Goal: Task Accomplishment & Management: Manage account settings

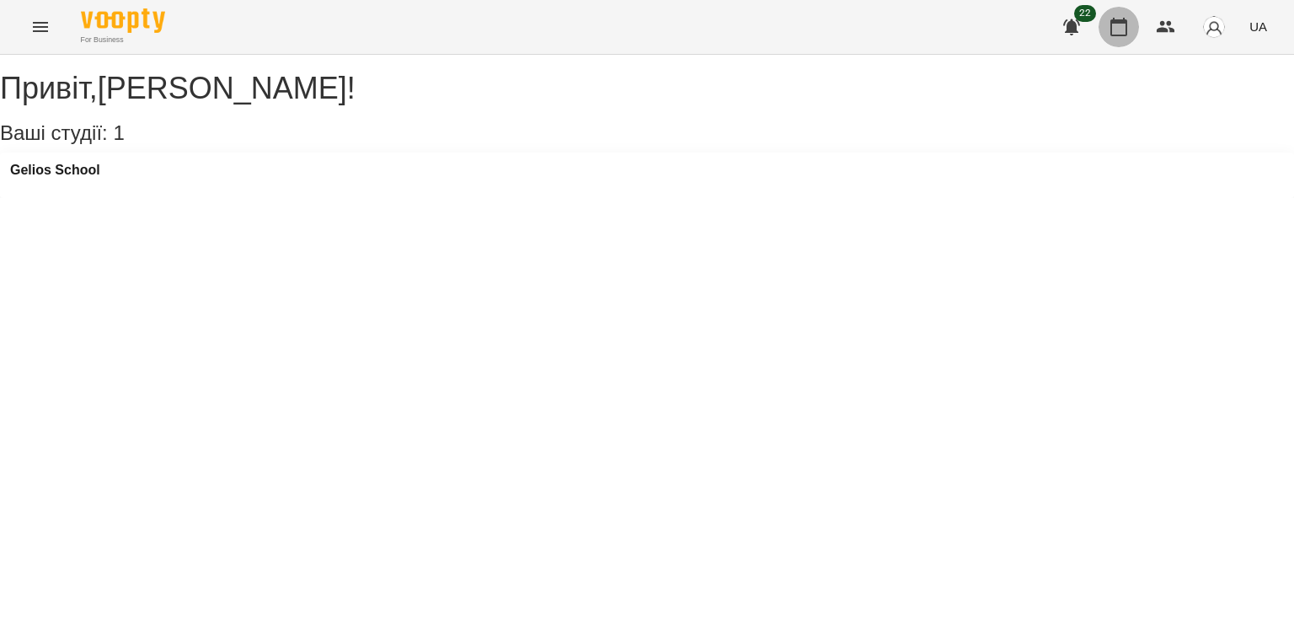
click at [1119, 11] on button "button" at bounding box center [1118, 27] width 40 height 40
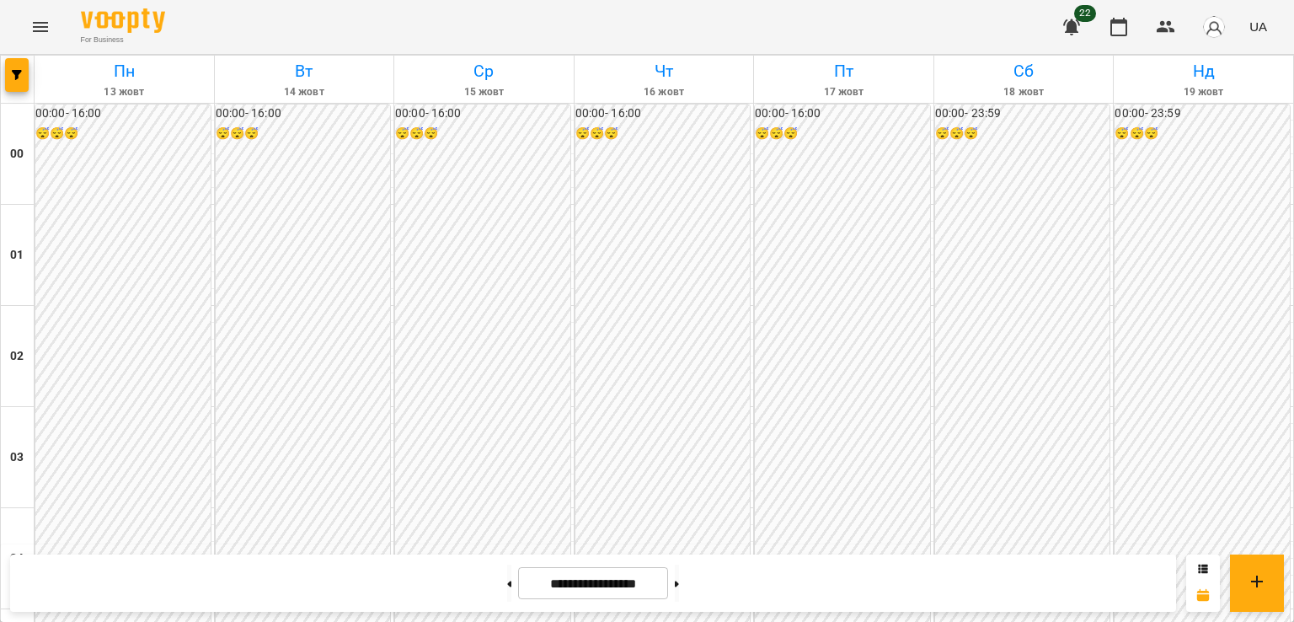
scroll to position [1692, 0]
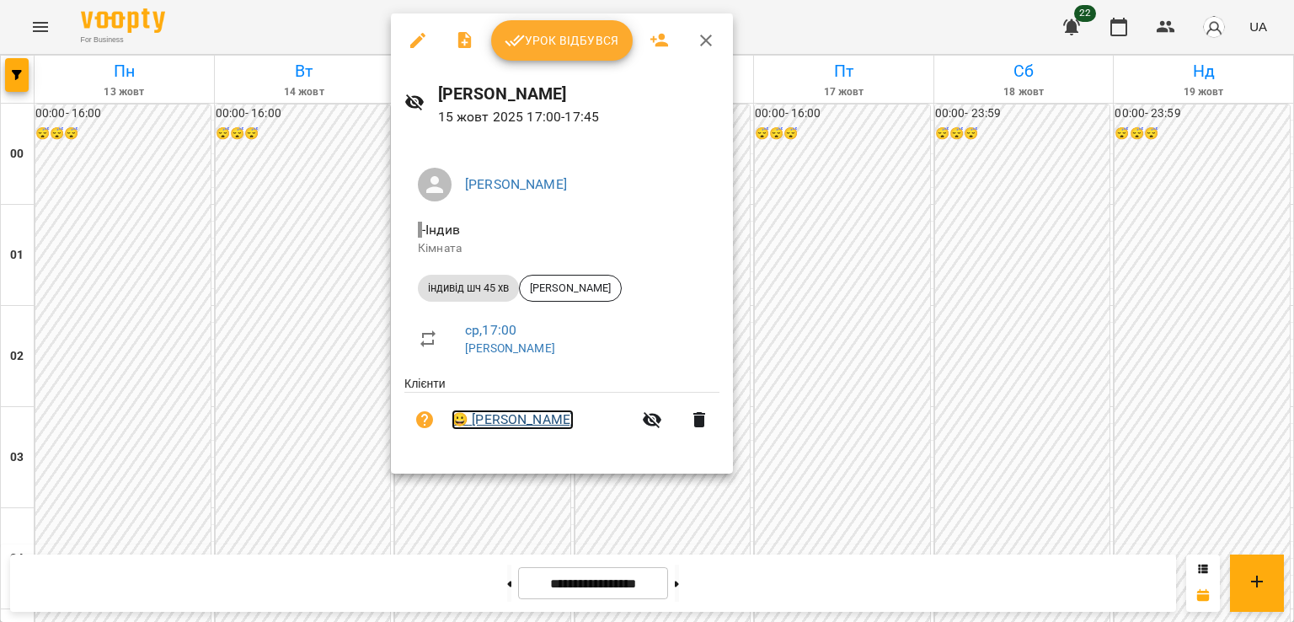
click at [520, 425] on link "😀 [PERSON_NAME]" at bounding box center [513, 419] width 122 height 20
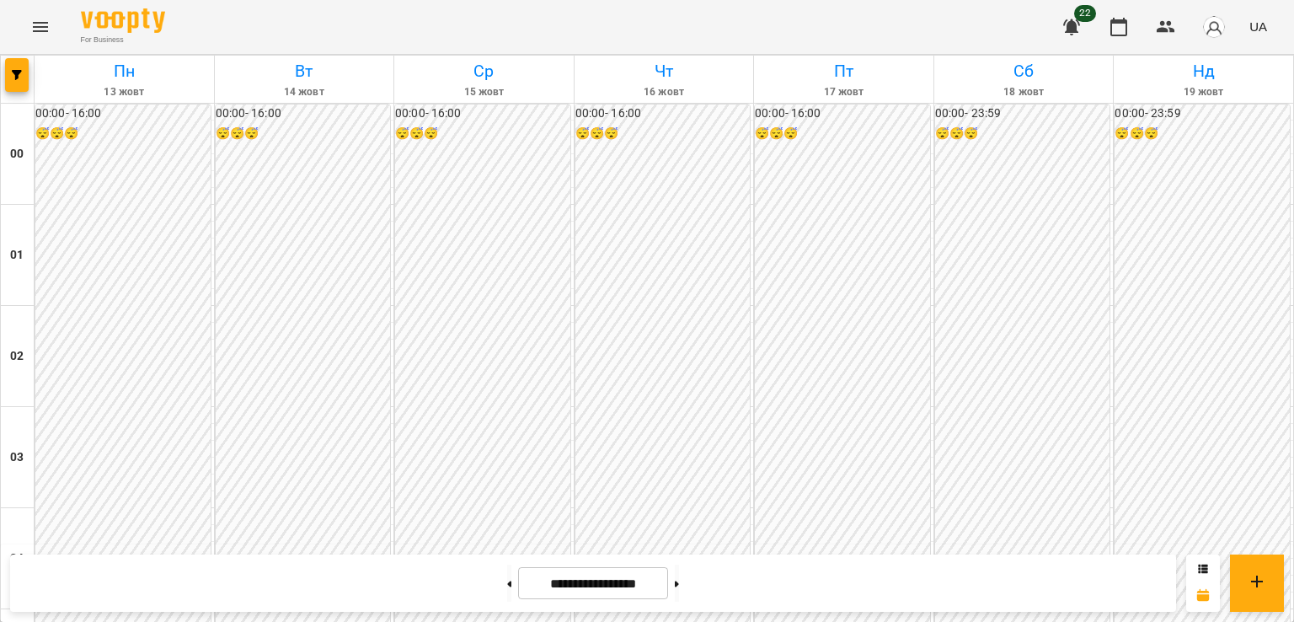
scroll to position [1516, 0]
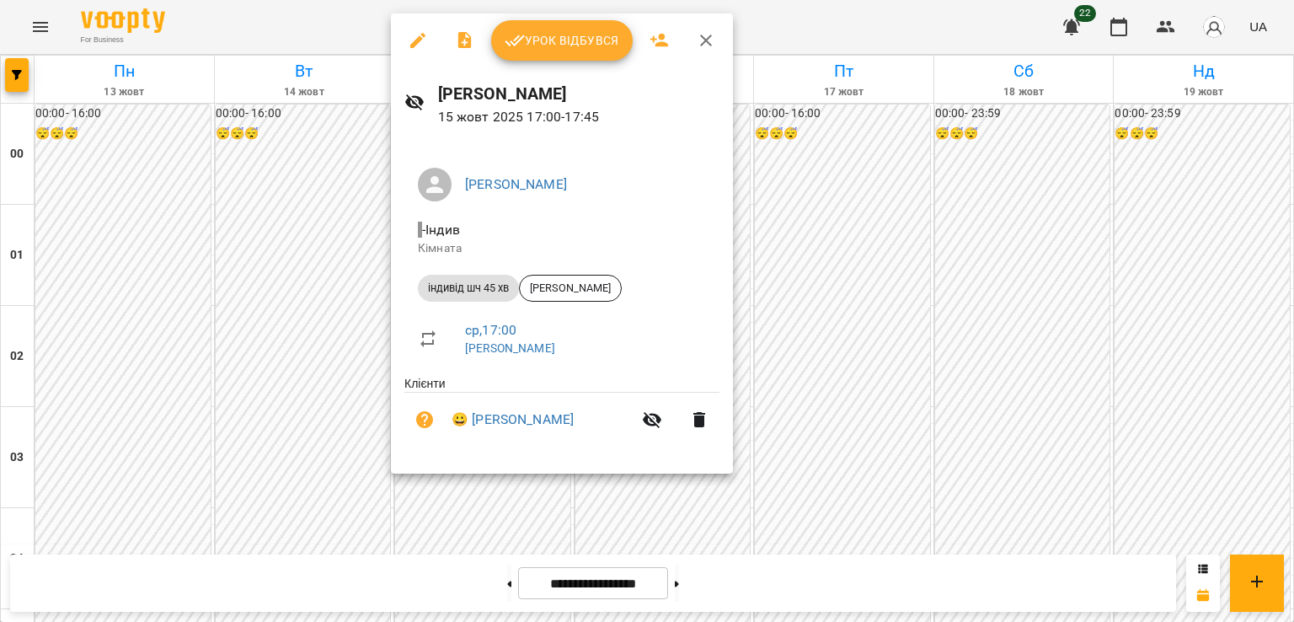
click at [323, 456] on div at bounding box center [647, 311] width 1294 height 622
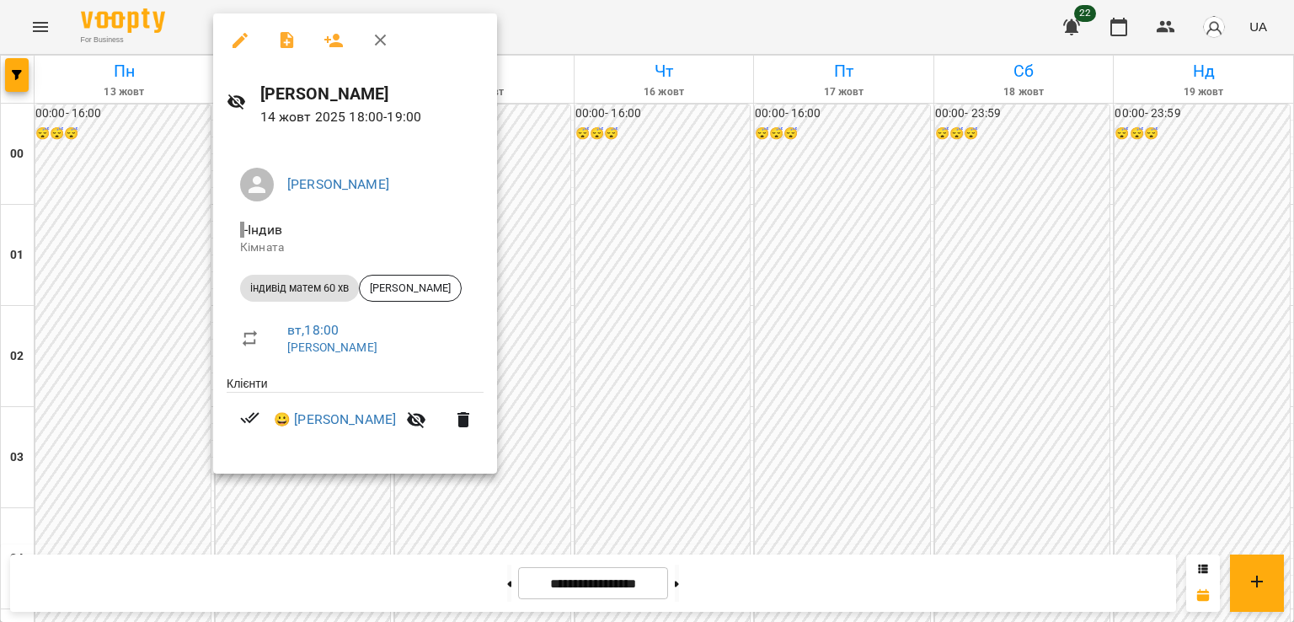
click at [663, 415] on div at bounding box center [647, 311] width 1294 height 622
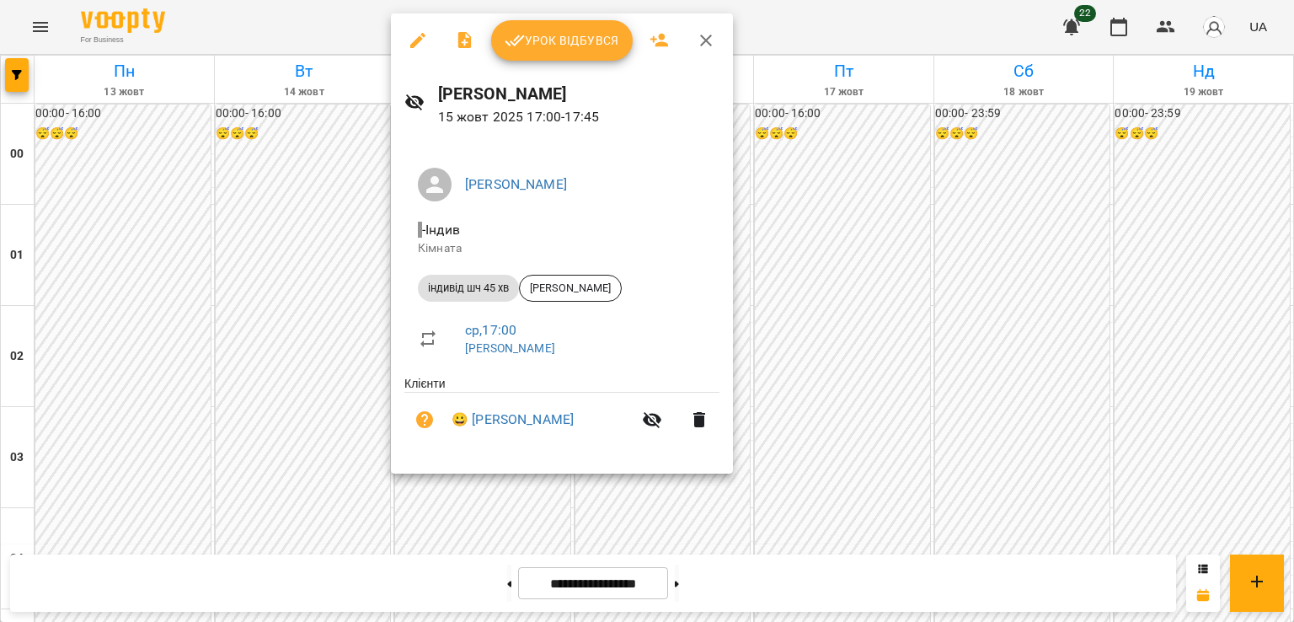
click at [265, 260] on div at bounding box center [647, 311] width 1294 height 622
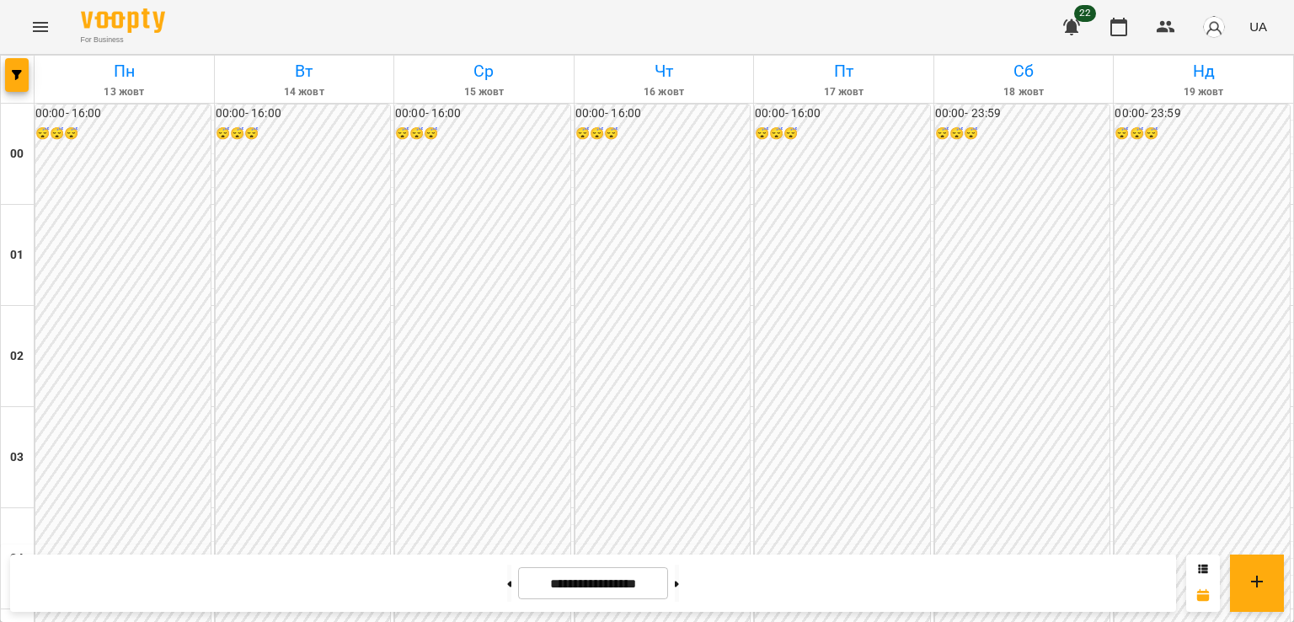
scroll to position [1685, 0]
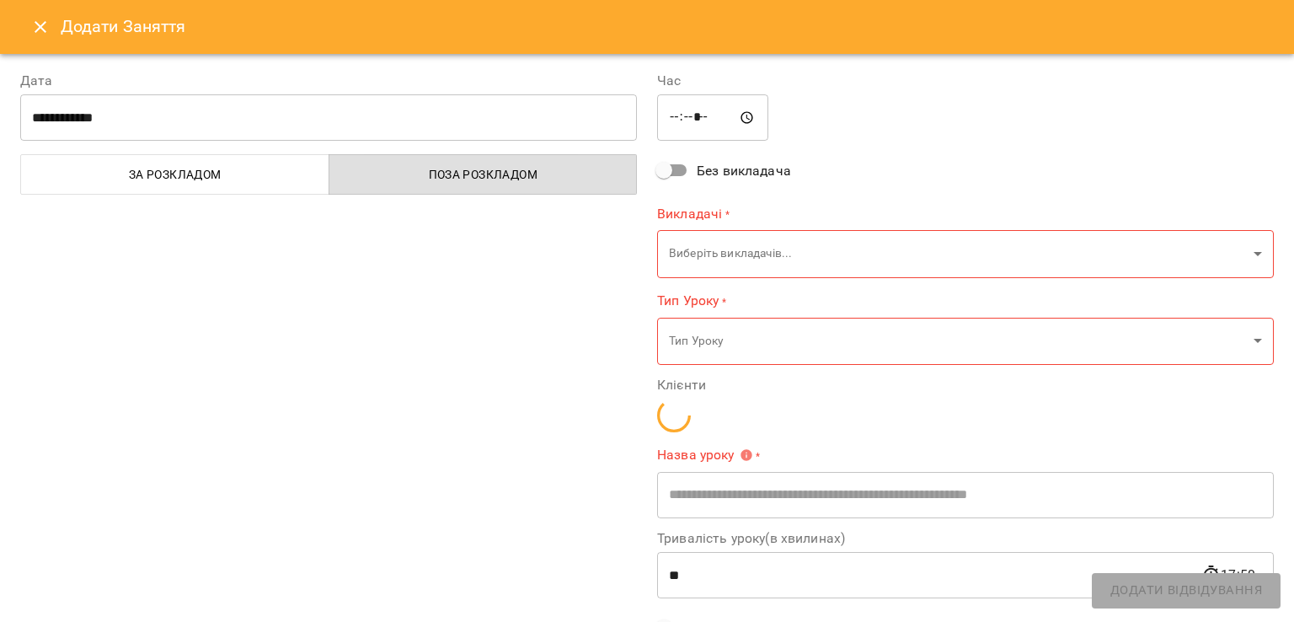
type input "**********"
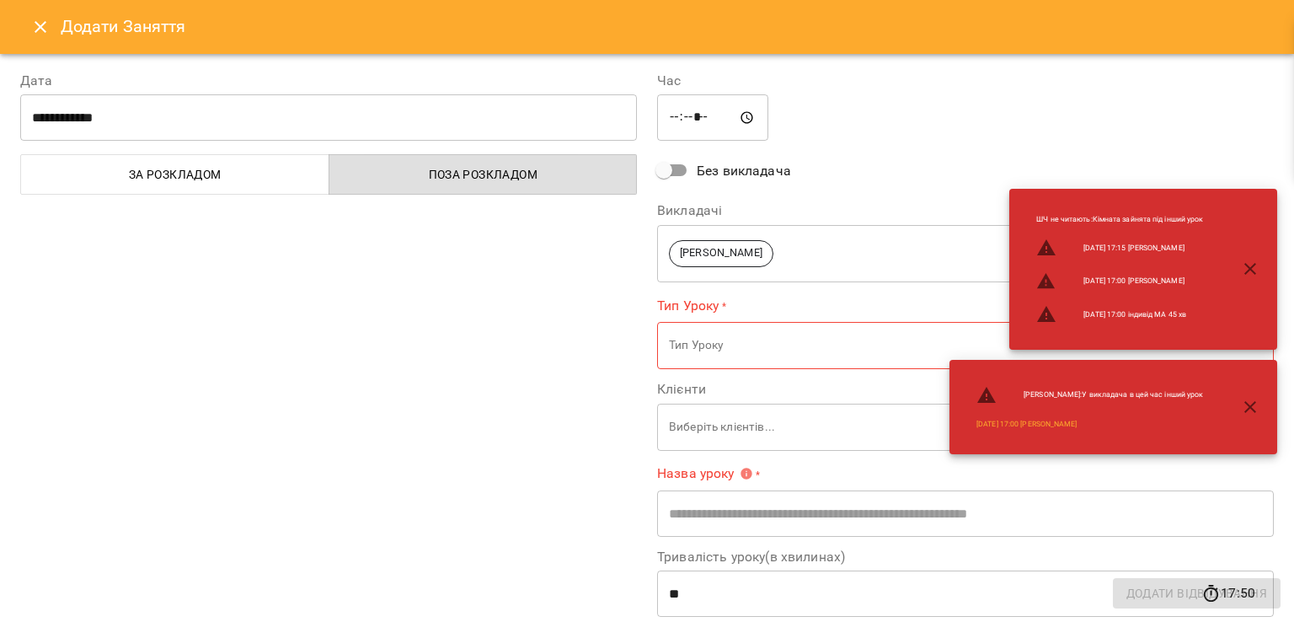
click at [37, 33] on icon "Close" at bounding box center [40, 27] width 20 height 20
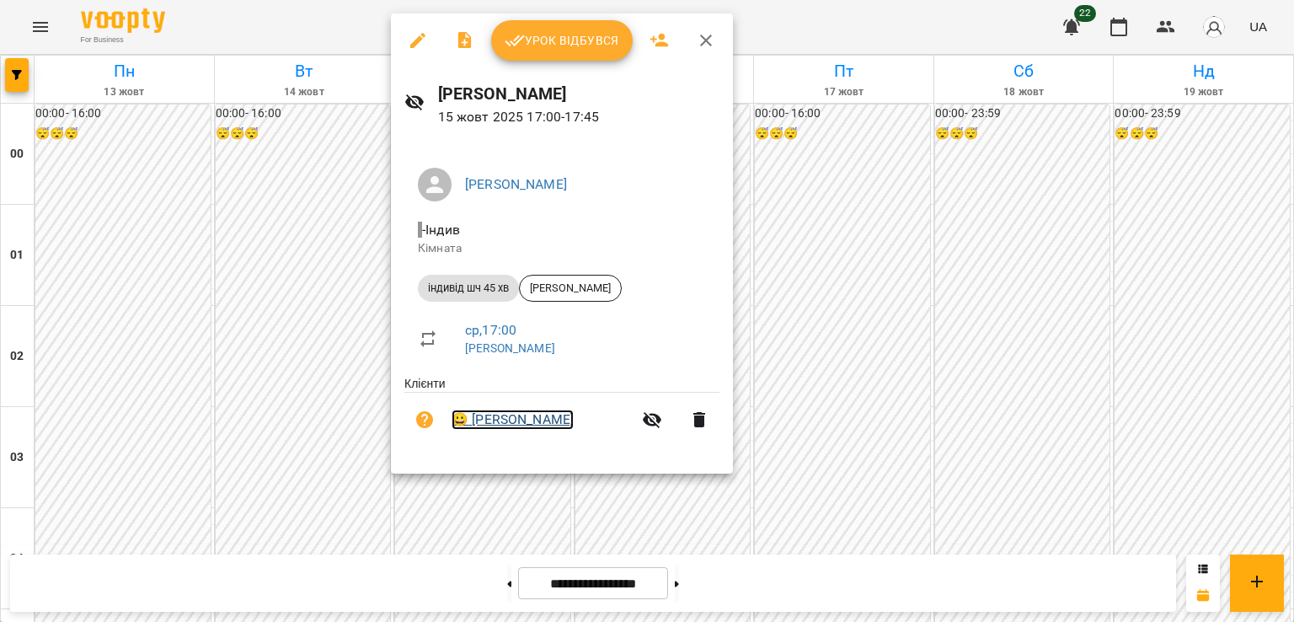
click at [510, 418] on link "😀 [PERSON_NAME]" at bounding box center [513, 419] width 122 height 20
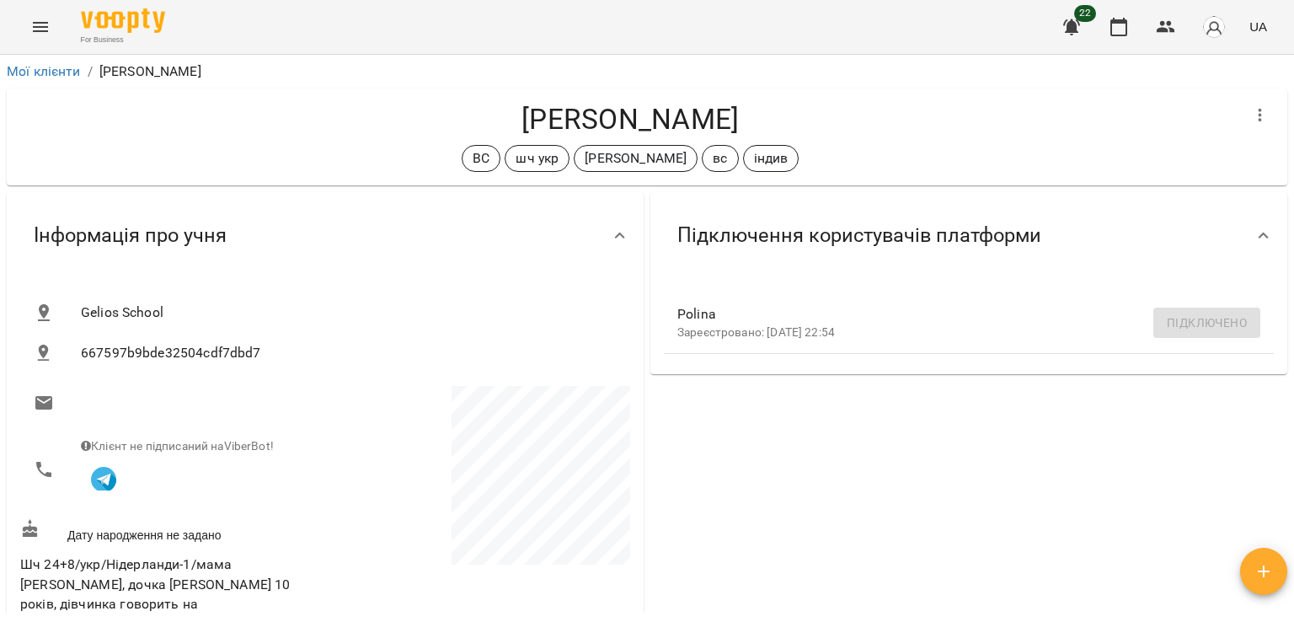
click at [33, 31] on icon "Menu" at bounding box center [40, 27] width 15 height 10
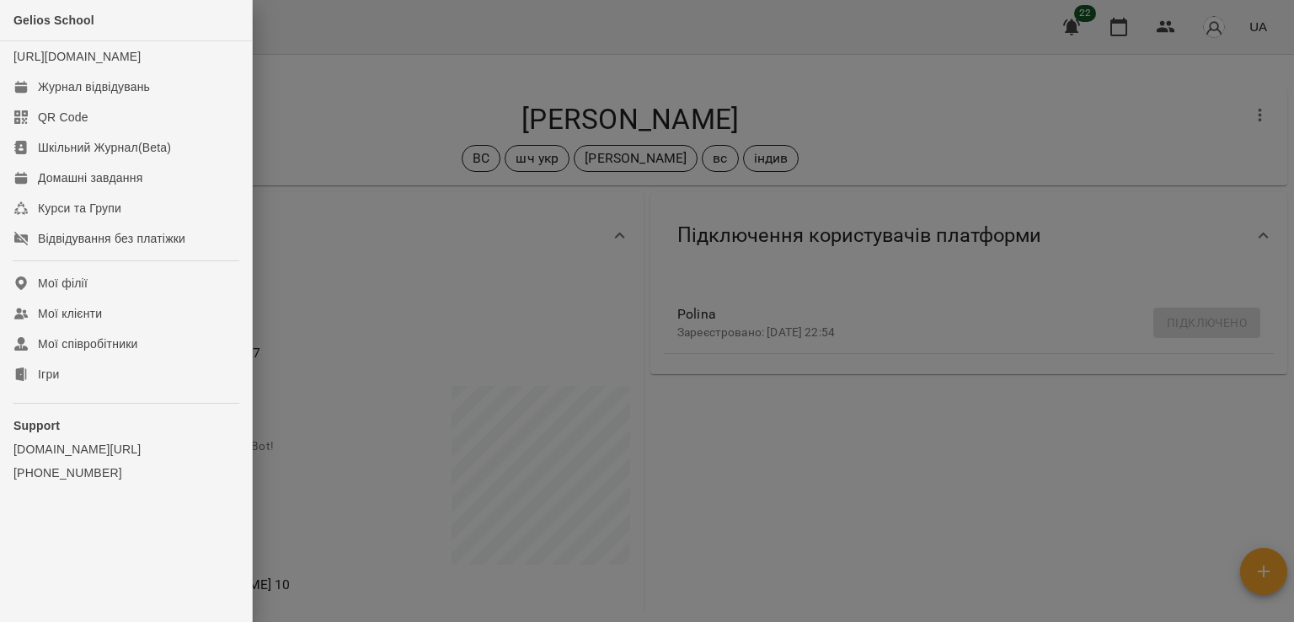
click at [341, 307] on div at bounding box center [647, 311] width 1294 height 622
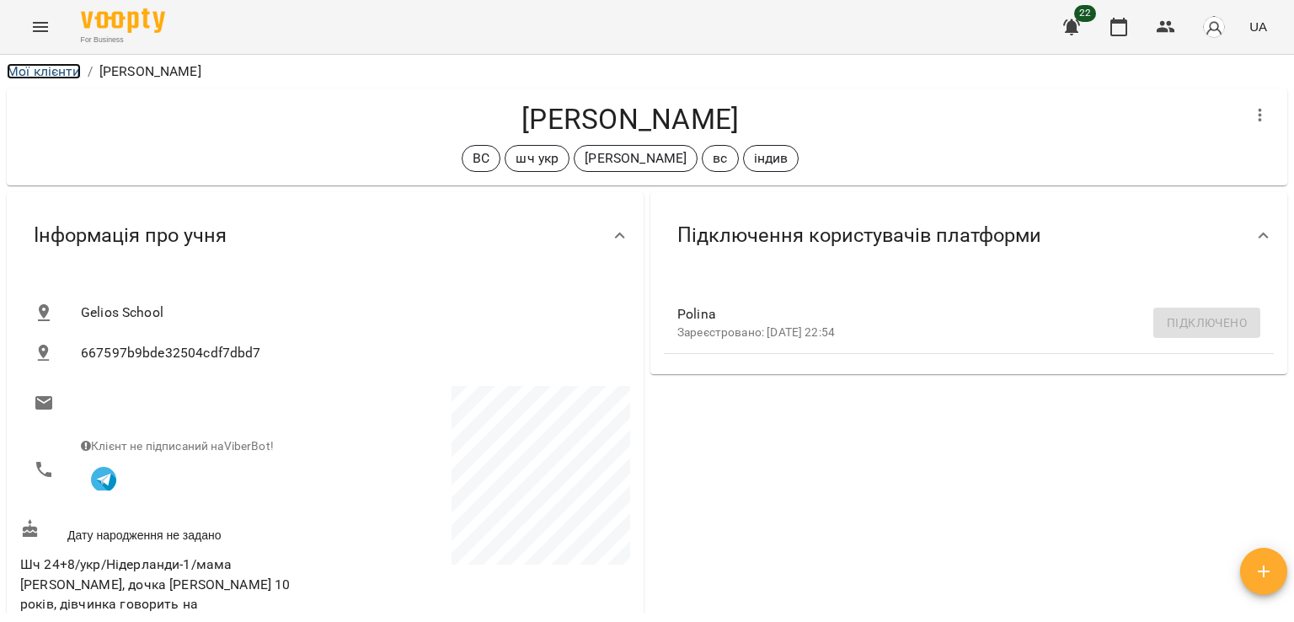
click at [48, 67] on link "Мої клієнти" at bounding box center [44, 71] width 74 height 16
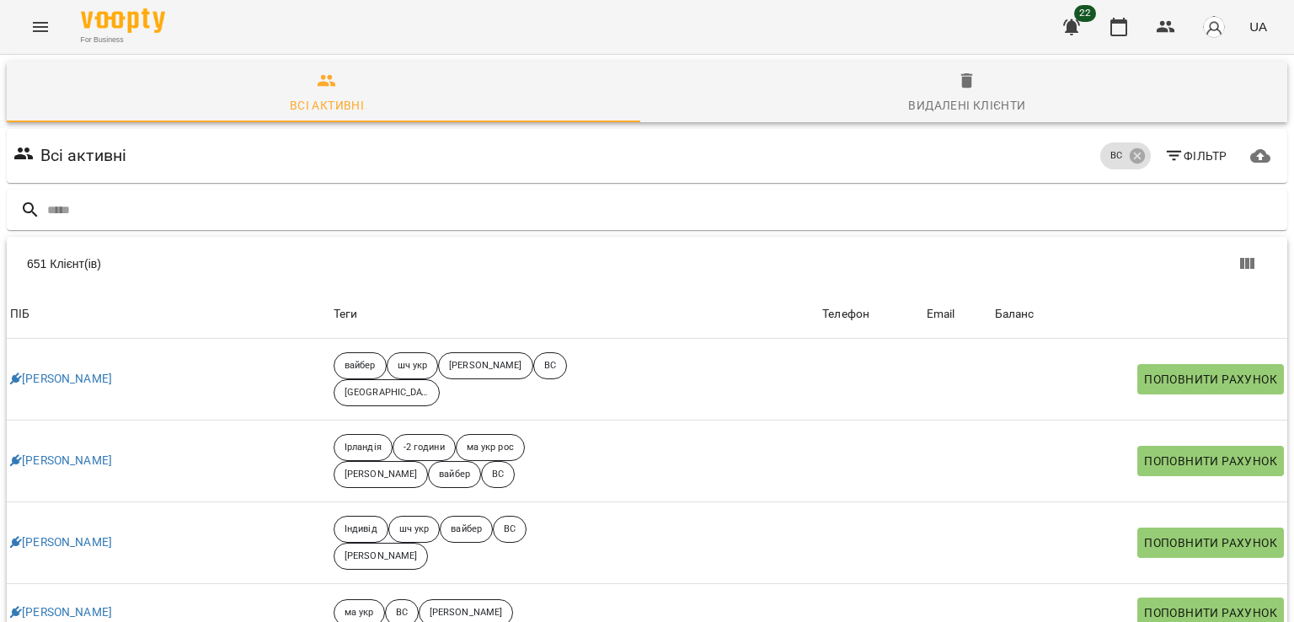
click at [35, 10] on button "Menu" at bounding box center [40, 27] width 40 height 40
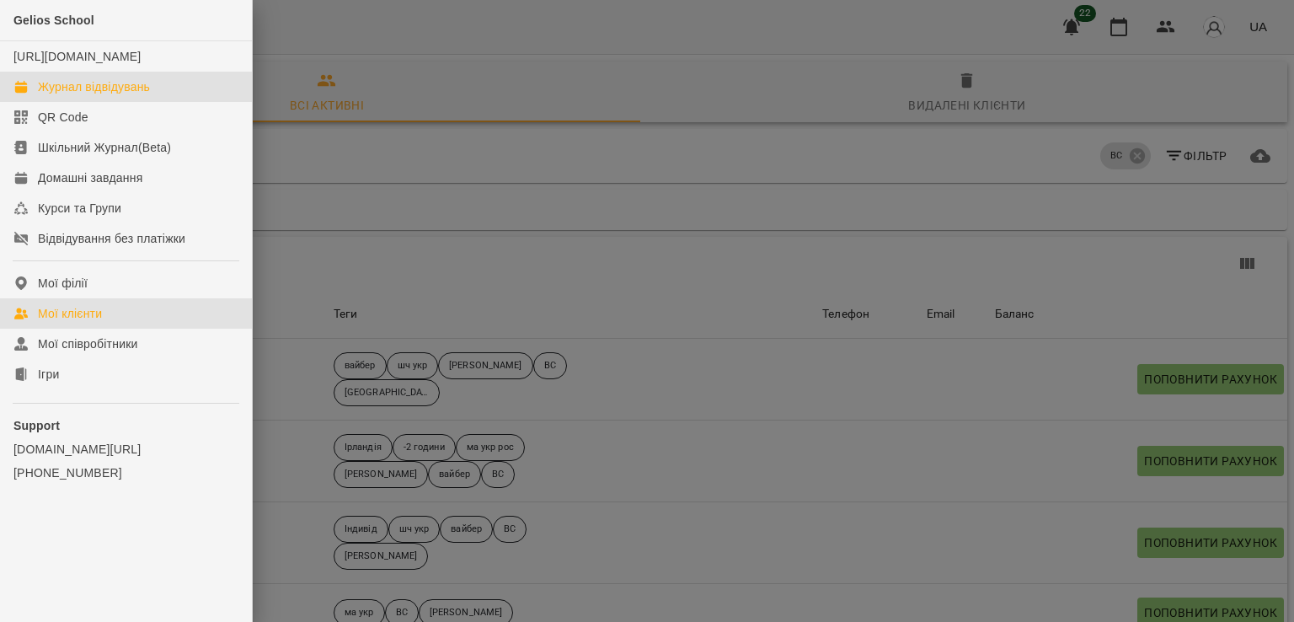
click at [127, 95] on div "Журнал відвідувань" at bounding box center [94, 86] width 112 height 17
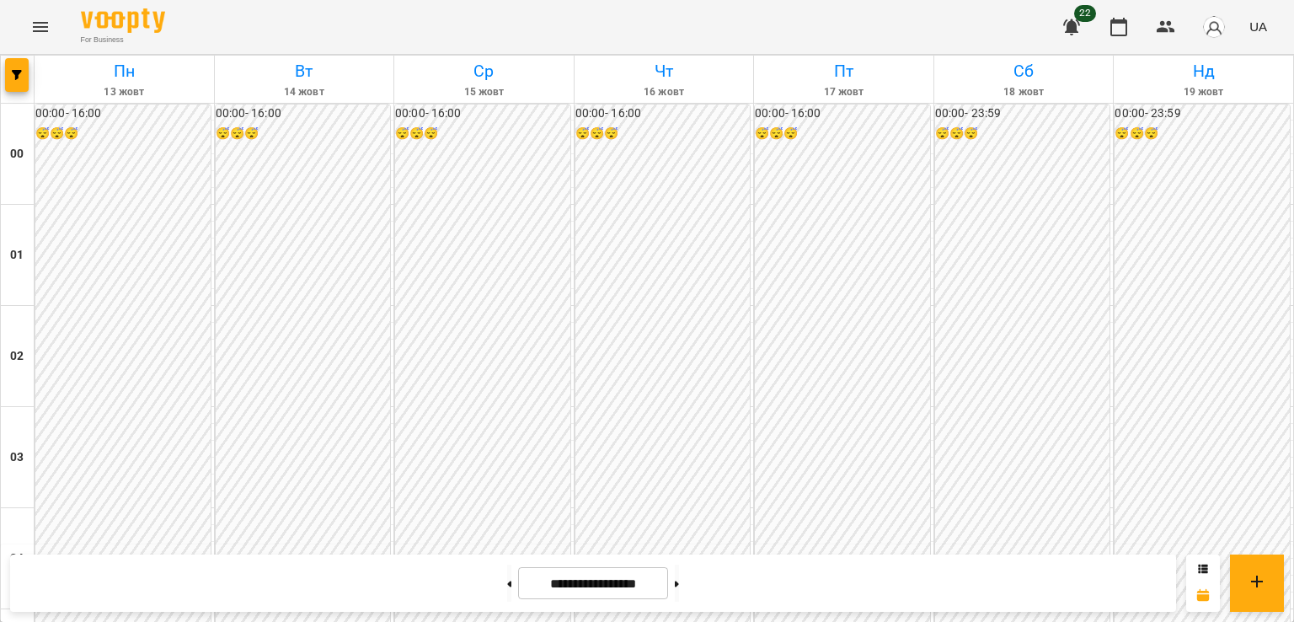
scroll to position [1432, 0]
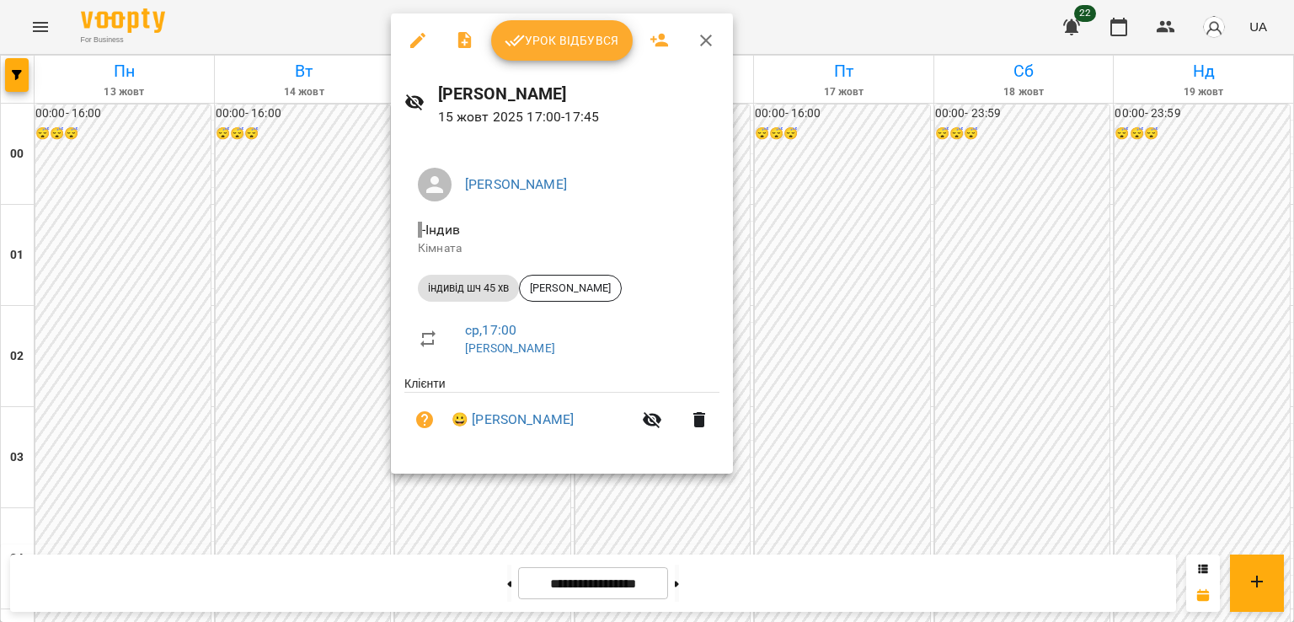
click at [623, 520] on div at bounding box center [647, 311] width 1294 height 622
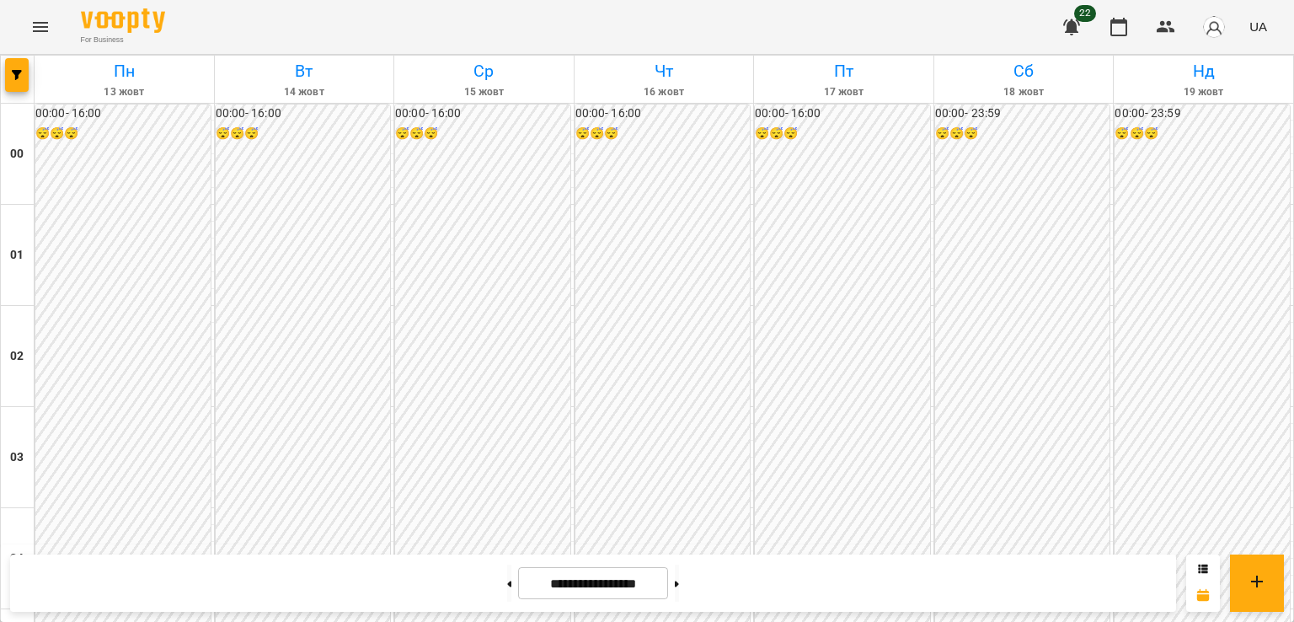
scroll to position [1516, 0]
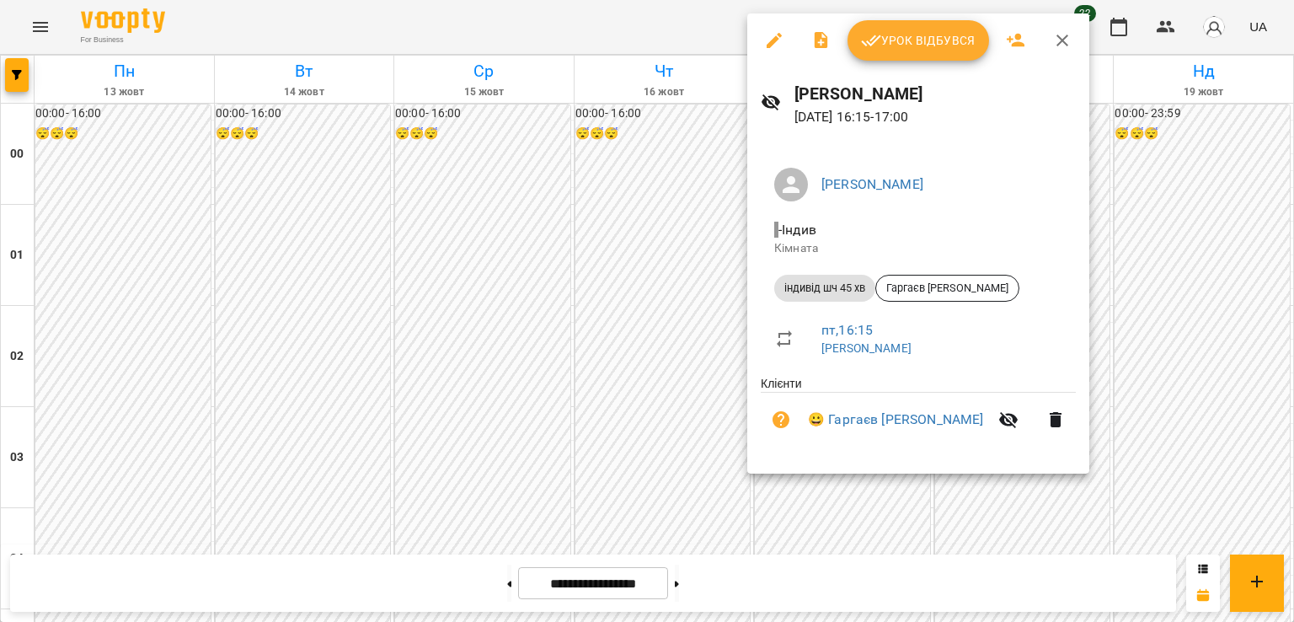
click at [596, 440] on div at bounding box center [647, 311] width 1294 height 622
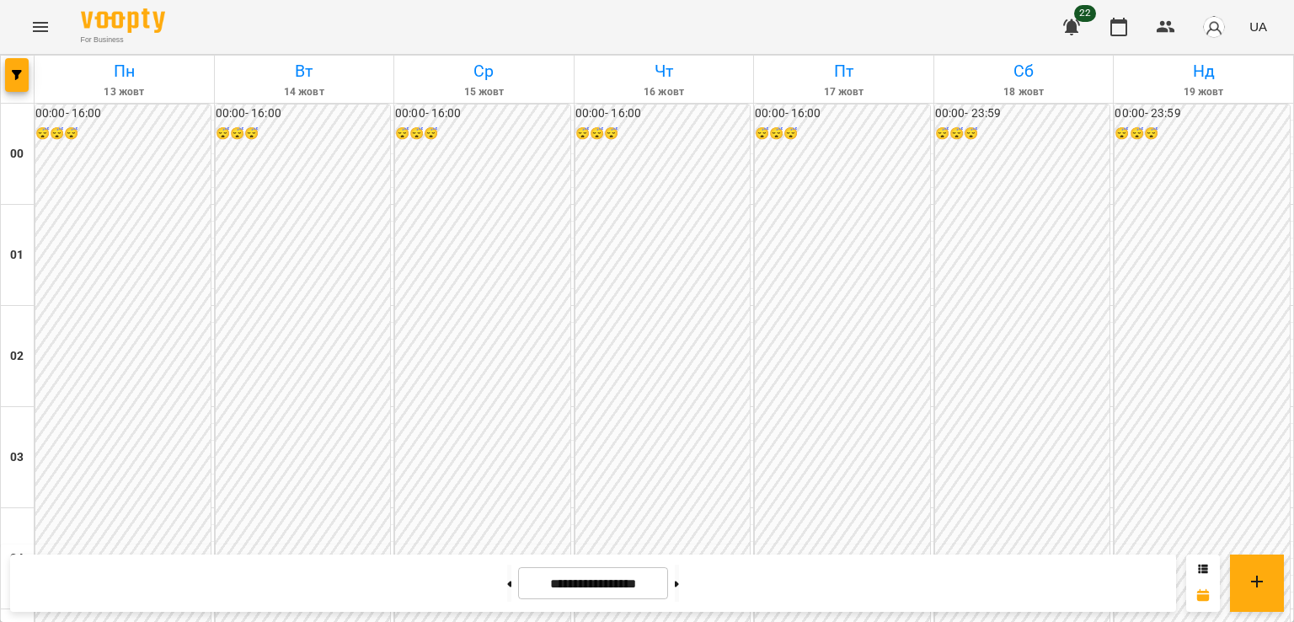
scroll to position [1685, 0]
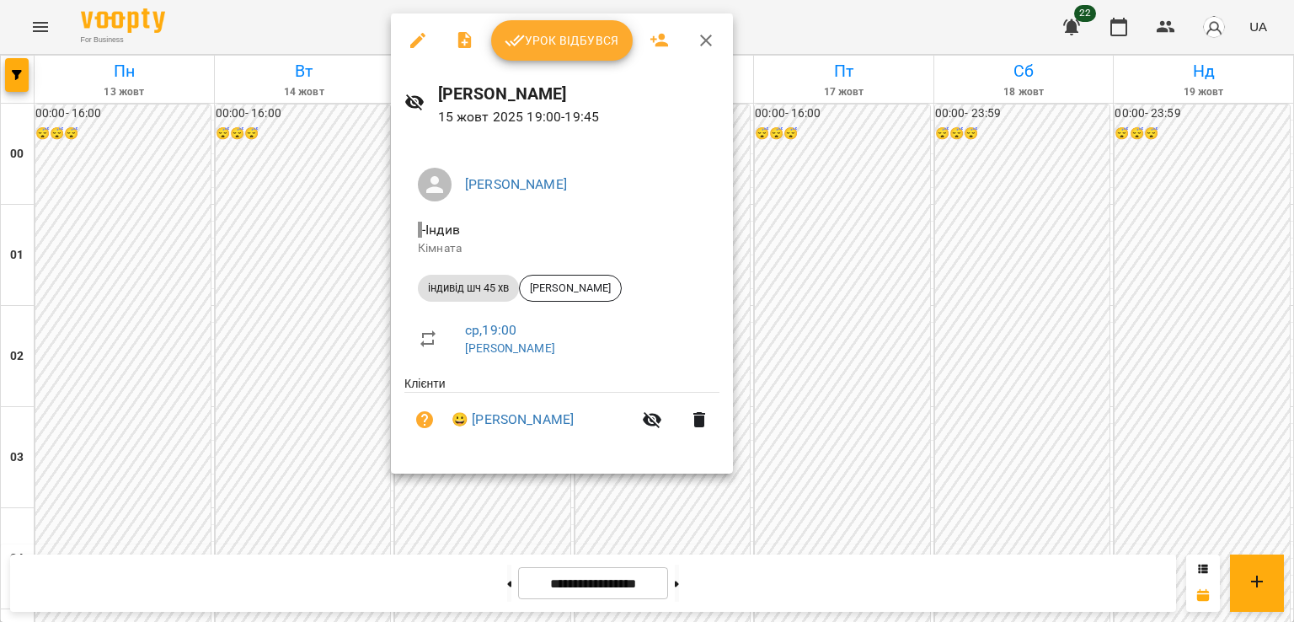
click at [647, 511] on div at bounding box center [647, 311] width 1294 height 622
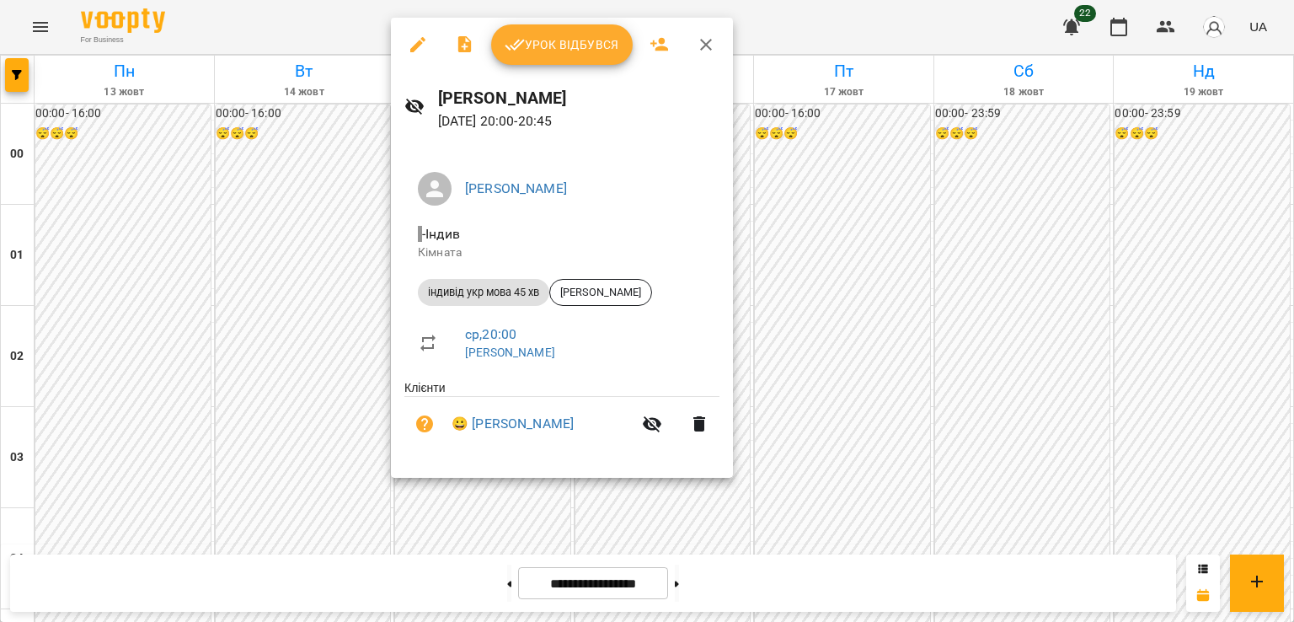
click at [730, 508] on div at bounding box center [647, 311] width 1294 height 622
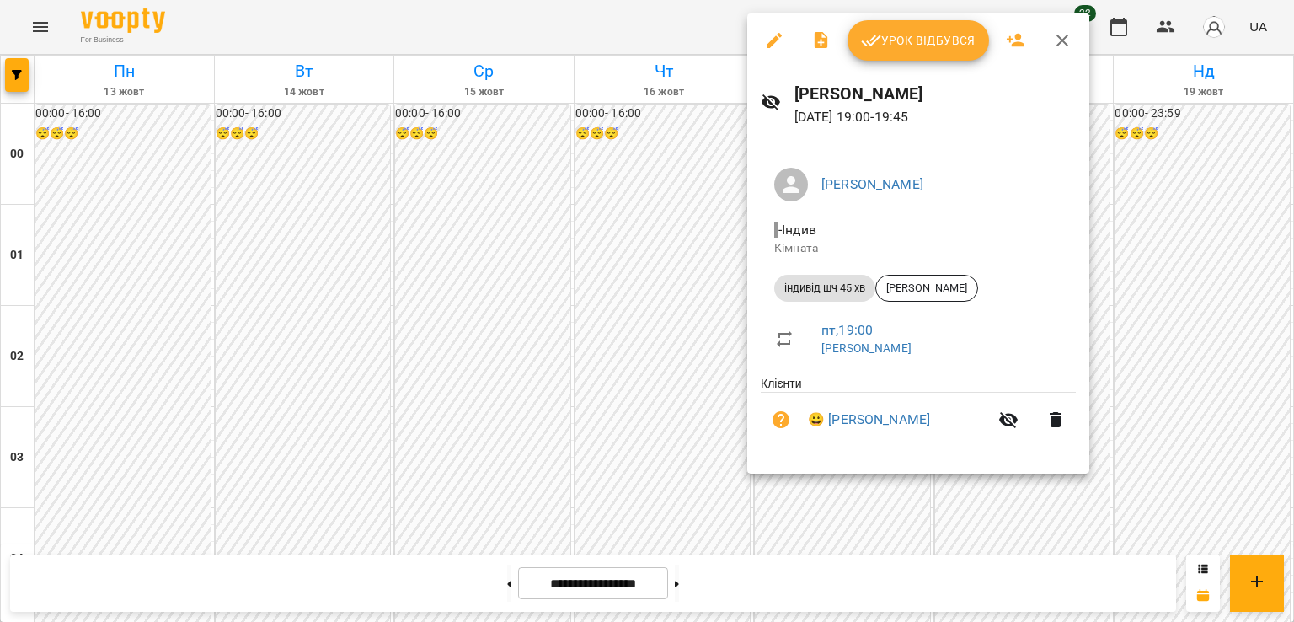
click at [679, 460] on div at bounding box center [647, 311] width 1294 height 622
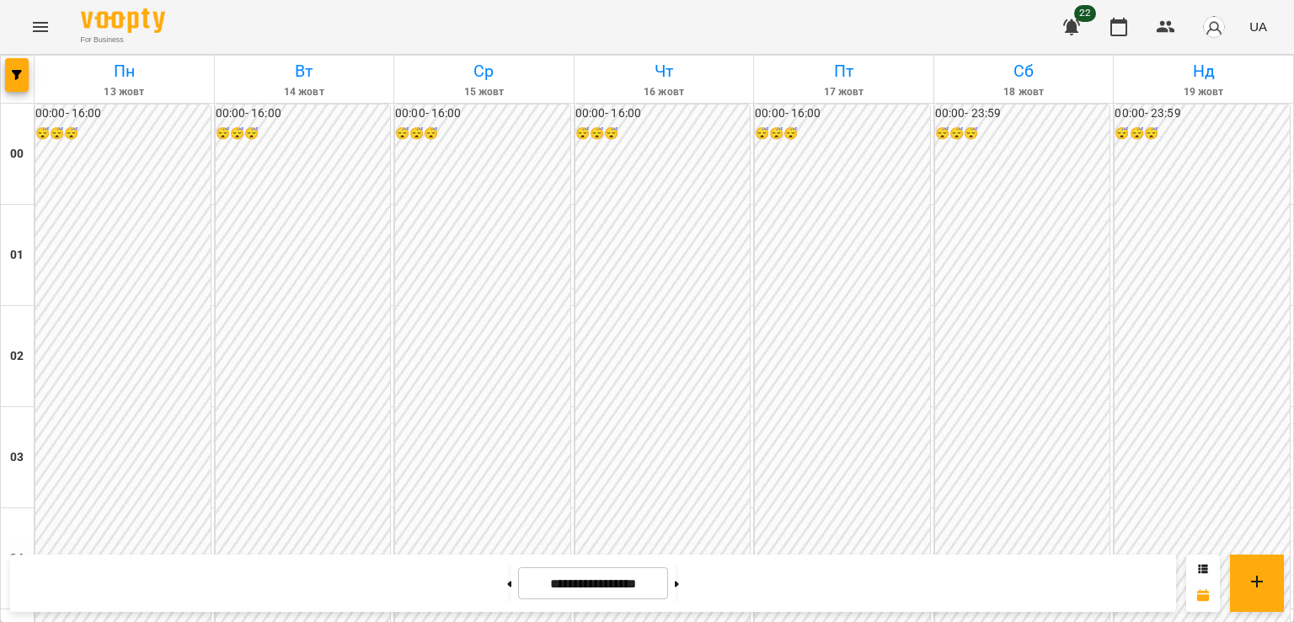
scroll to position [1516, 0]
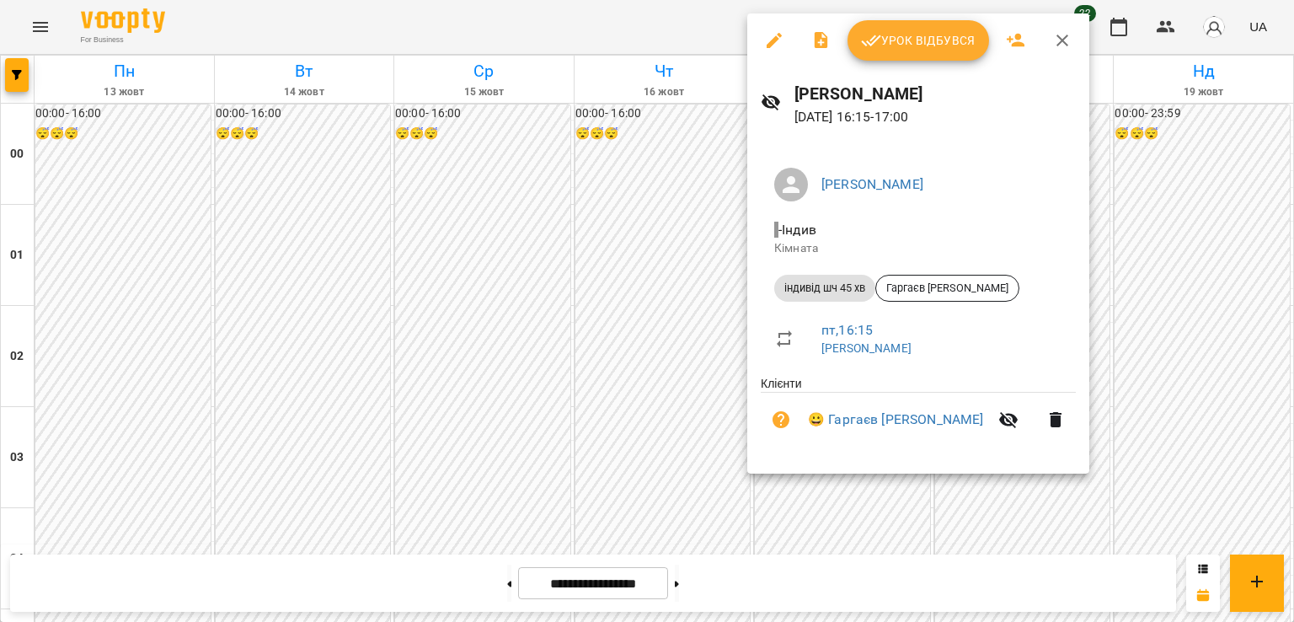
click at [693, 395] on div at bounding box center [647, 311] width 1294 height 622
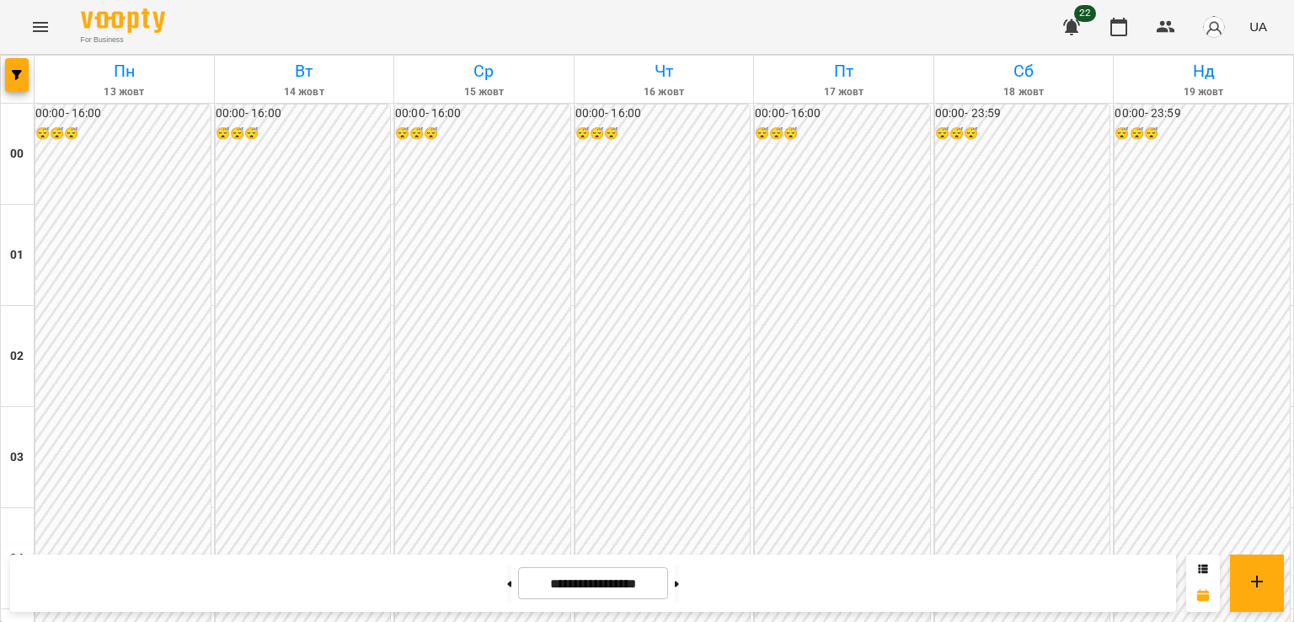
scroll to position [1685, 0]
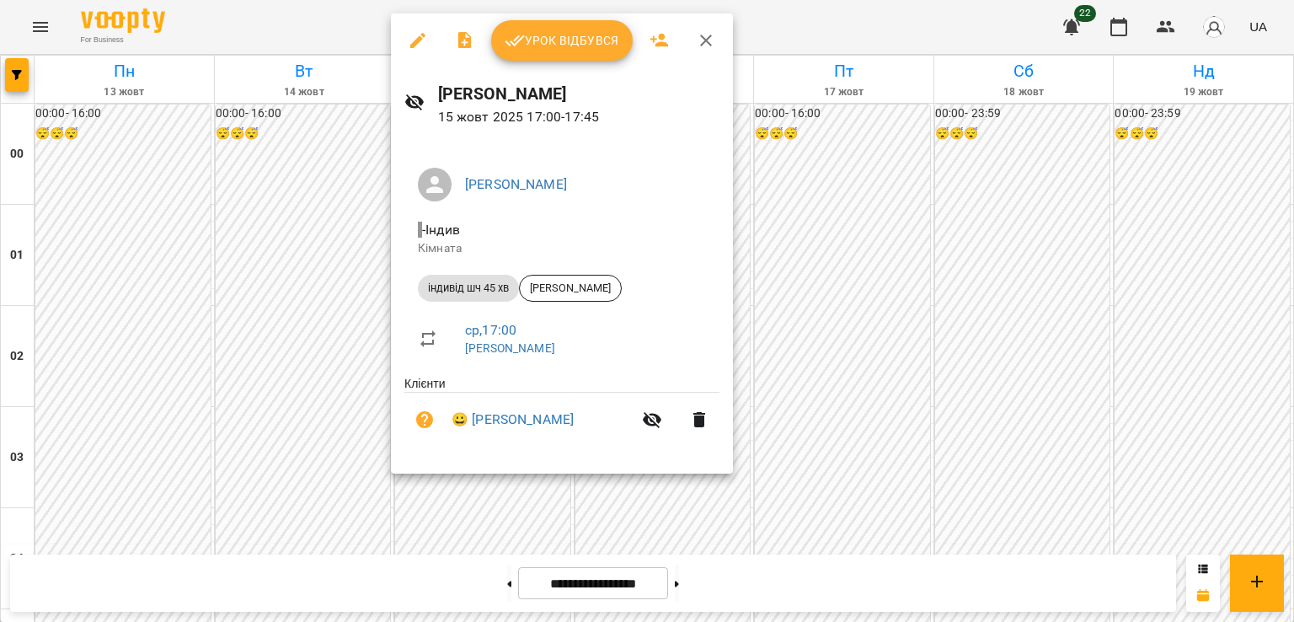
click at [689, 501] on div at bounding box center [647, 311] width 1294 height 622
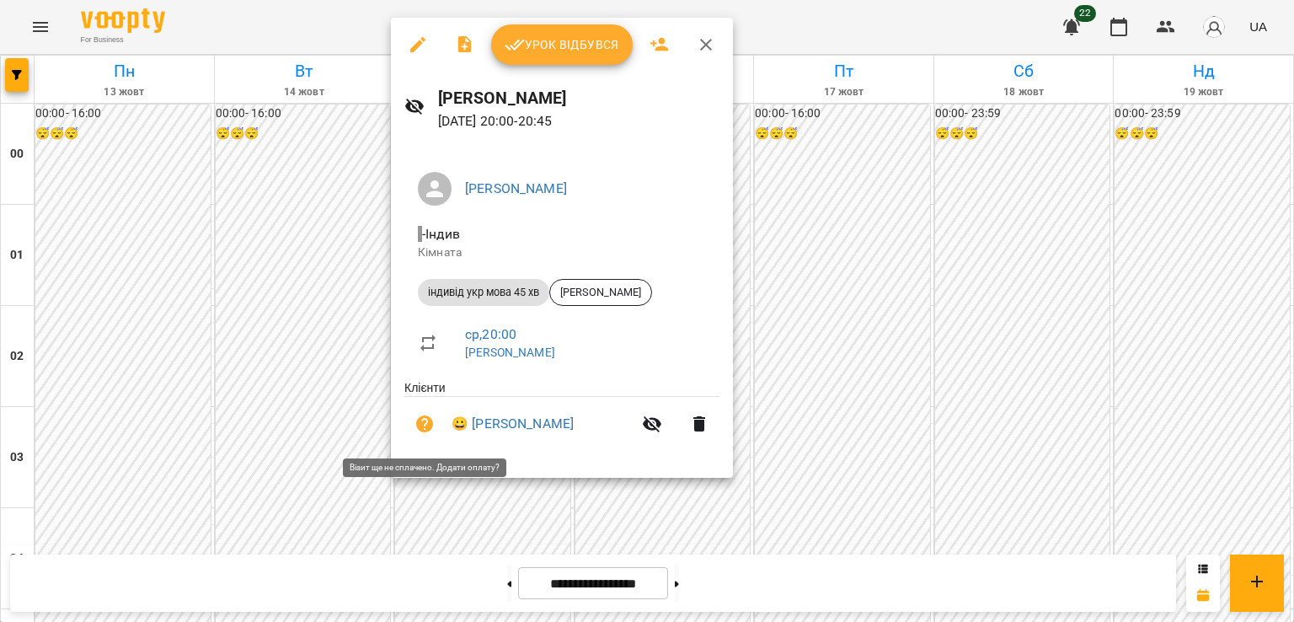
click at [427, 428] on icon "button" at bounding box center [424, 423] width 17 height 17
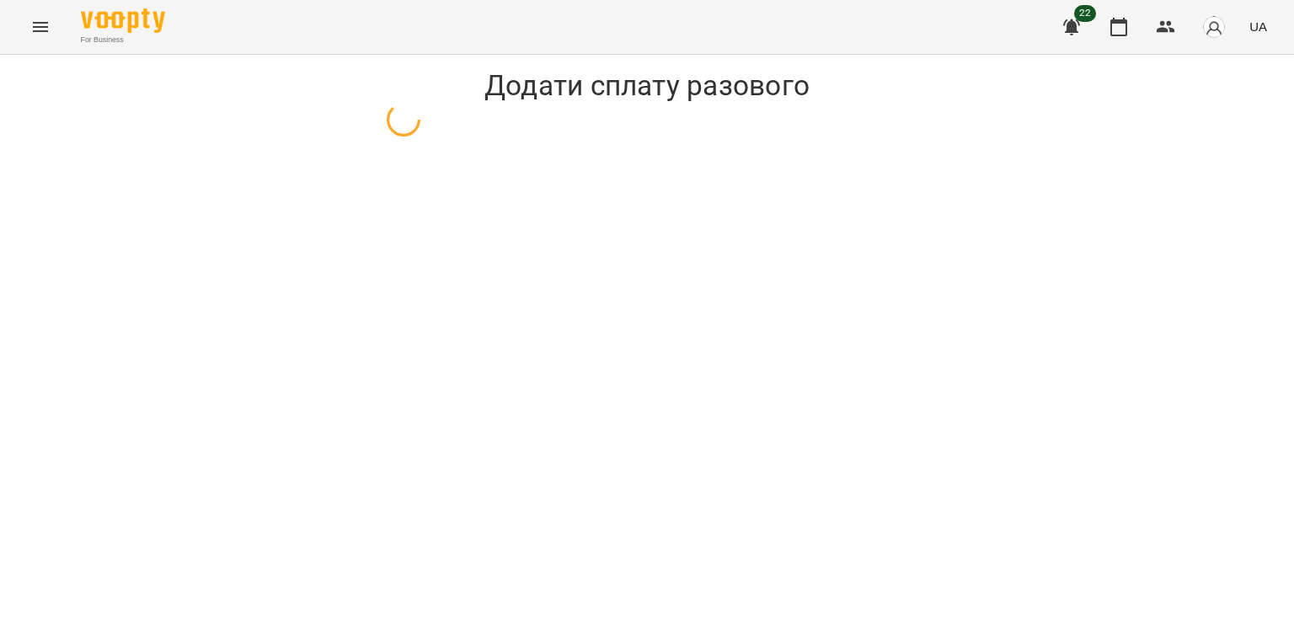
select select "**********"
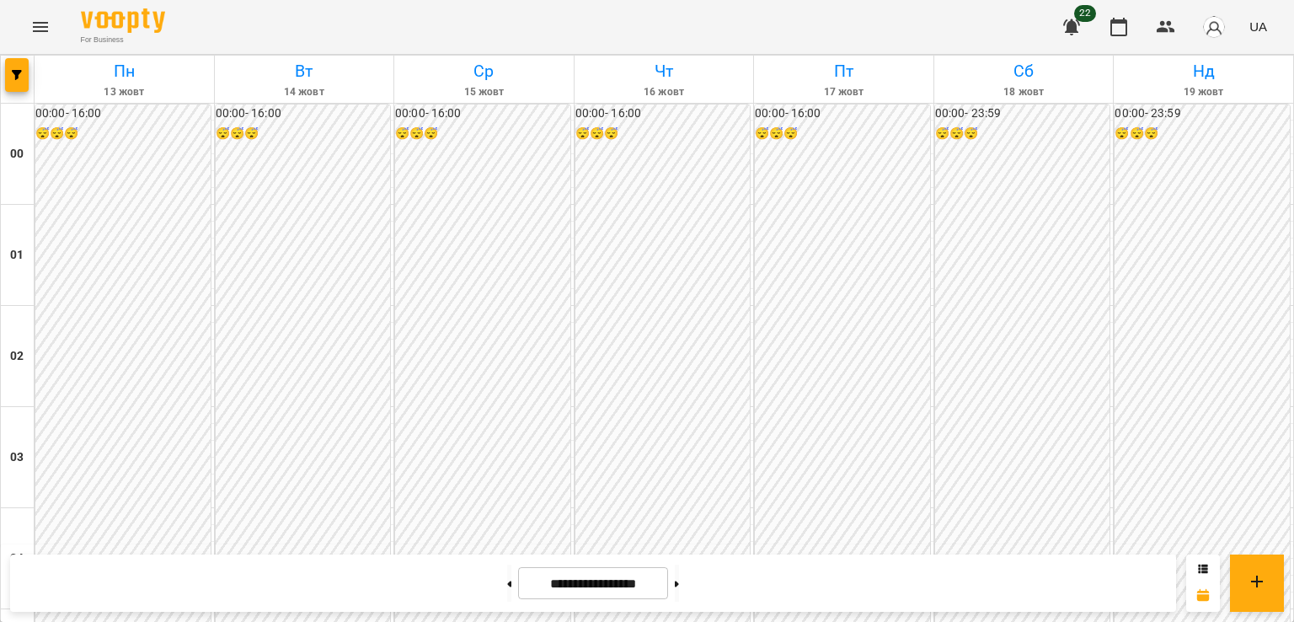
scroll to position [1516, 0]
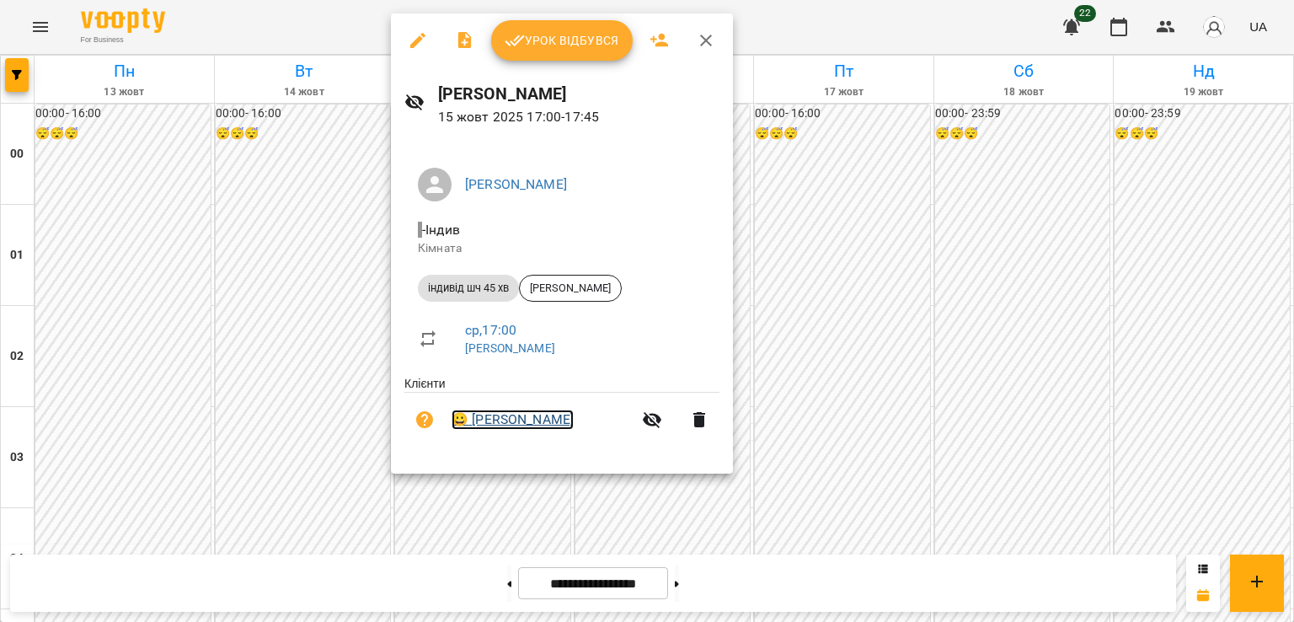
click at [537, 420] on link "😀 [PERSON_NAME]" at bounding box center [513, 419] width 122 height 20
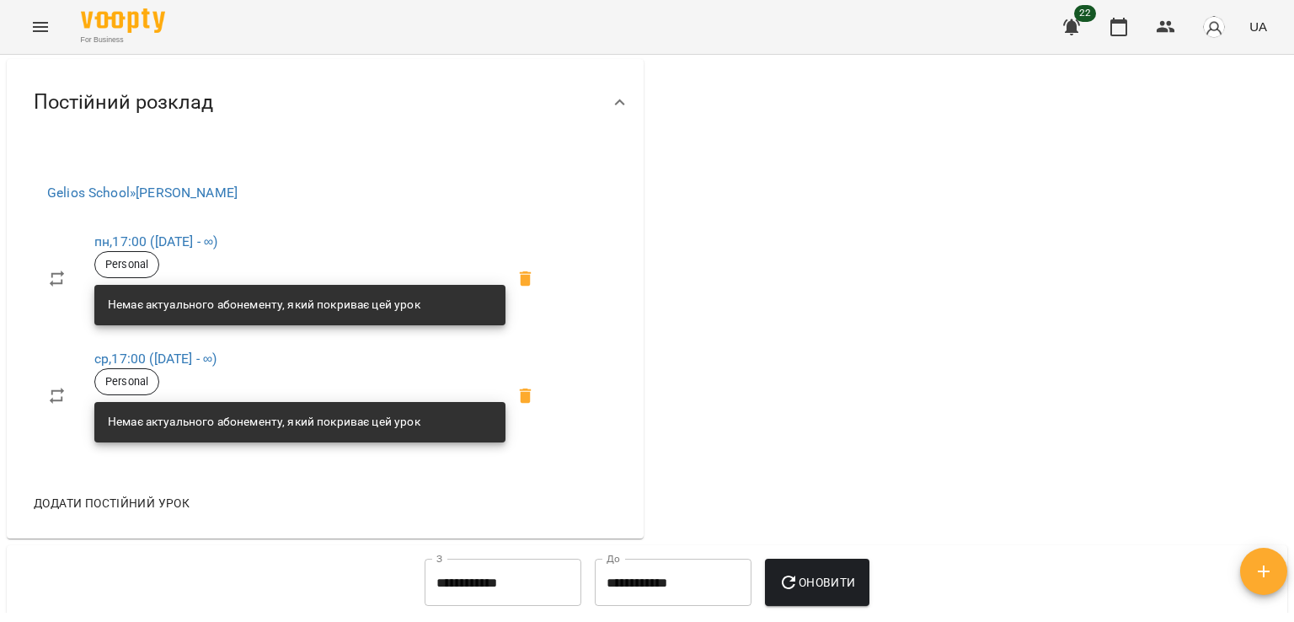
scroll to position [1011, 0]
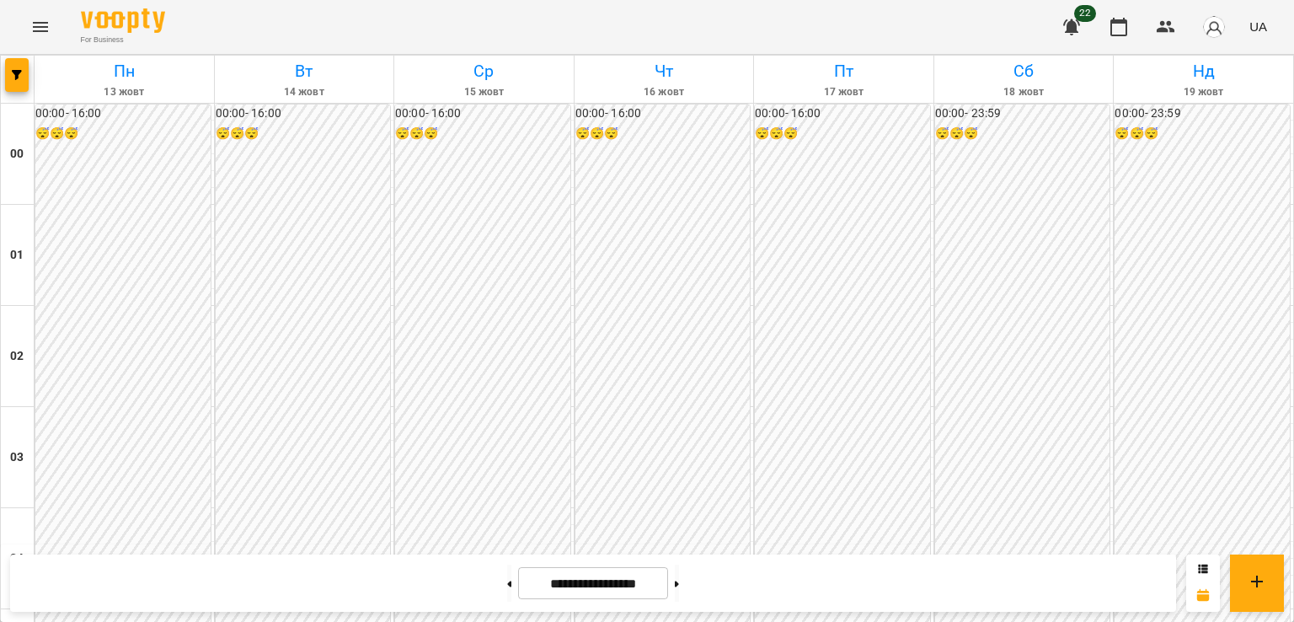
scroll to position [1601, 0]
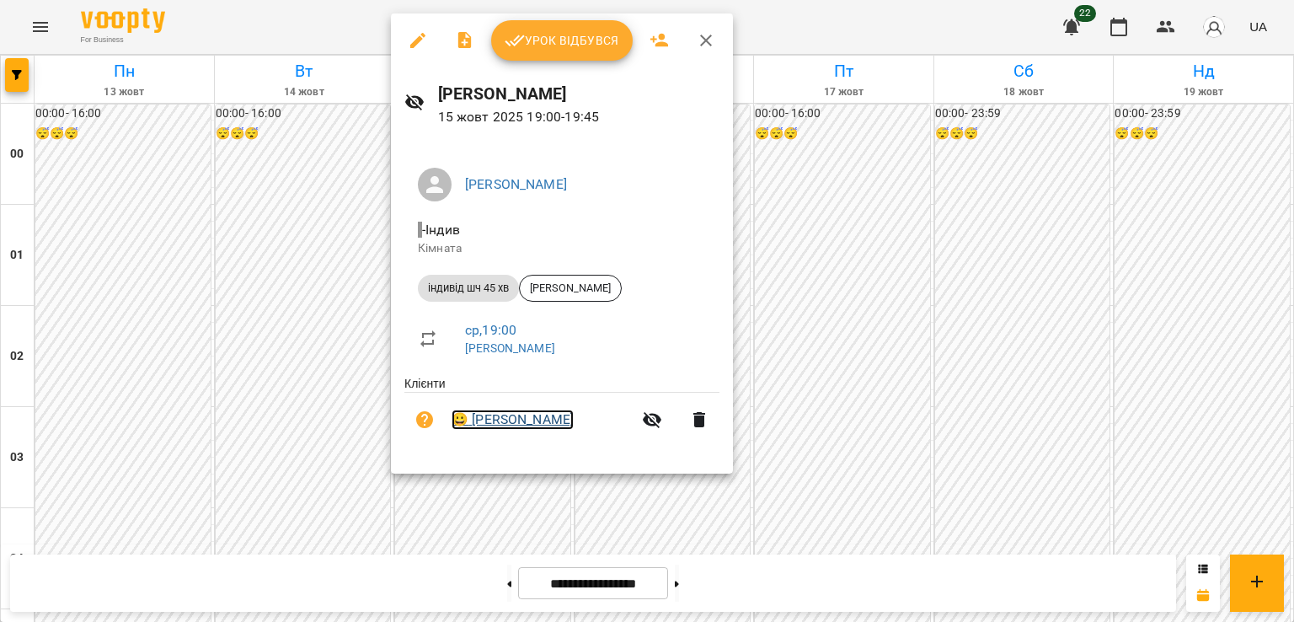
click at [485, 425] on link "😀 [PERSON_NAME]" at bounding box center [513, 419] width 122 height 20
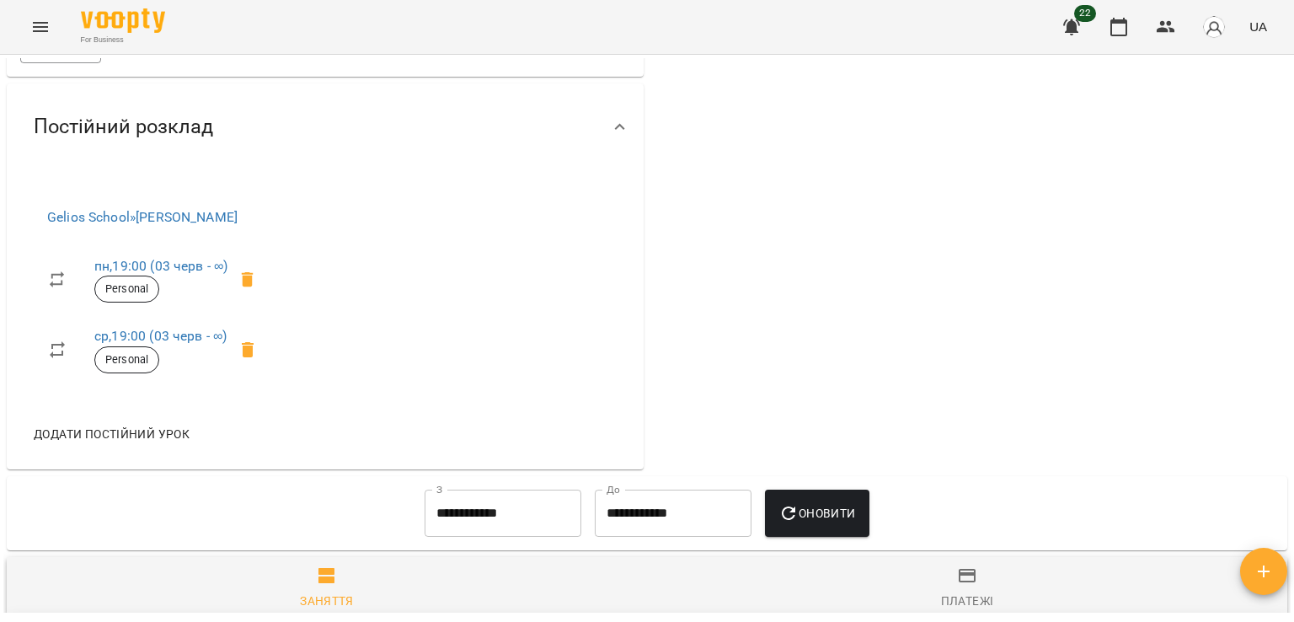
scroll to position [1095, 0]
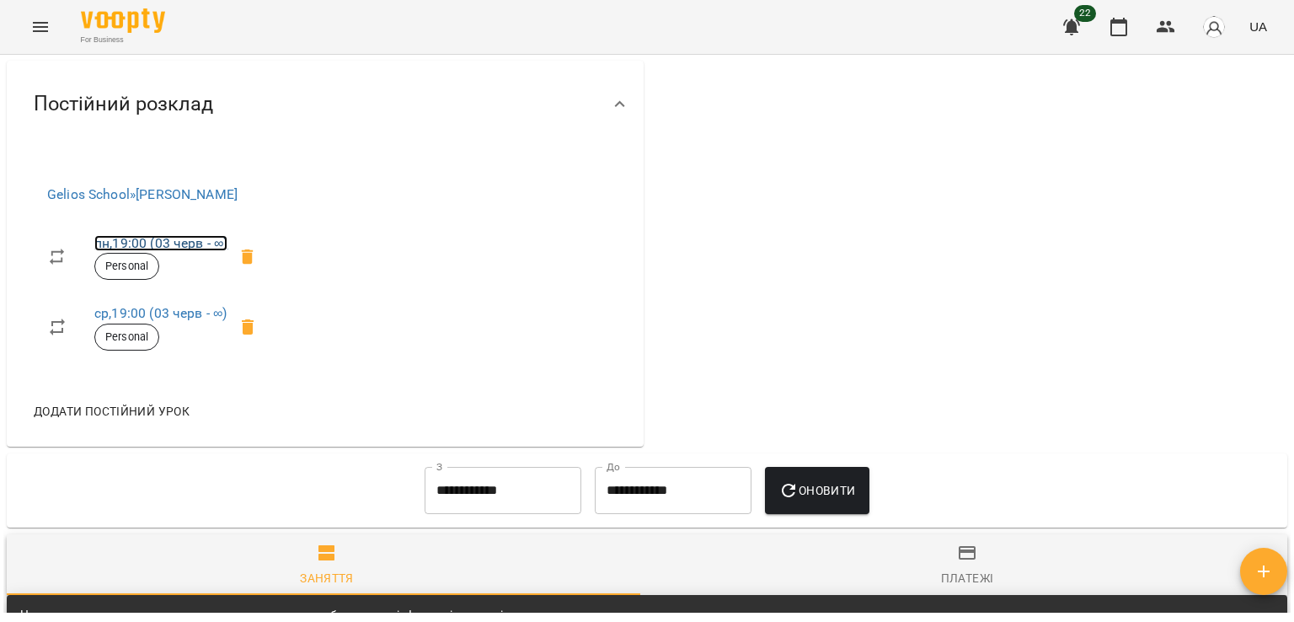
click at [189, 251] on link "пн , 19:00 ([DATE] - ∞)" at bounding box center [160, 243] width 133 height 16
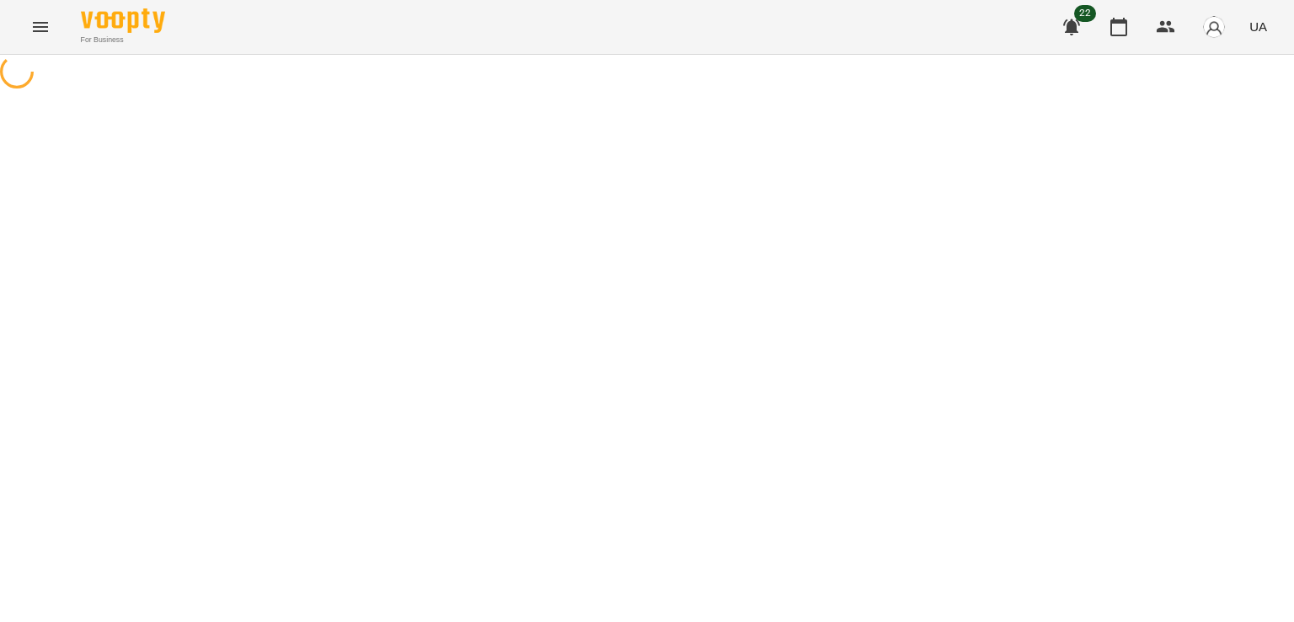
select select "*"
select select "**********"
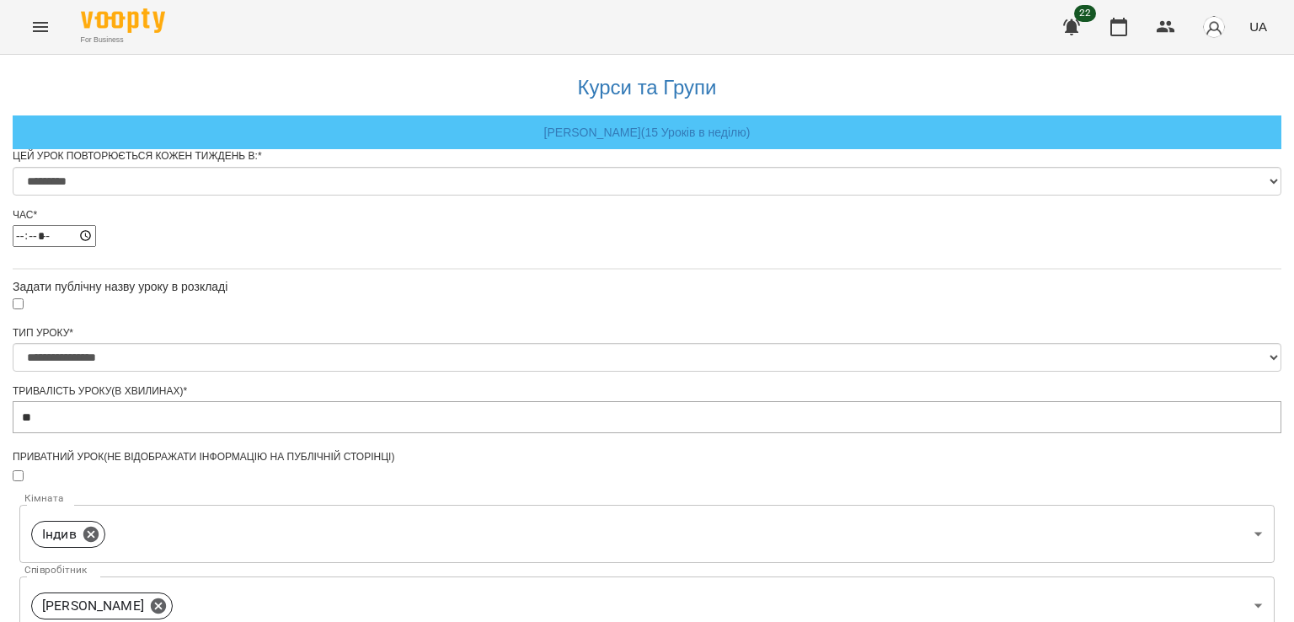
scroll to position [697, 0]
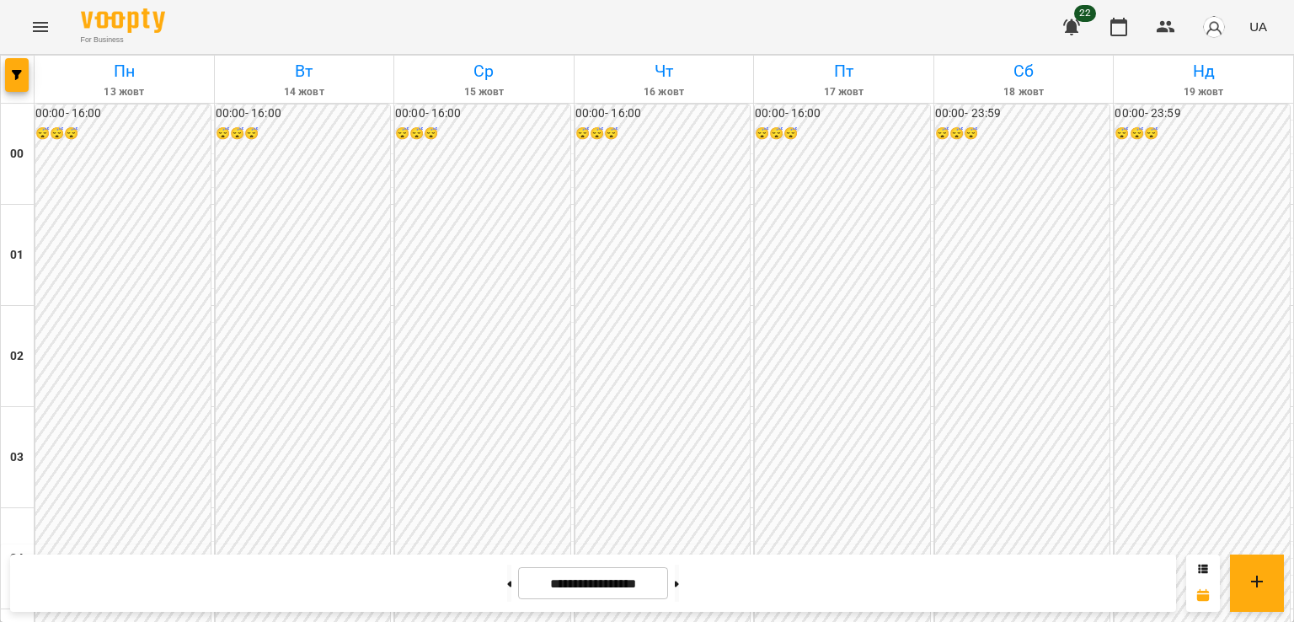
scroll to position [1769, 0]
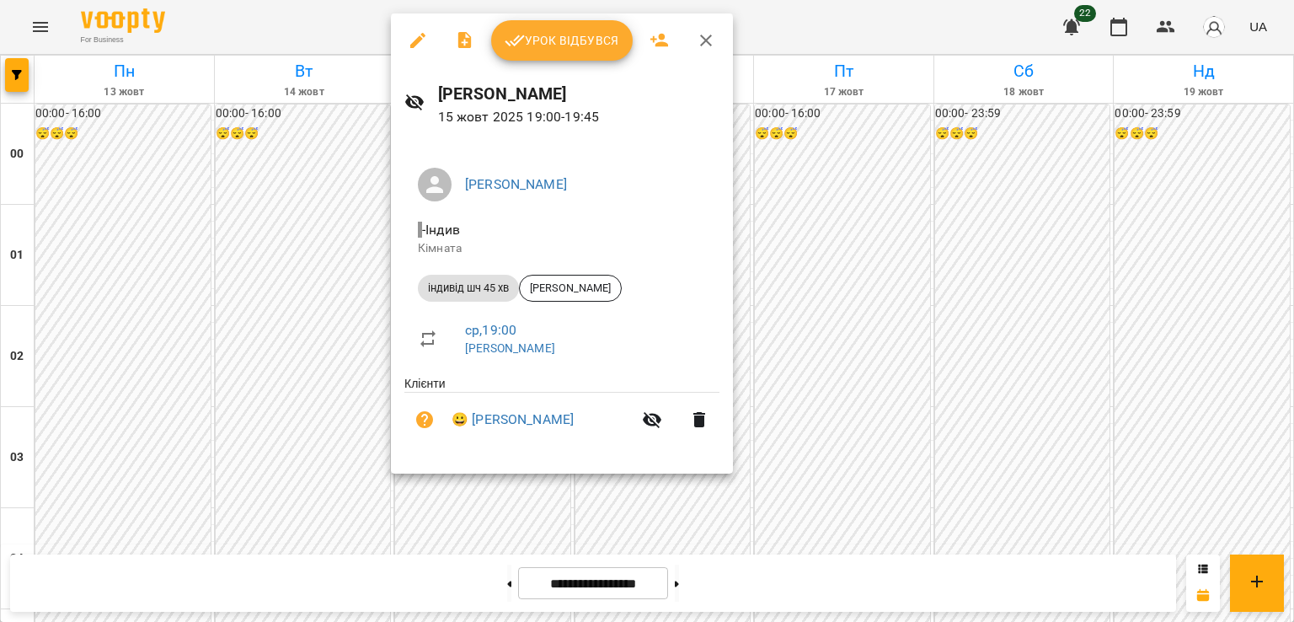
click at [795, 453] on div at bounding box center [647, 311] width 1294 height 622
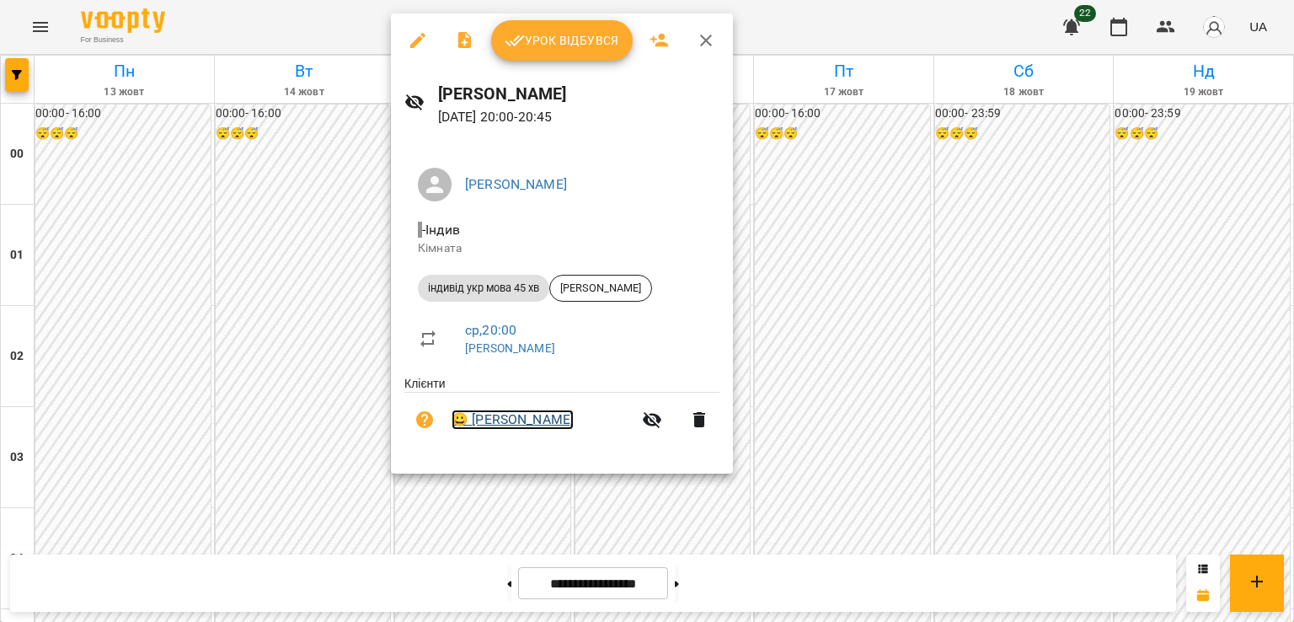
click at [519, 425] on link "😀 [PERSON_NAME]" at bounding box center [513, 419] width 122 height 20
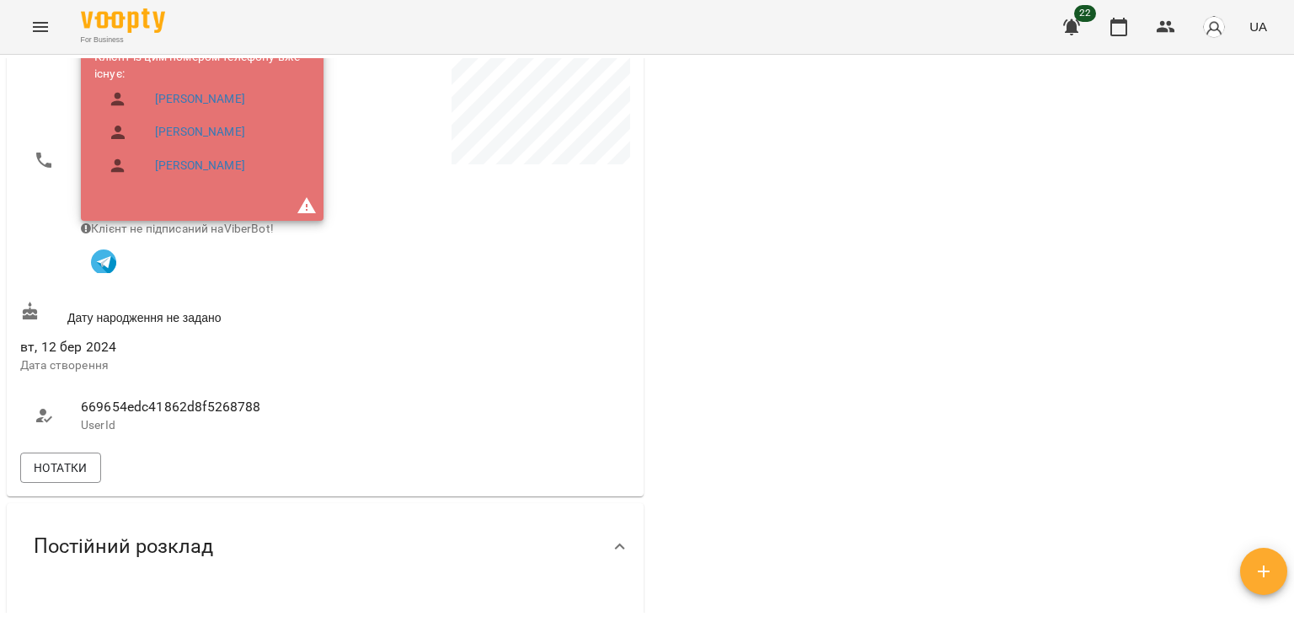
scroll to position [505, 0]
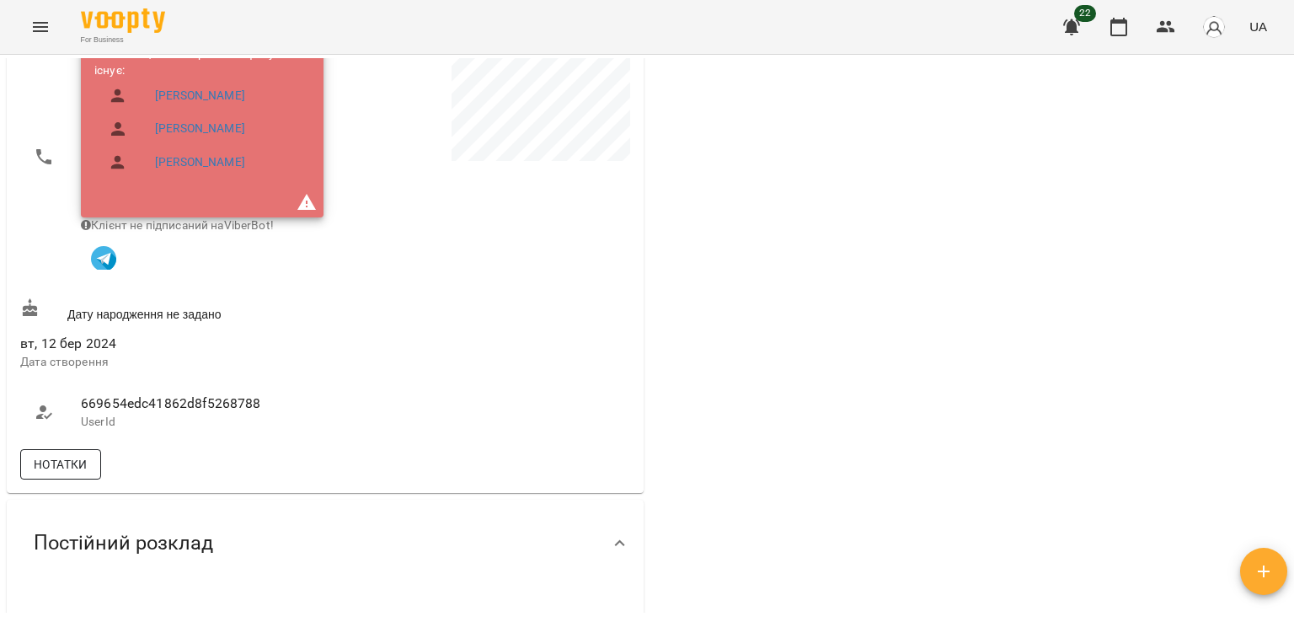
click at [74, 469] on span "Нотатки" at bounding box center [61, 464] width 54 height 20
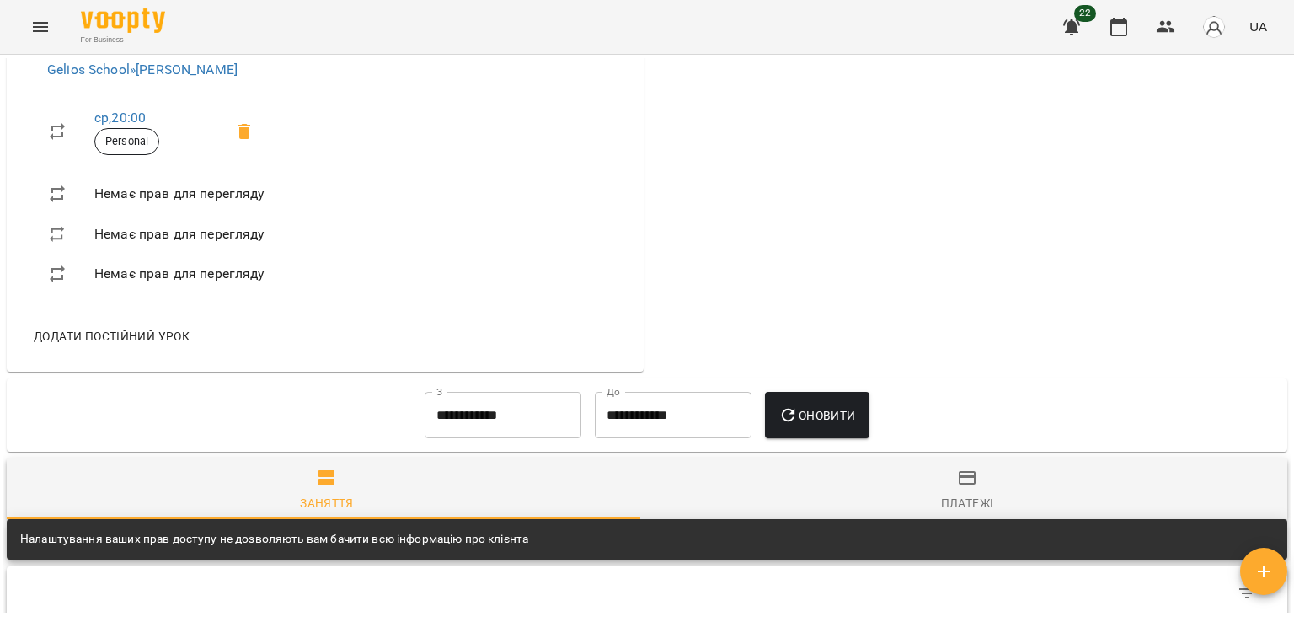
scroll to position [2443, 0]
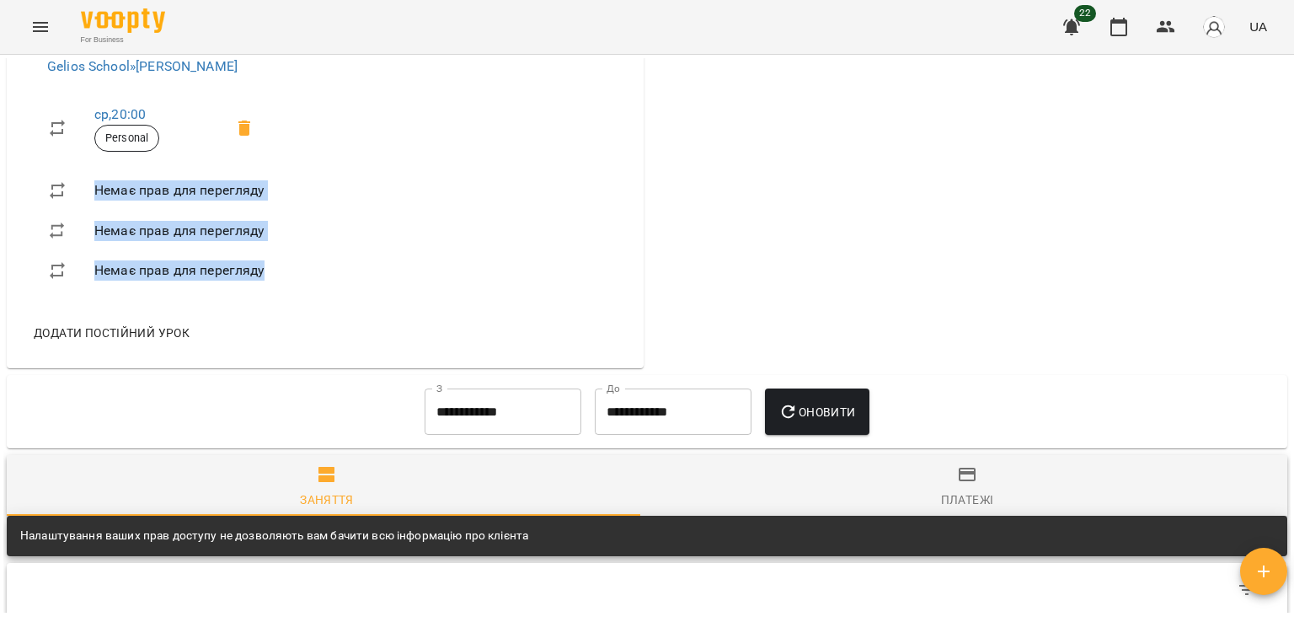
drag, startPoint x: 84, startPoint y: 233, endPoint x: 305, endPoint y: 334, distance: 242.8
click at [305, 334] on div "Gelios School » [PERSON_NAME] ср , 20:00 Personal Немає прав для перегляду Нема…" at bounding box center [325, 193] width 637 height 349
click at [345, 336] on div "Gelios School » [PERSON_NAME] ср , 20:00 Personal Немає прав для перегляду Нема…" at bounding box center [325, 193] width 637 height 349
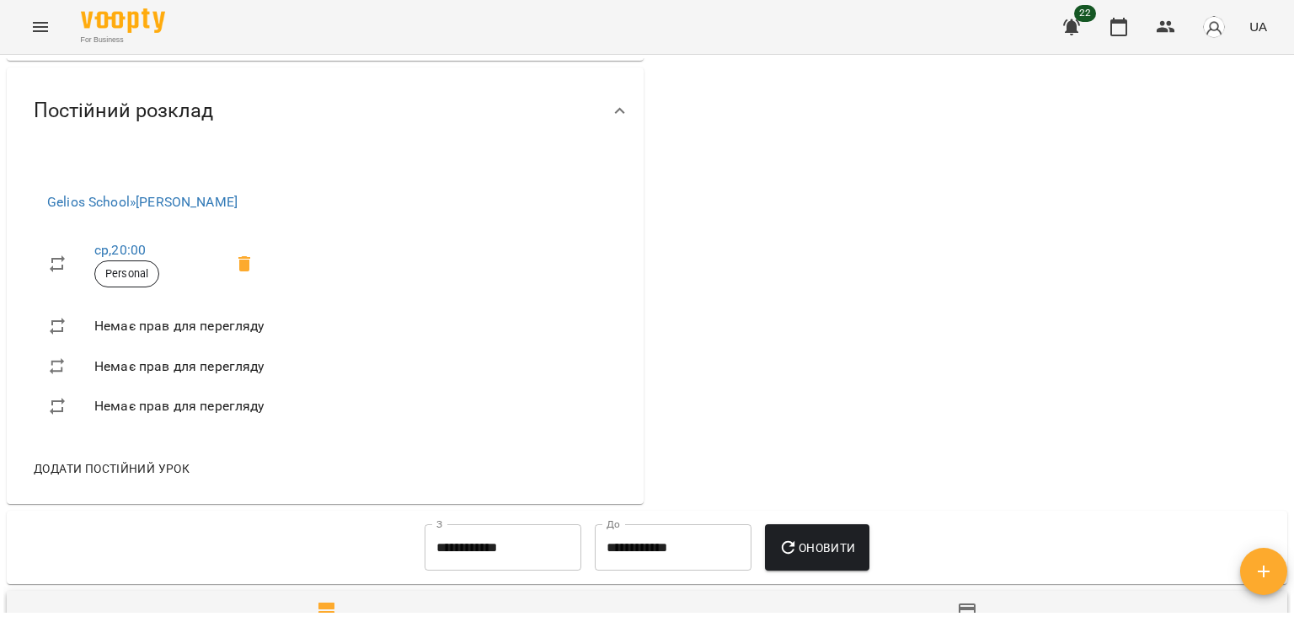
scroll to position [2274, 0]
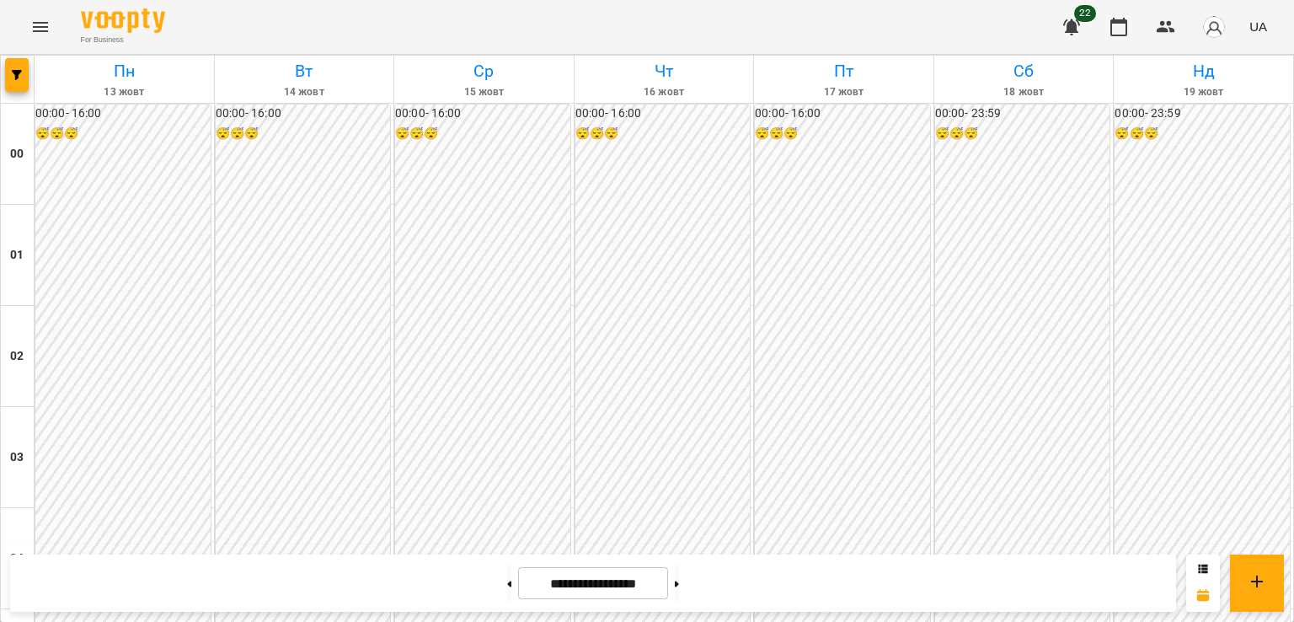
scroll to position [1685, 0]
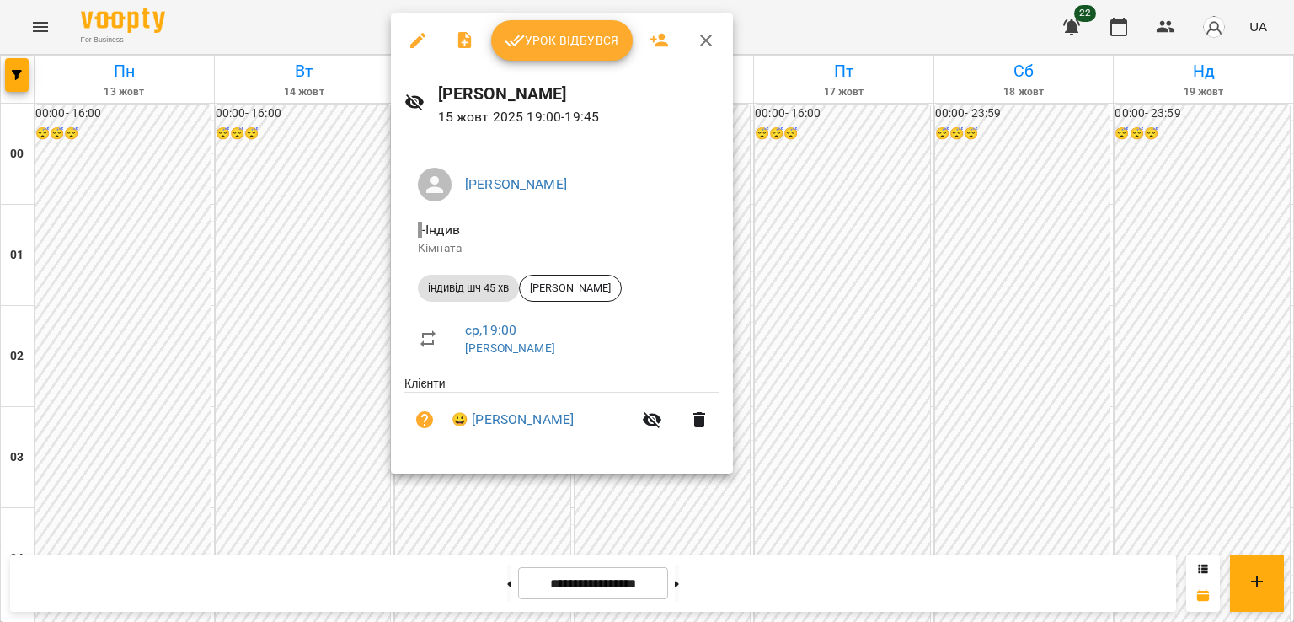
click at [705, 45] on icon "button" at bounding box center [706, 40] width 20 height 20
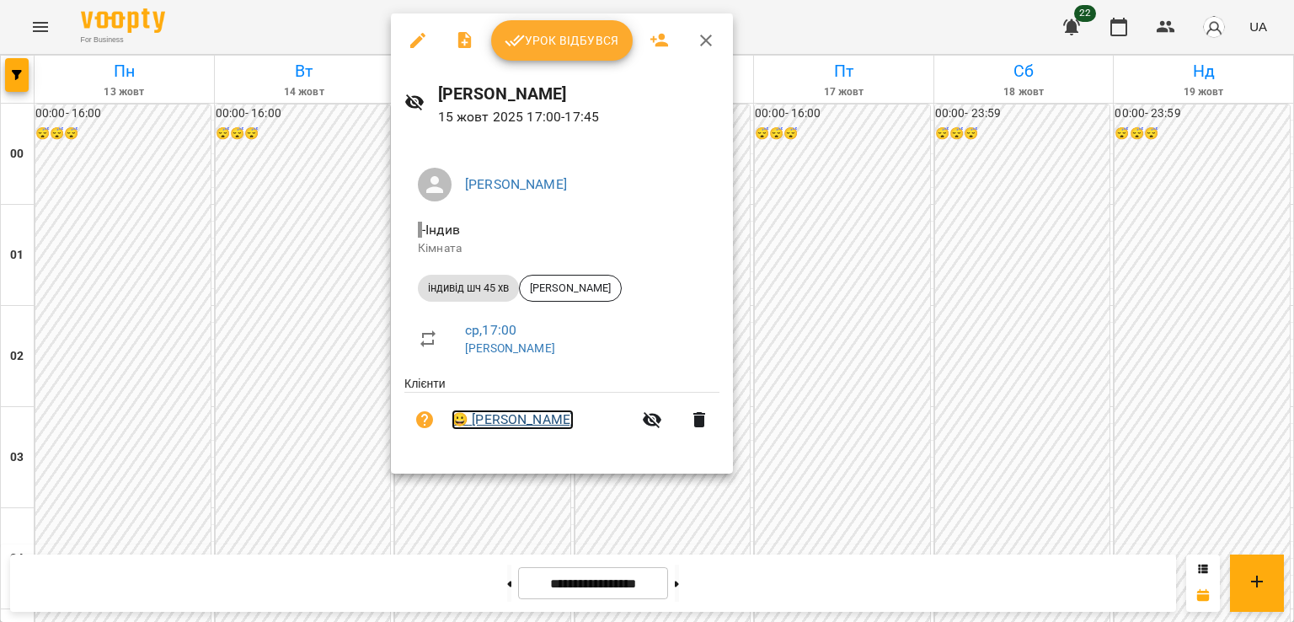
click at [502, 424] on link "😀 [PERSON_NAME]" at bounding box center [513, 419] width 122 height 20
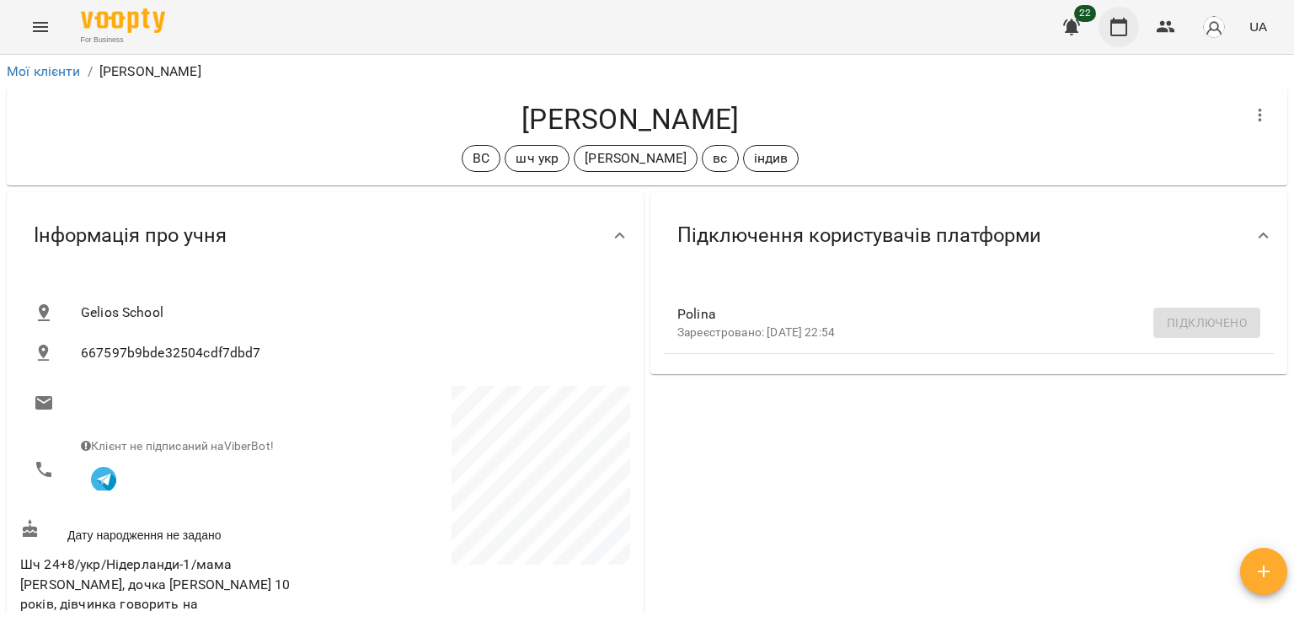
click at [1124, 28] on icon "button" at bounding box center [1119, 27] width 20 height 20
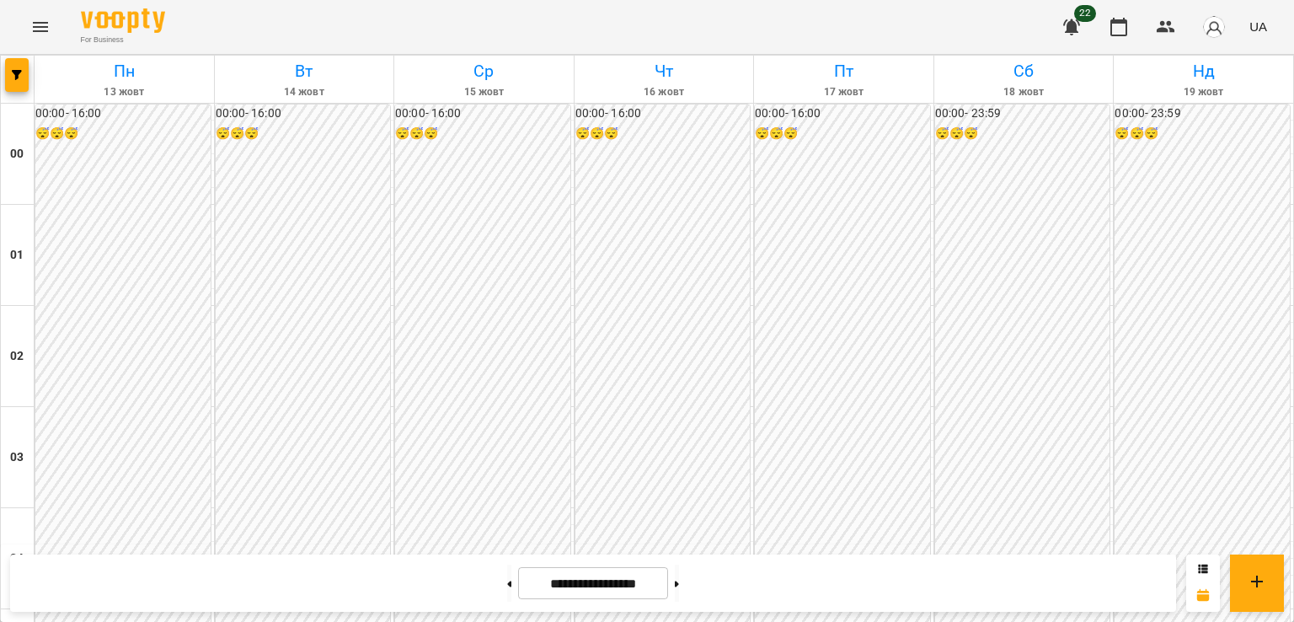
scroll to position [1601, 0]
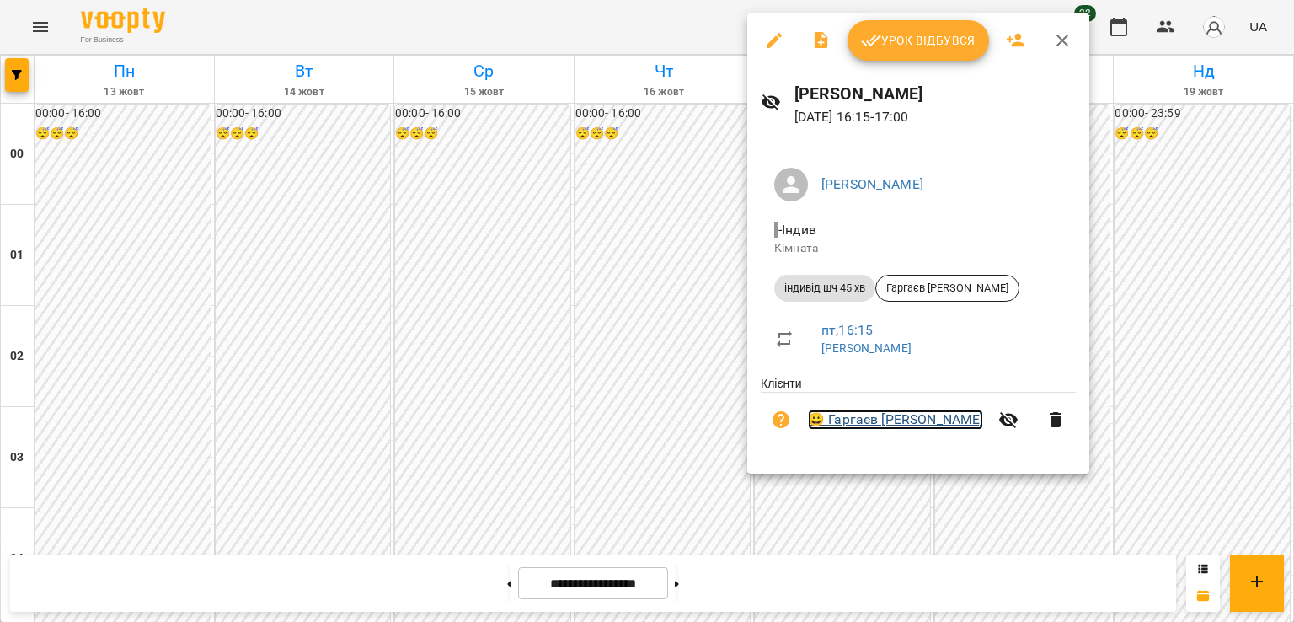
click at [875, 422] on link "😀 Гаргаєв [PERSON_NAME]" at bounding box center [895, 419] width 175 height 20
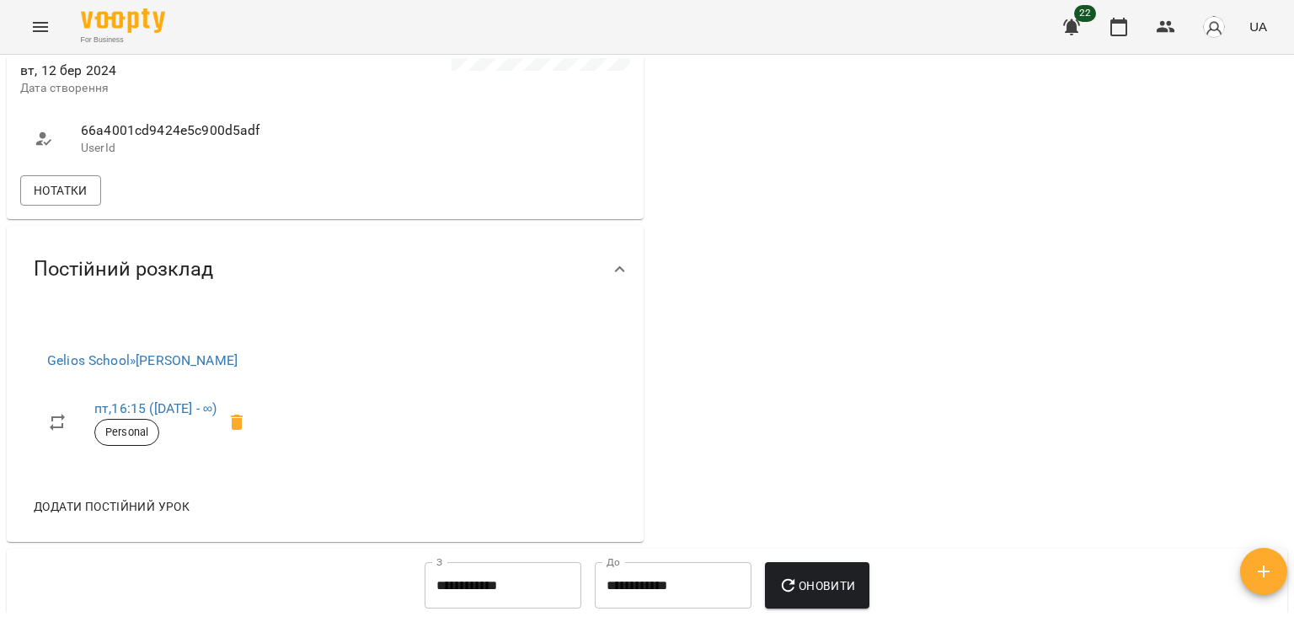
scroll to position [505, 0]
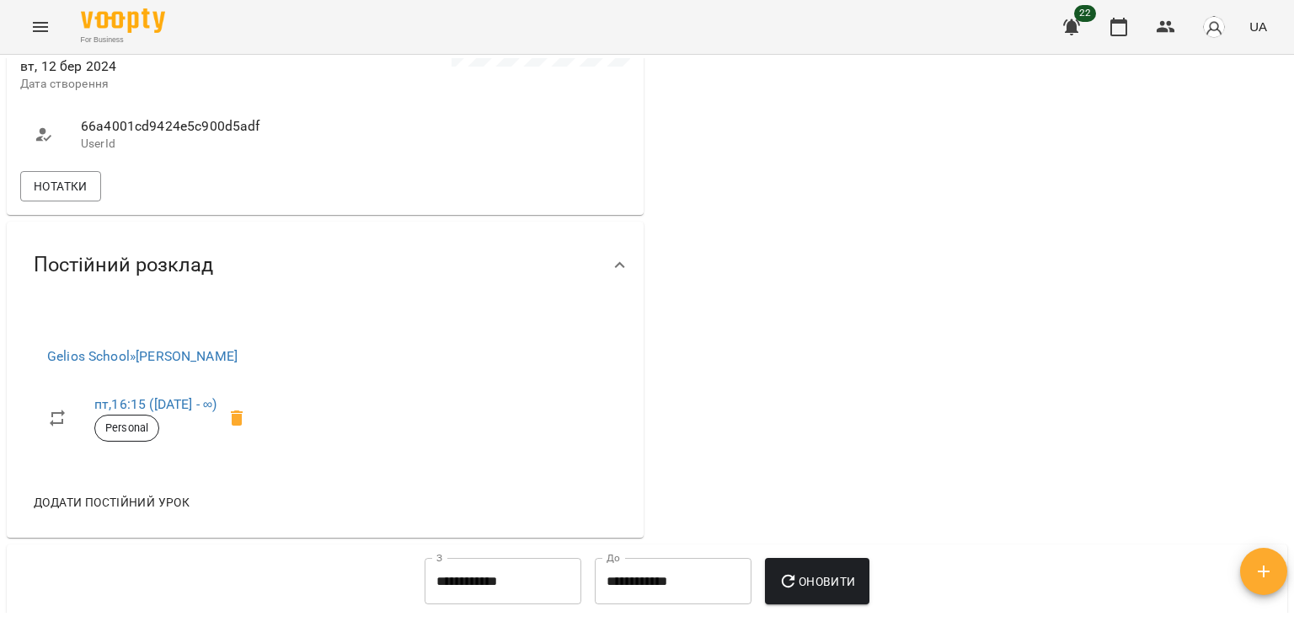
click at [610, 270] on icon at bounding box center [620, 265] width 20 height 20
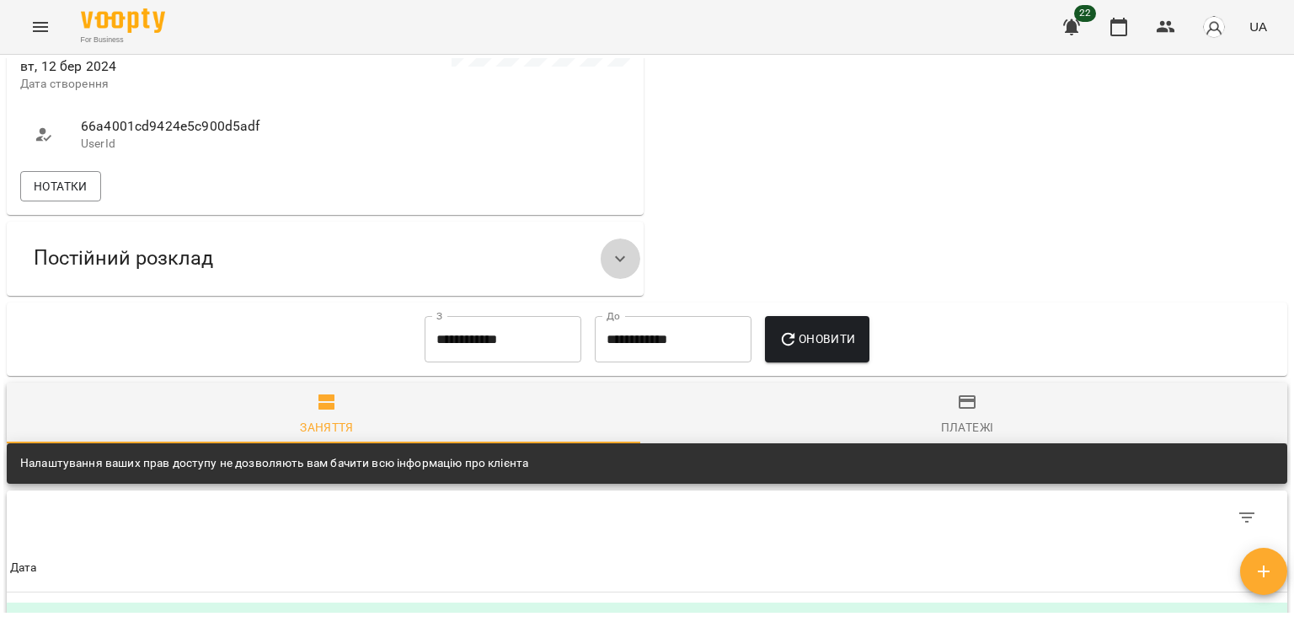
click at [610, 269] on icon at bounding box center [620, 259] width 20 height 20
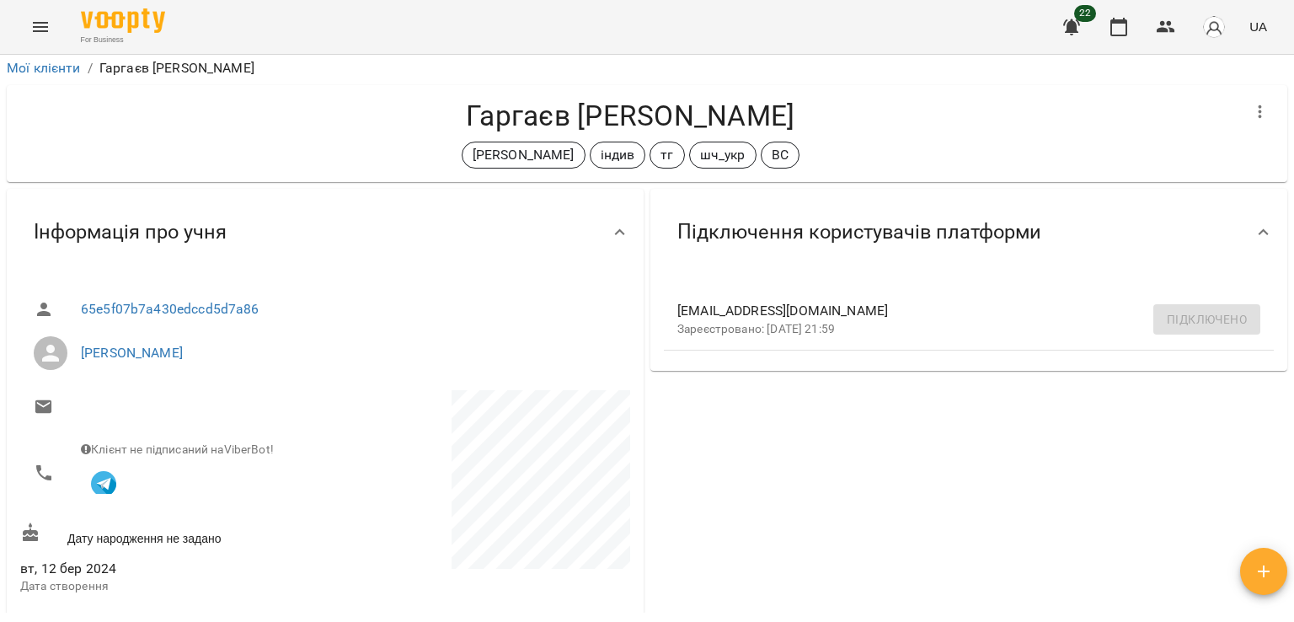
scroll to position [0, 0]
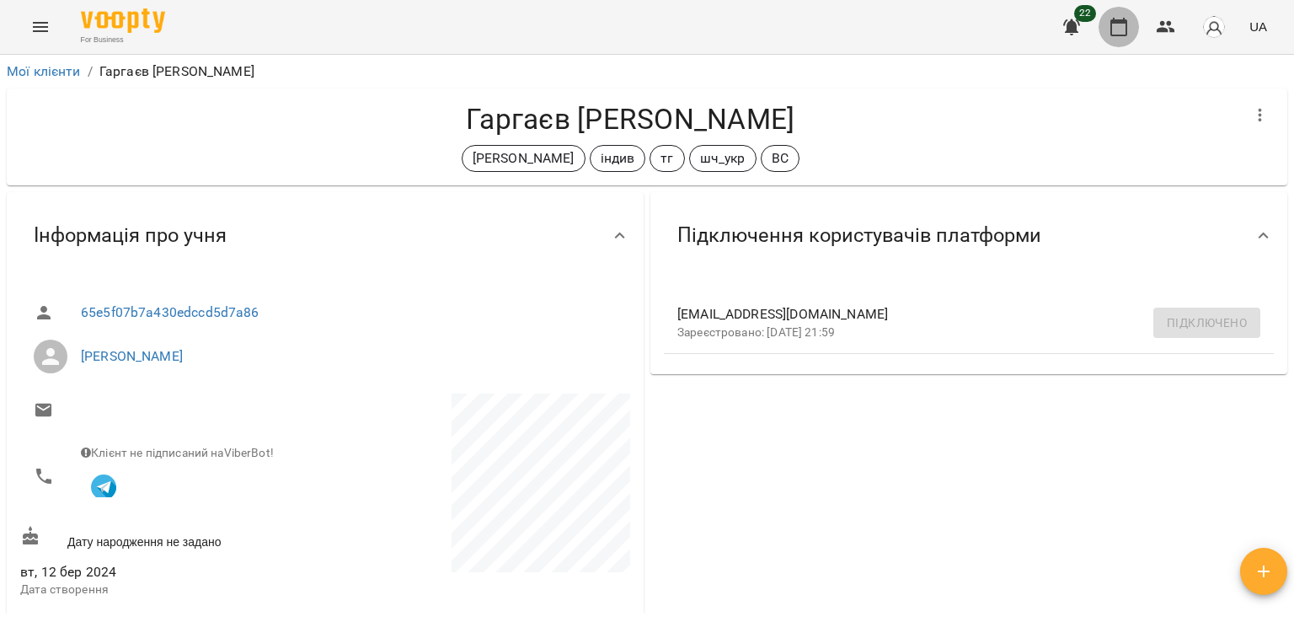
click at [1120, 35] on icon "button" at bounding box center [1118, 27] width 17 height 19
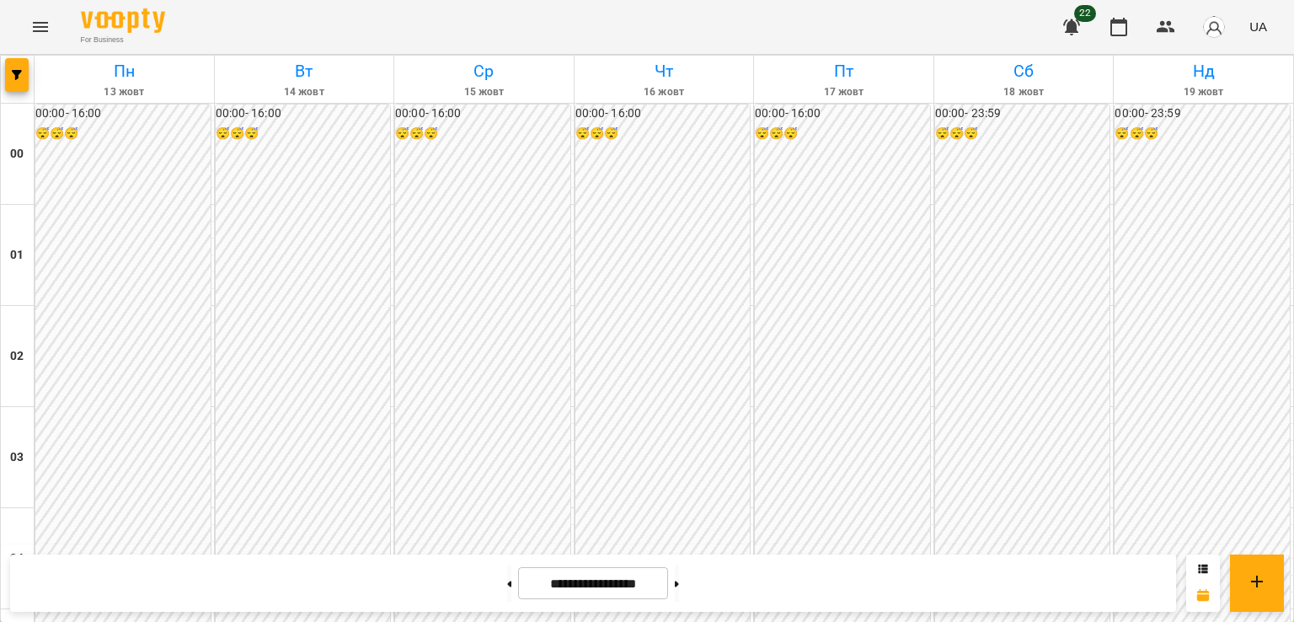
scroll to position [1731, 0]
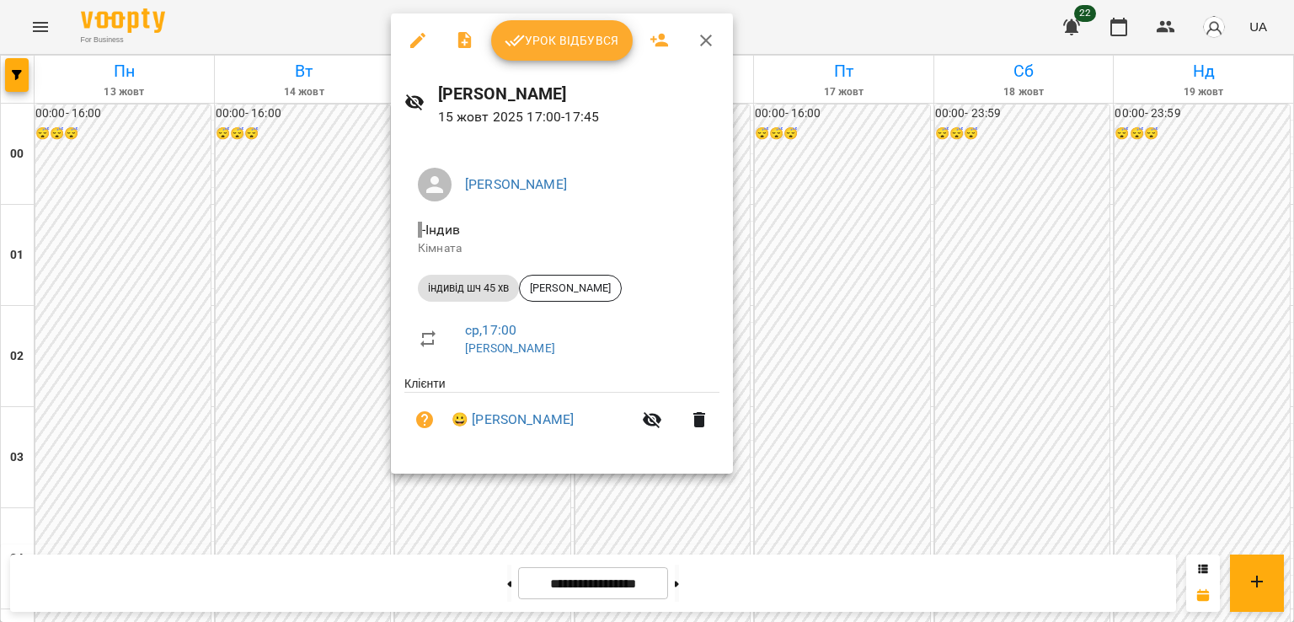
click at [772, 484] on div at bounding box center [647, 311] width 1294 height 622
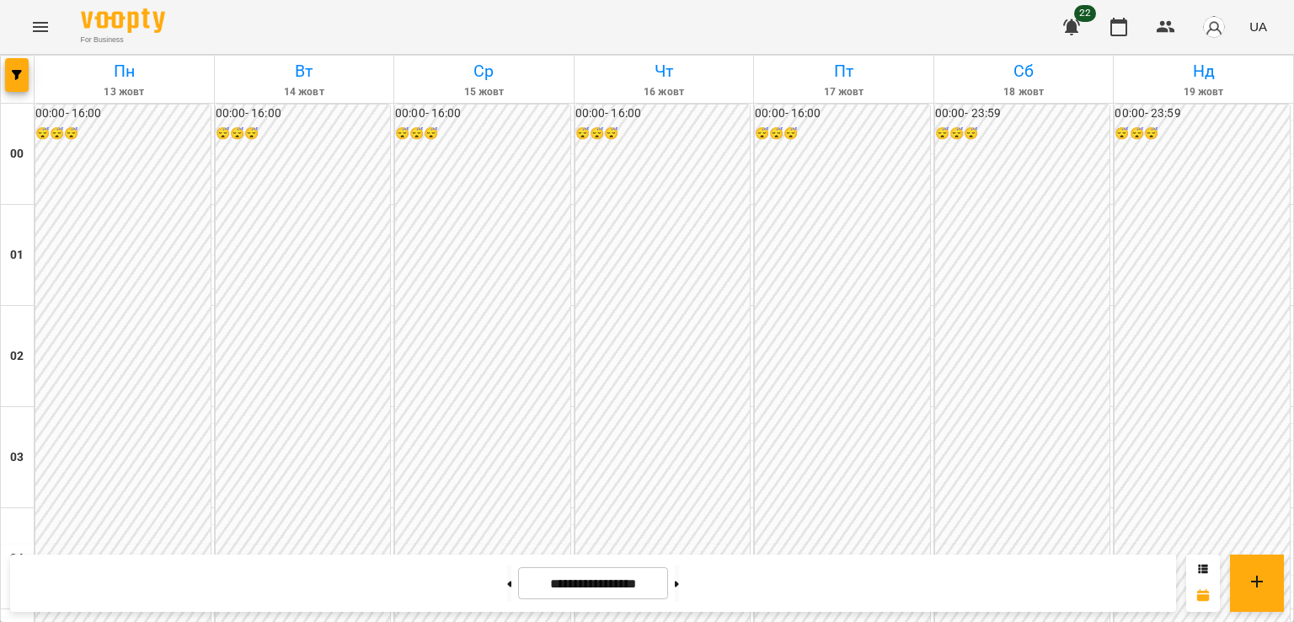
scroll to position [1647, 0]
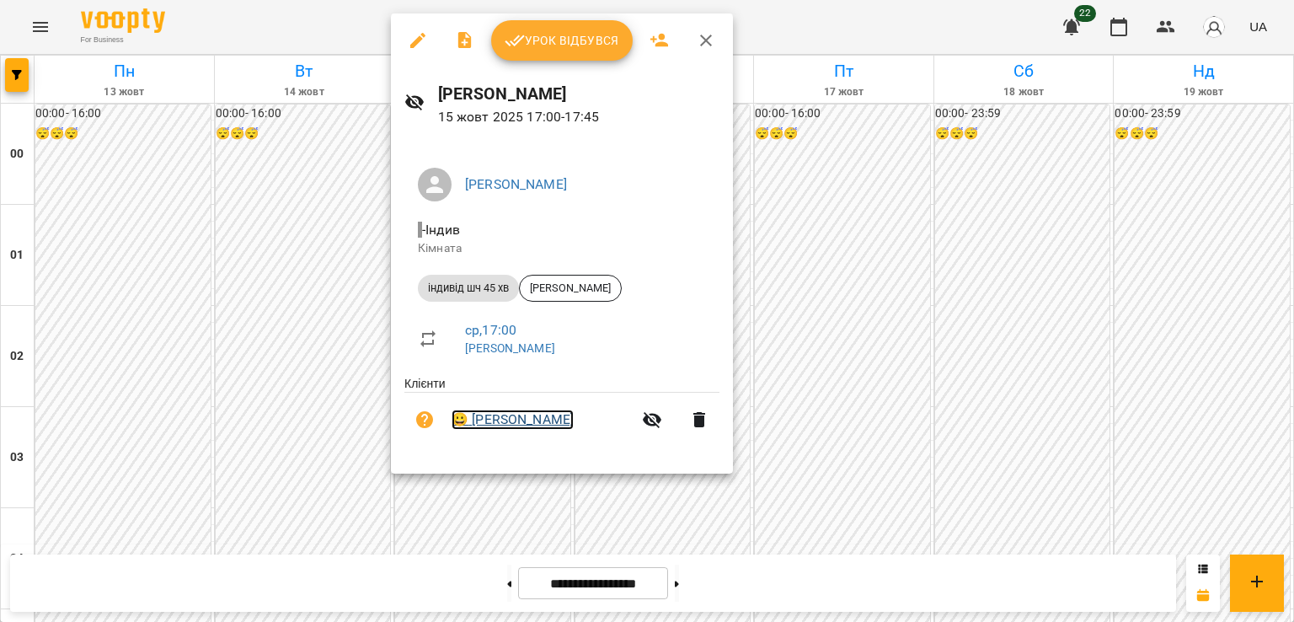
click at [499, 422] on link "😀 [PERSON_NAME]" at bounding box center [513, 419] width 122 height 20
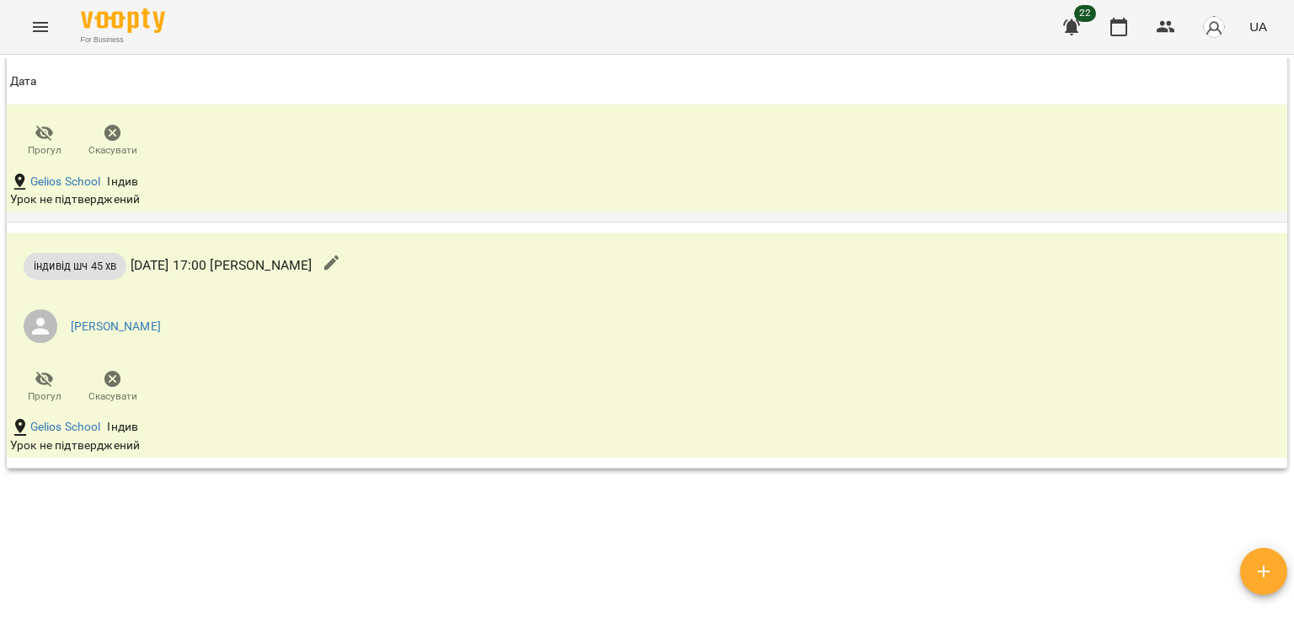
scroll to position [2392, 0]
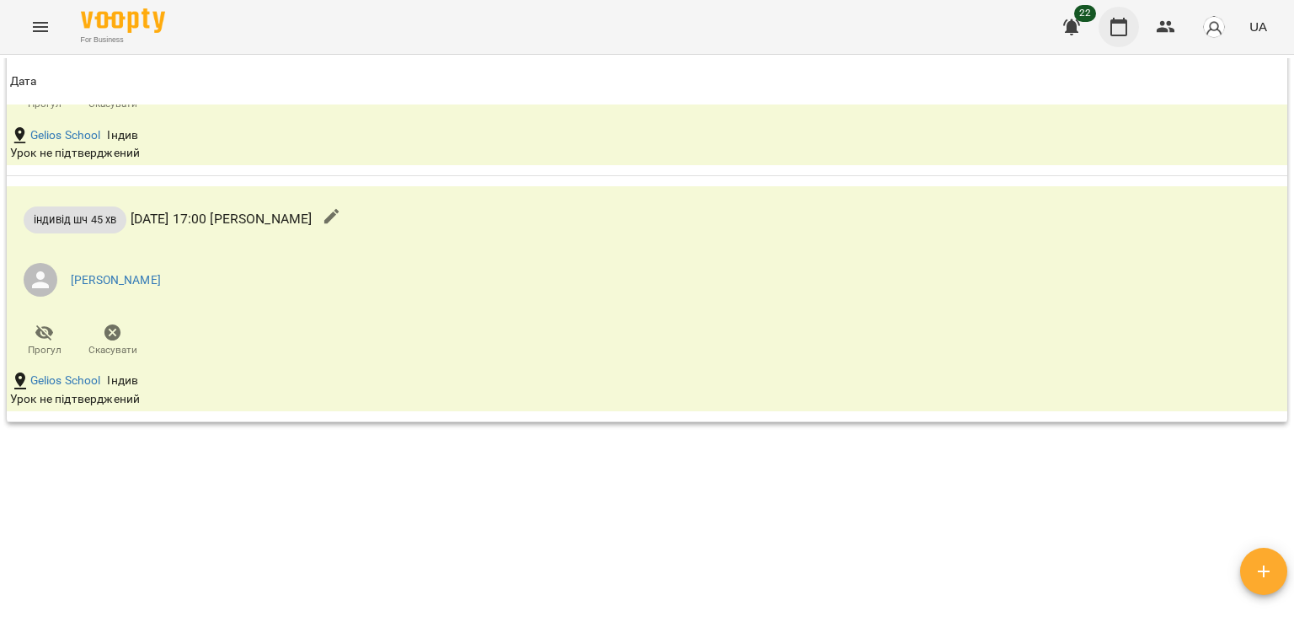
click at [1125, 19] on icon "button" at bounding box center [1118, 27] width 17 height 19
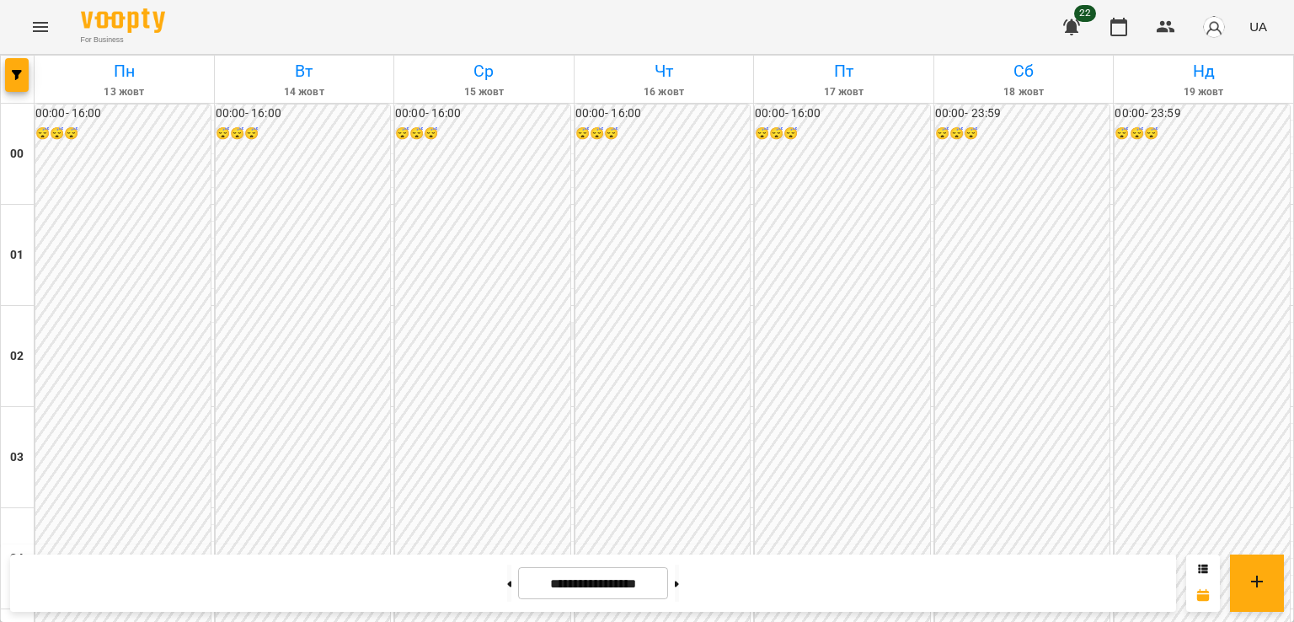
scroll to position [1516, 0]
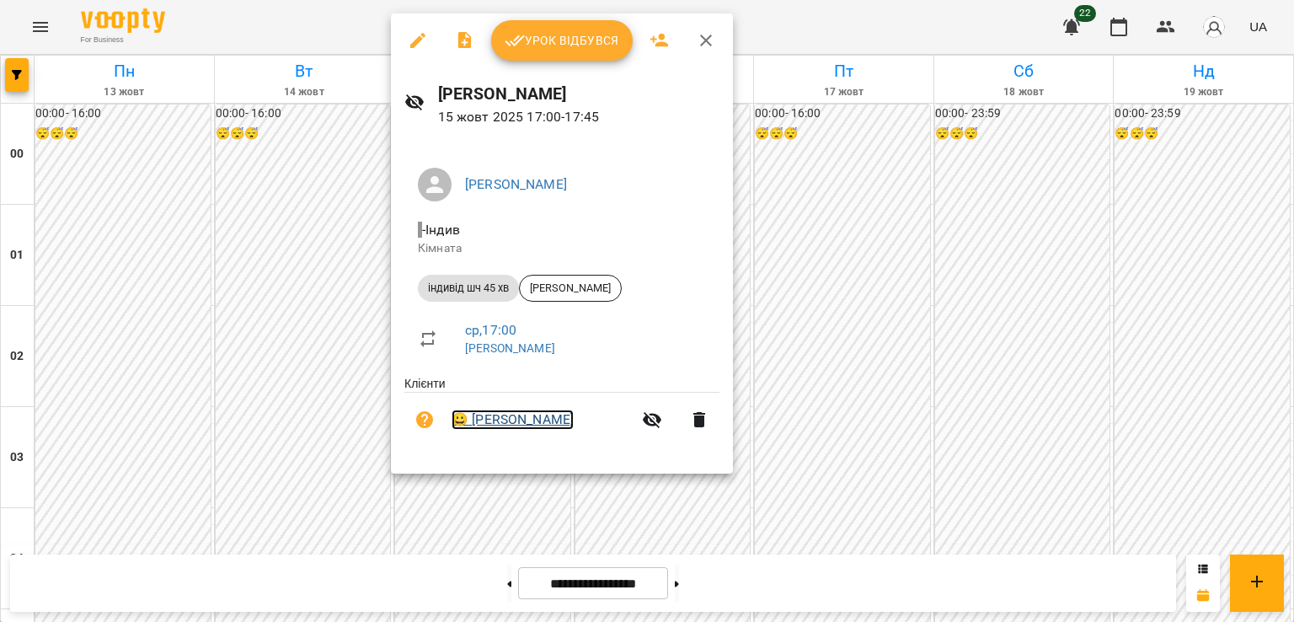
click at [498, 426] on link "😀 [PERSON_NAME]" at bounding box center [513, 419] width 122 height 20
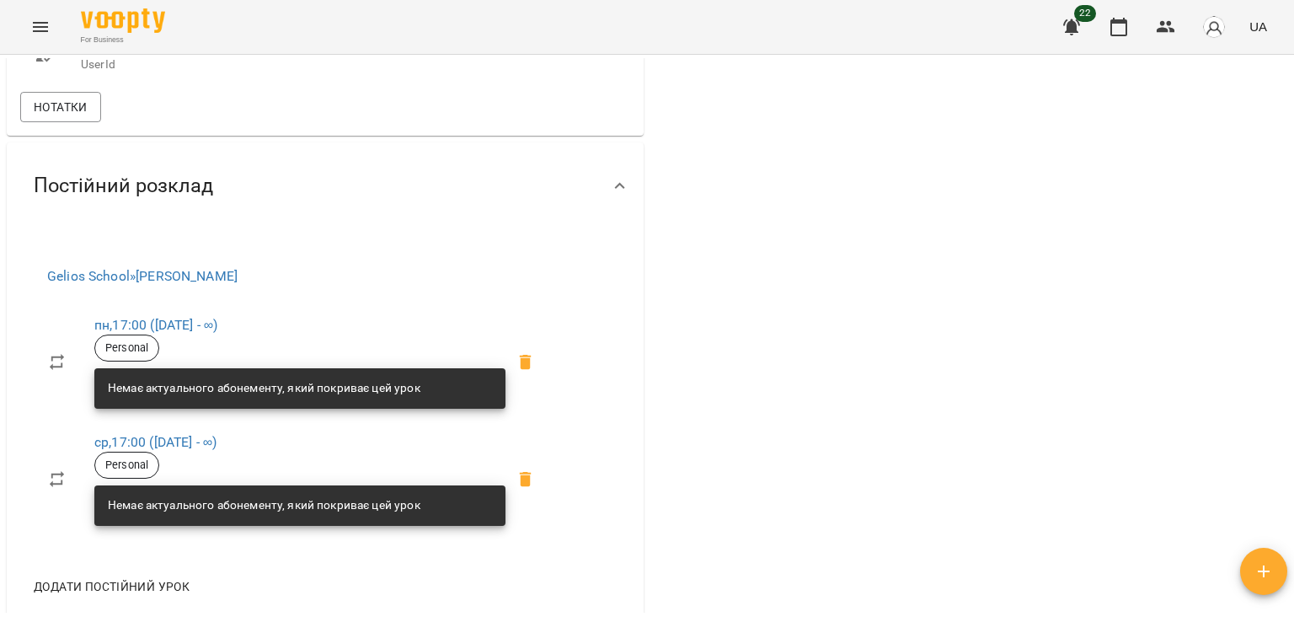
scroll to position [927, 0]
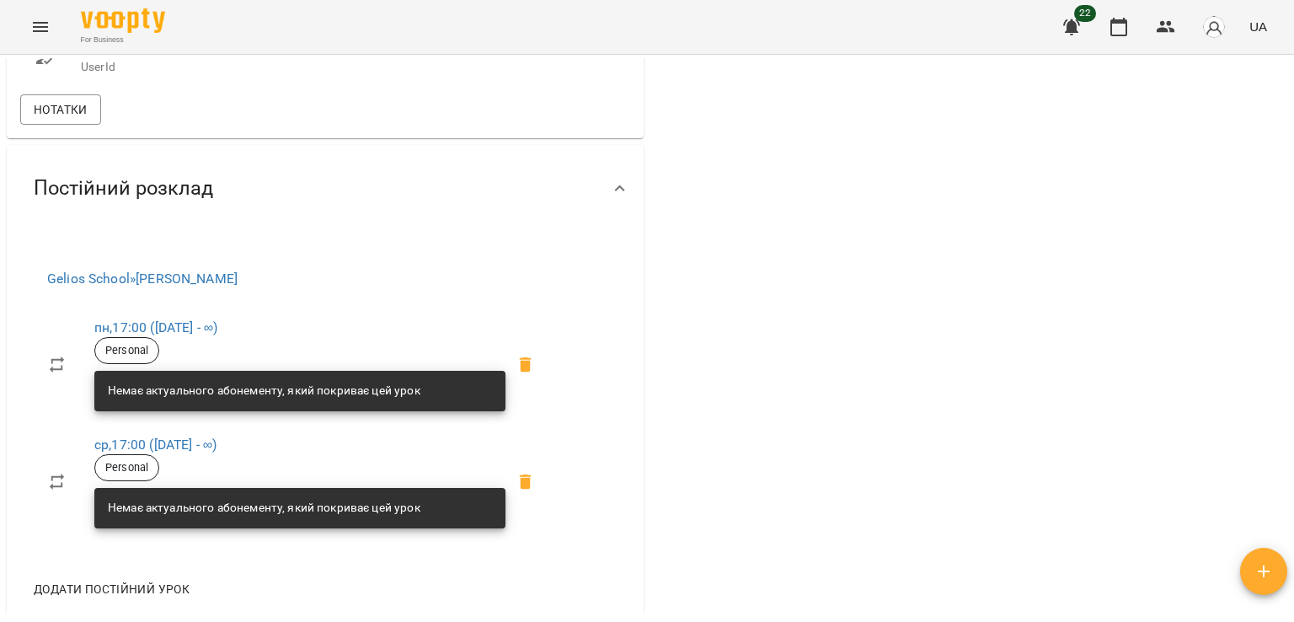
click at [409, 380] on div "Немає актуального абонементу, який покриває цей урок" at bounding box center [264, 391] width 313 height 30
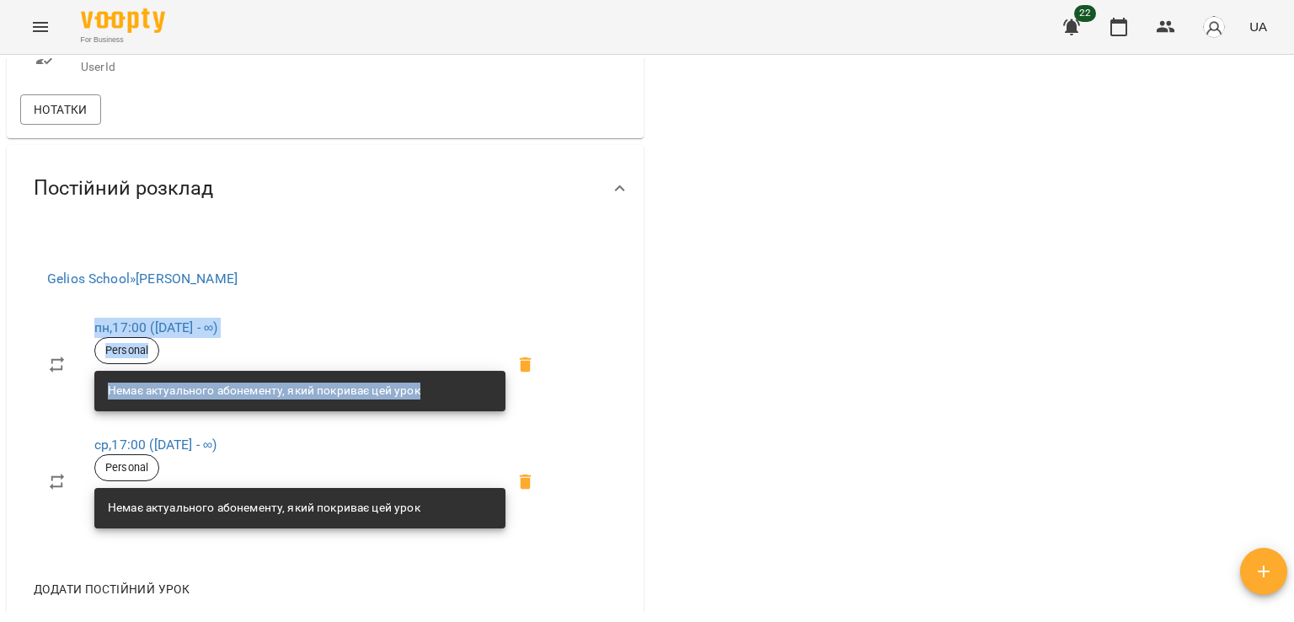
drag, startPoint x: 444, startPoint y: 377, endPoint x: 76, endPoint y: 371, distance: 368.2
click at [76, 371] on li "пн , 17:00 ([DATE] - ∞) Personal [DEMOGRAPHIC_DATA] актуального абонементу, яки…" at bounding box center [296, 364] width 525 height 117
click at [393, 299] on ul "пн , 17:00 ([DATE] - ∞) Personal [DEMOGRAPHIC_DATA] актуального абонементу, яки…" at bounding box center [296, 423] width 525 height 248
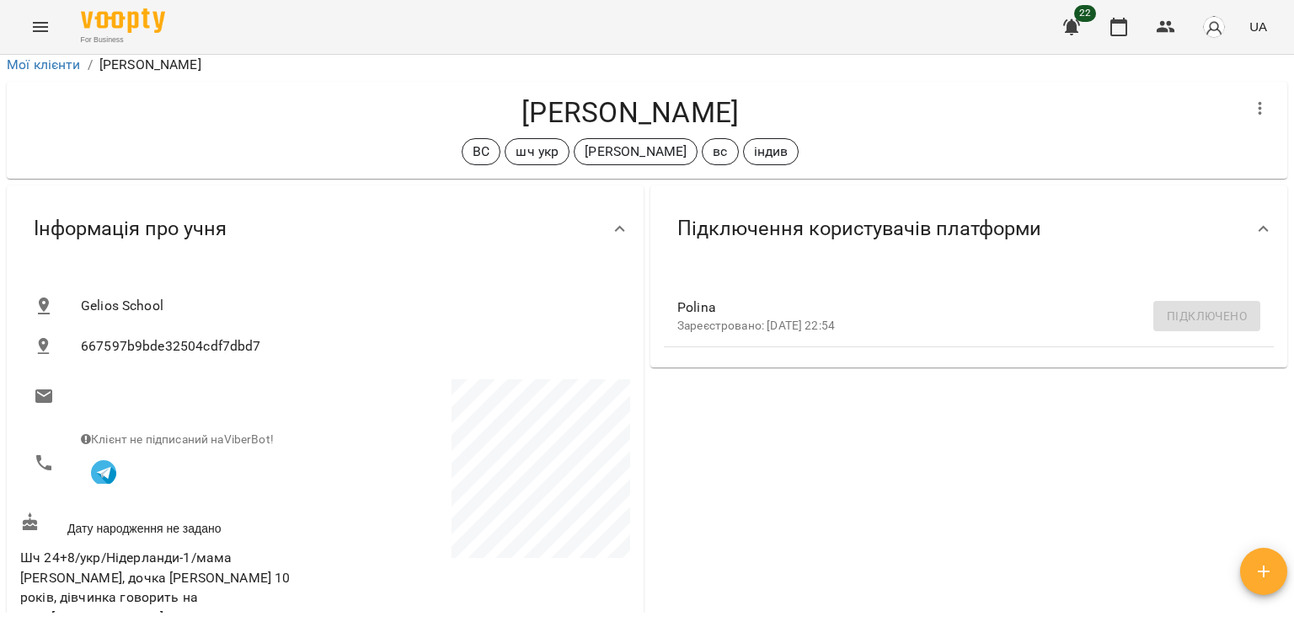
scroll to position [0, 0]
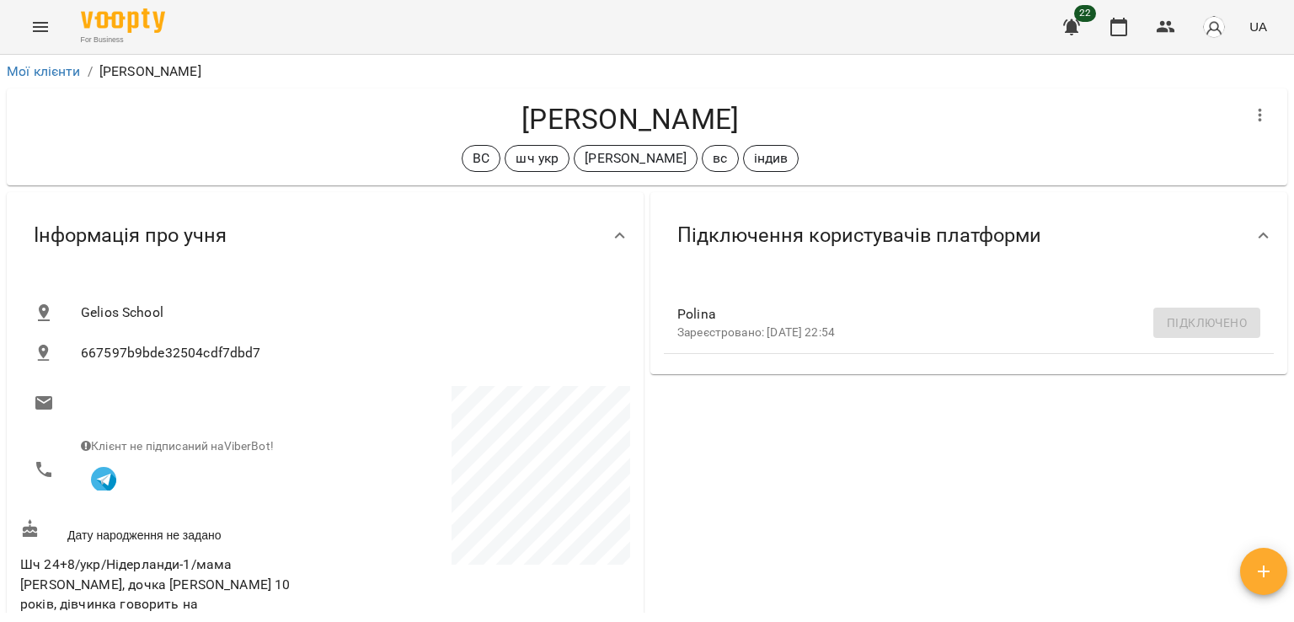
click at [733, 620] on div "**********" at bounding box center [647, 366] width 1294 height 622
click at [1120, 24] on icon "button" at bounding box center [1119, 27] width 20 height 20
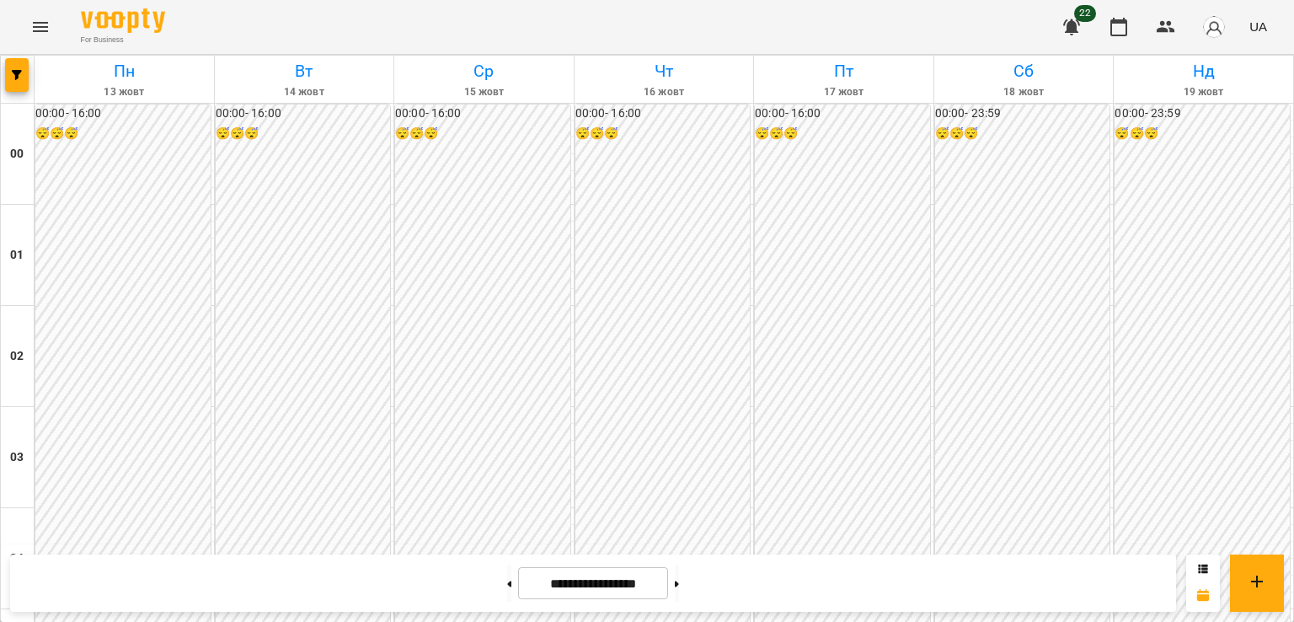
scroll to position [1601, 0]
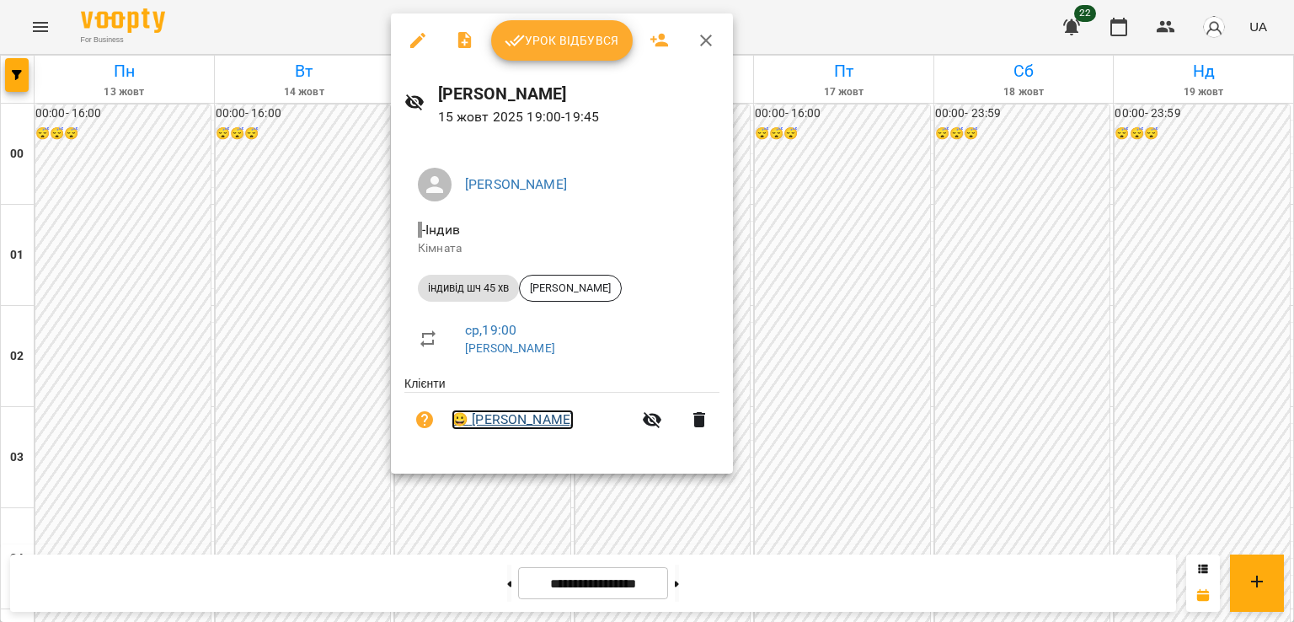
click at [529, 421] on link "😀 [PERSON_NAME]" at bounding box center [513, 419] width 122 height 20
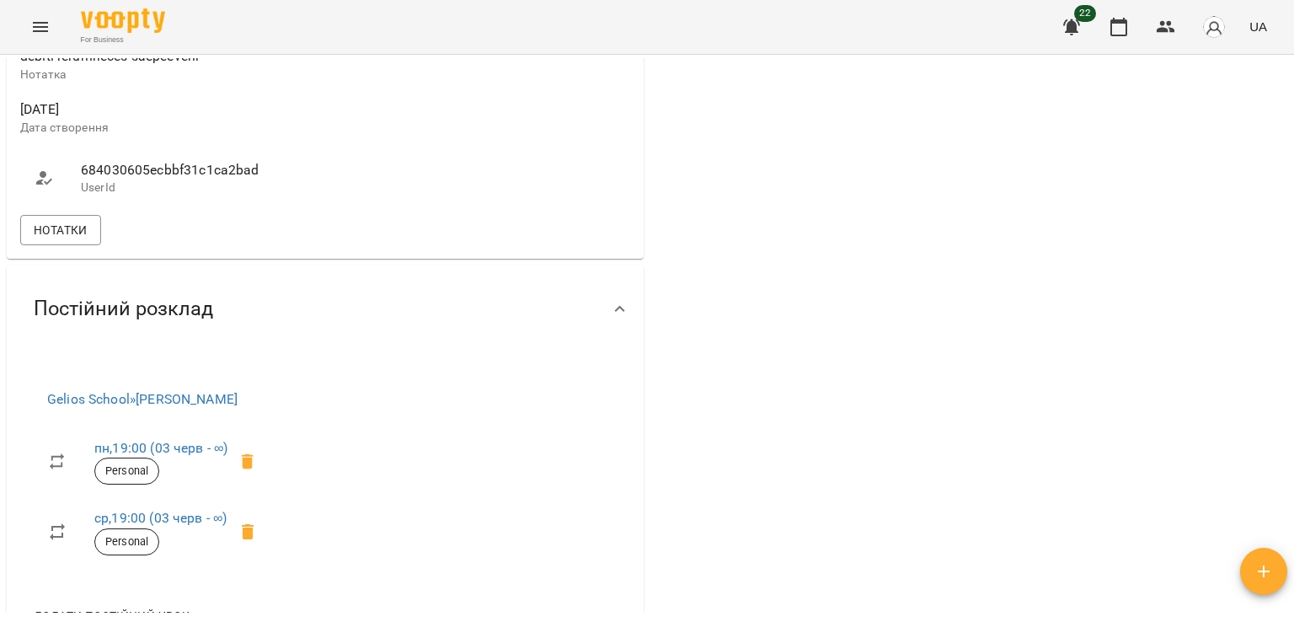
scroll to position [1011, 0]
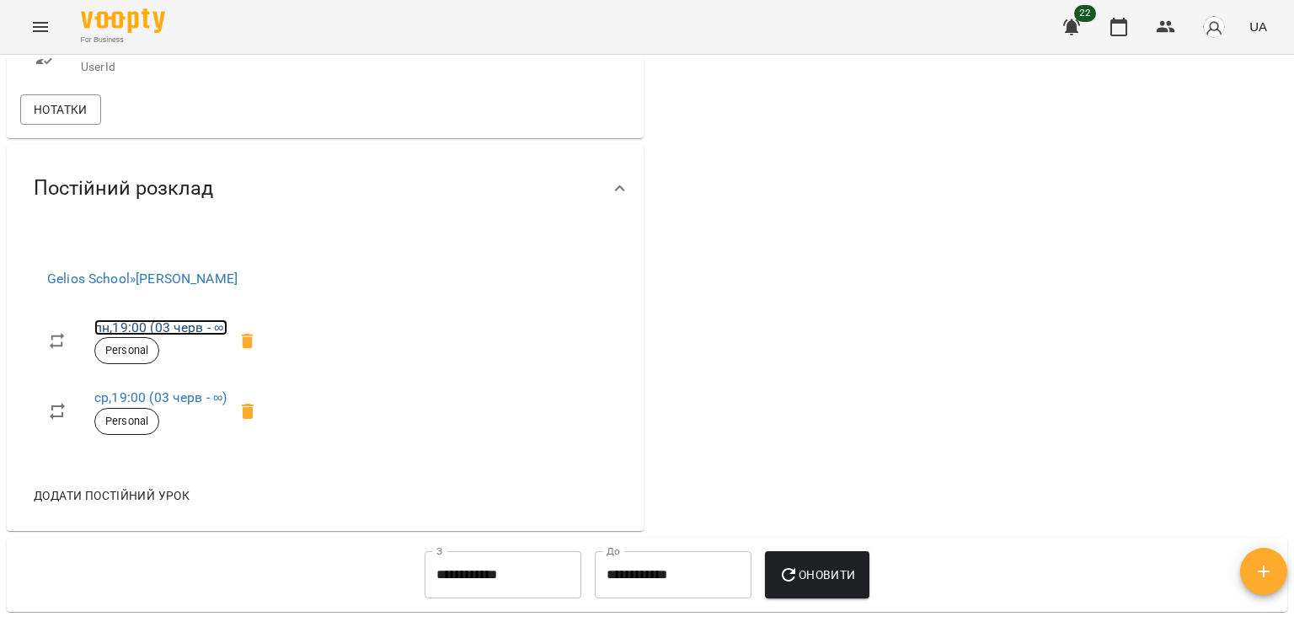
click at [163, 335] on link "пн , 19:00 ([DATE] - ∞)" at bounding box center [160, 327] width 133 height 16
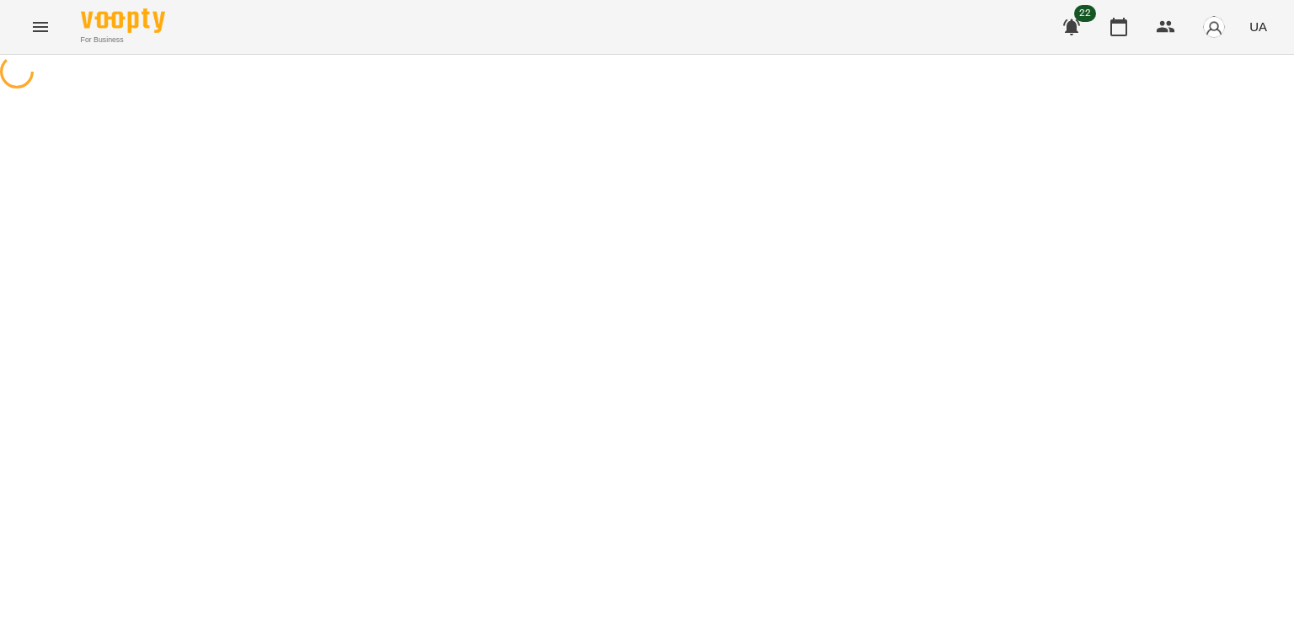
select select "*"
select select "**********"
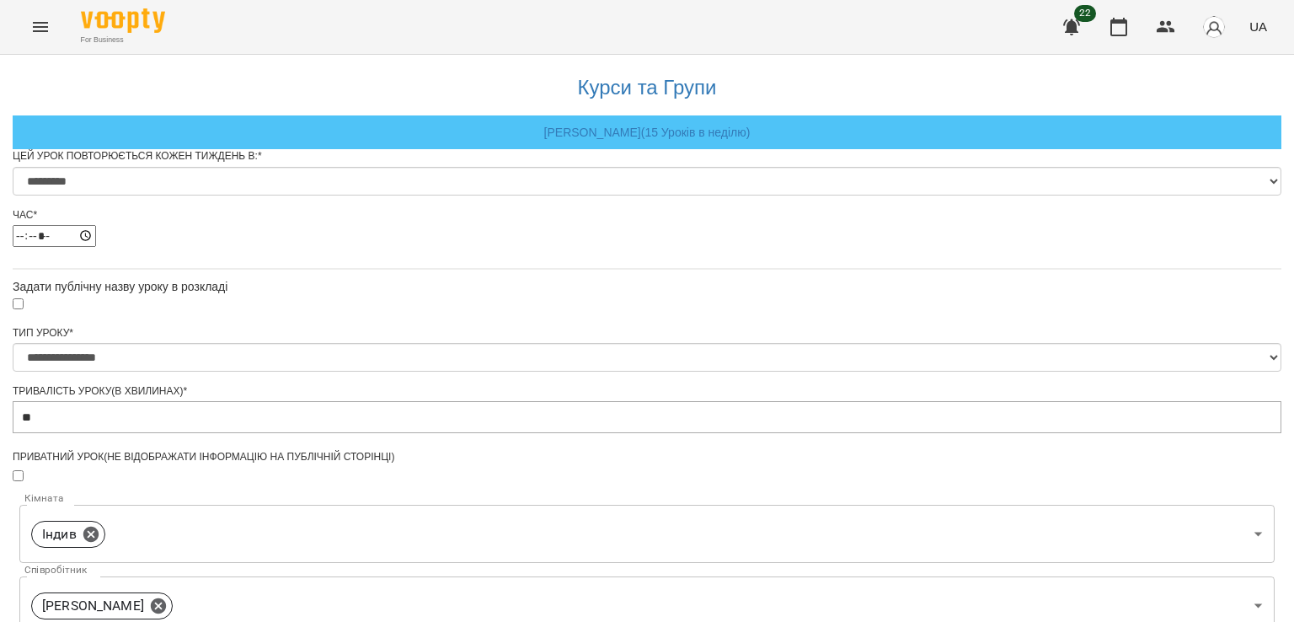
scroll to position [697, 0]
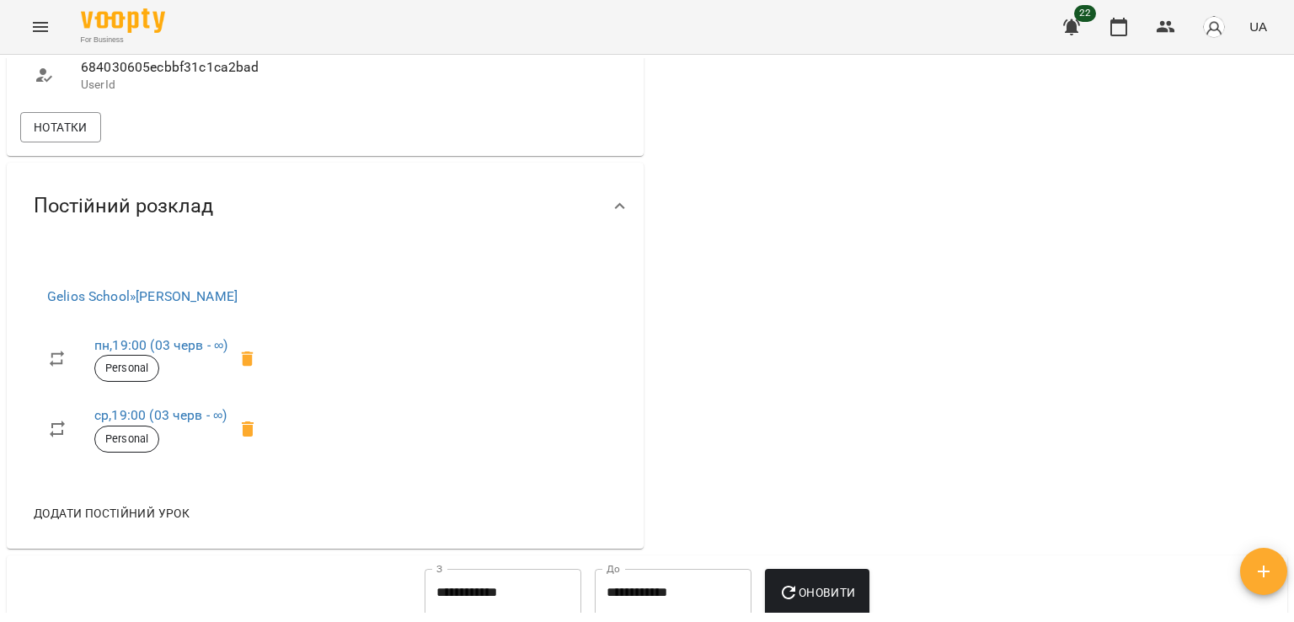
scroll to position [1011, 0]
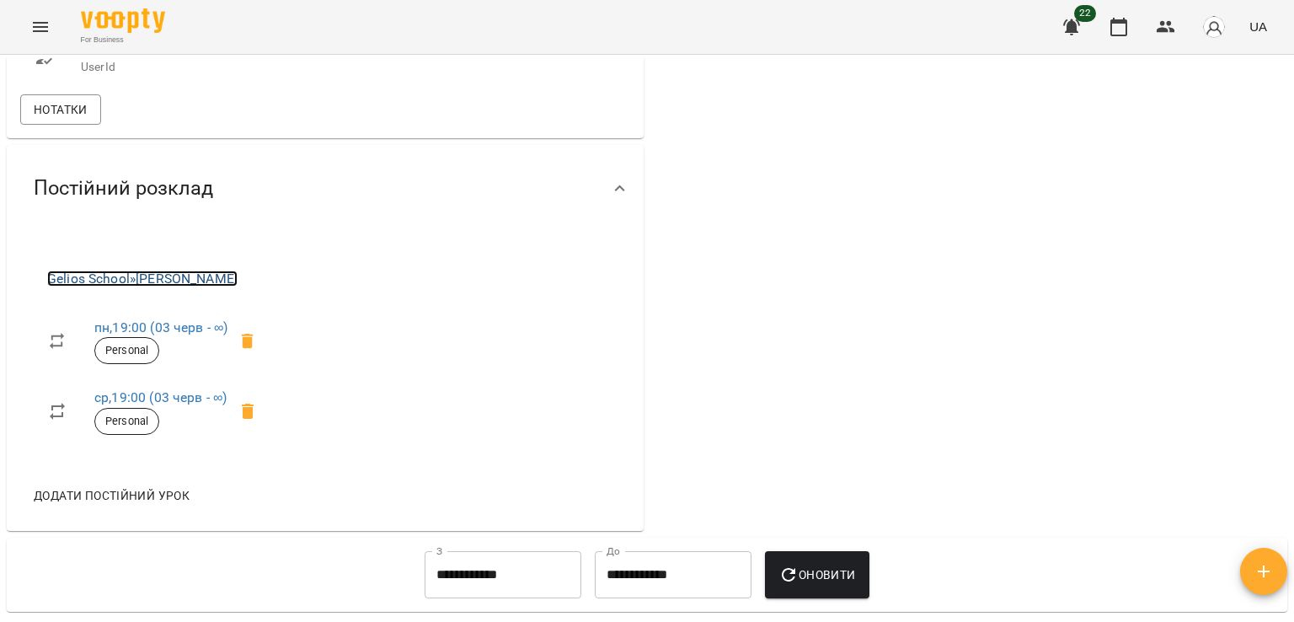
click at [210, 286] on link "Gelios School » [PERSON_NAME]" at bounding box center [142, 278] width 190 height 16
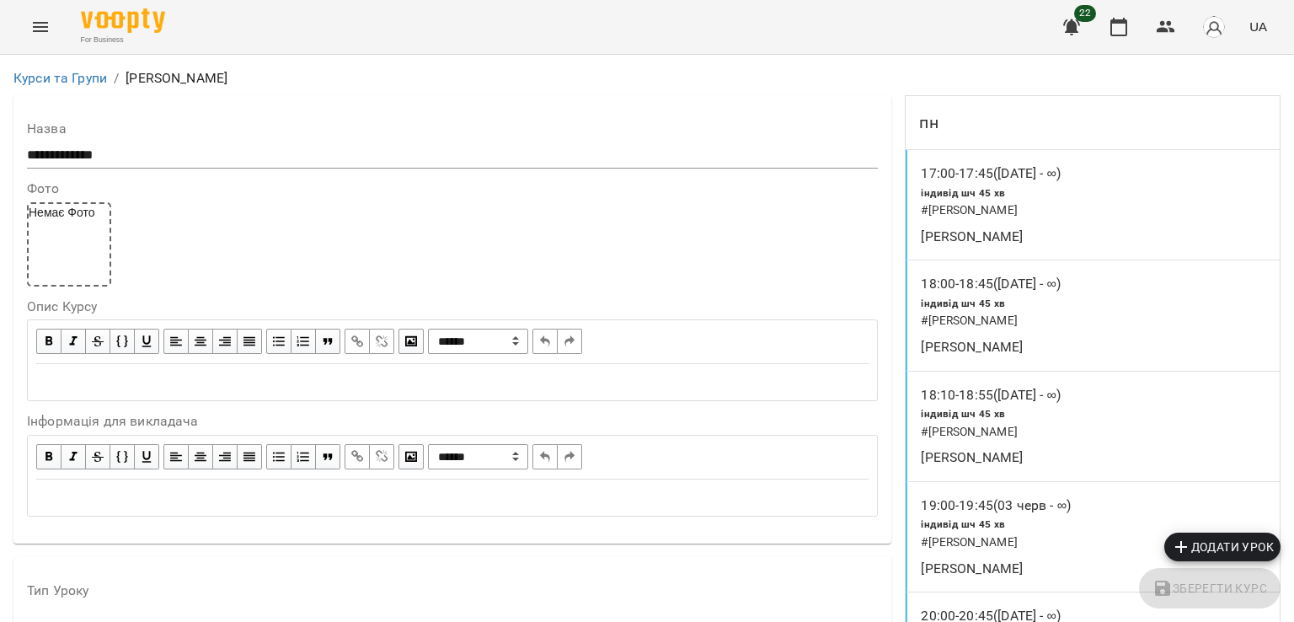
scroll to position [1432, 0]
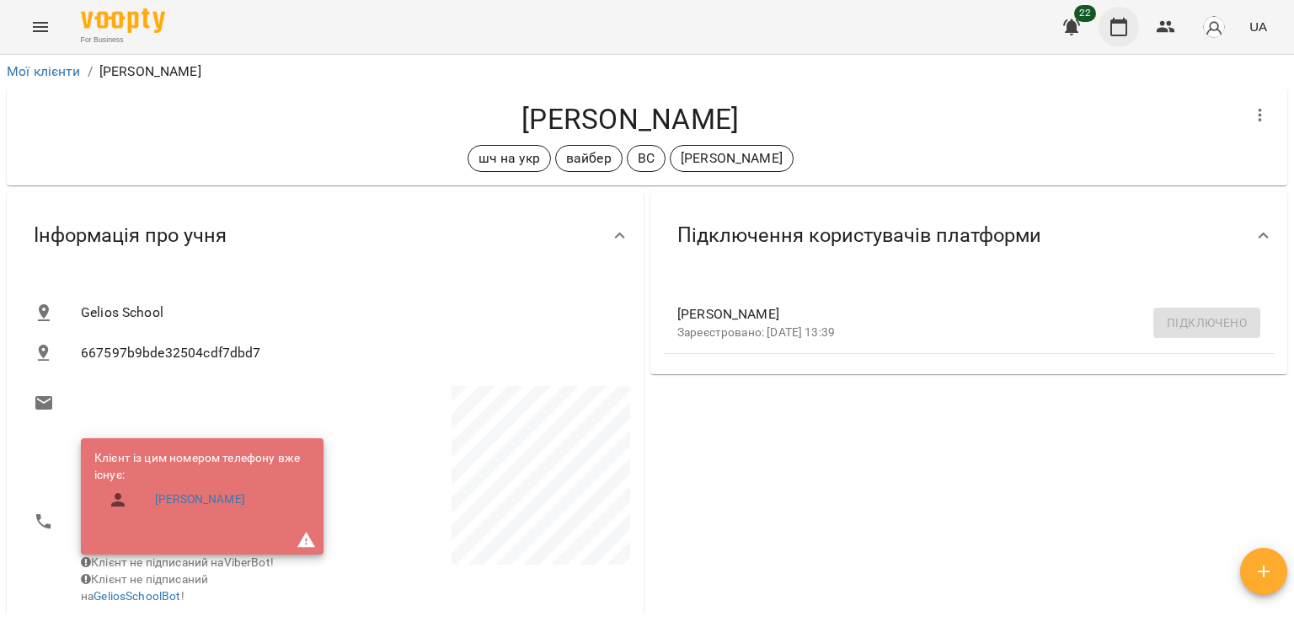
click at [1117, 24] on icon "button" at bounding box center [1119, 27] width 20 height 20
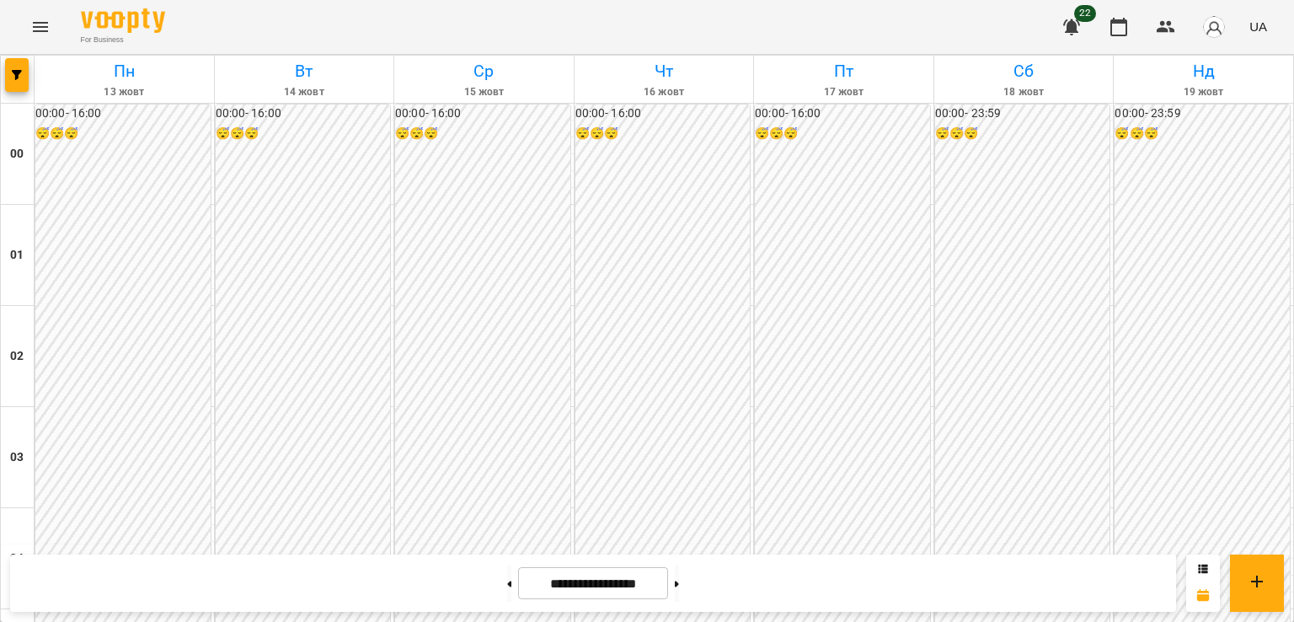
scroll to position [1685, 0]
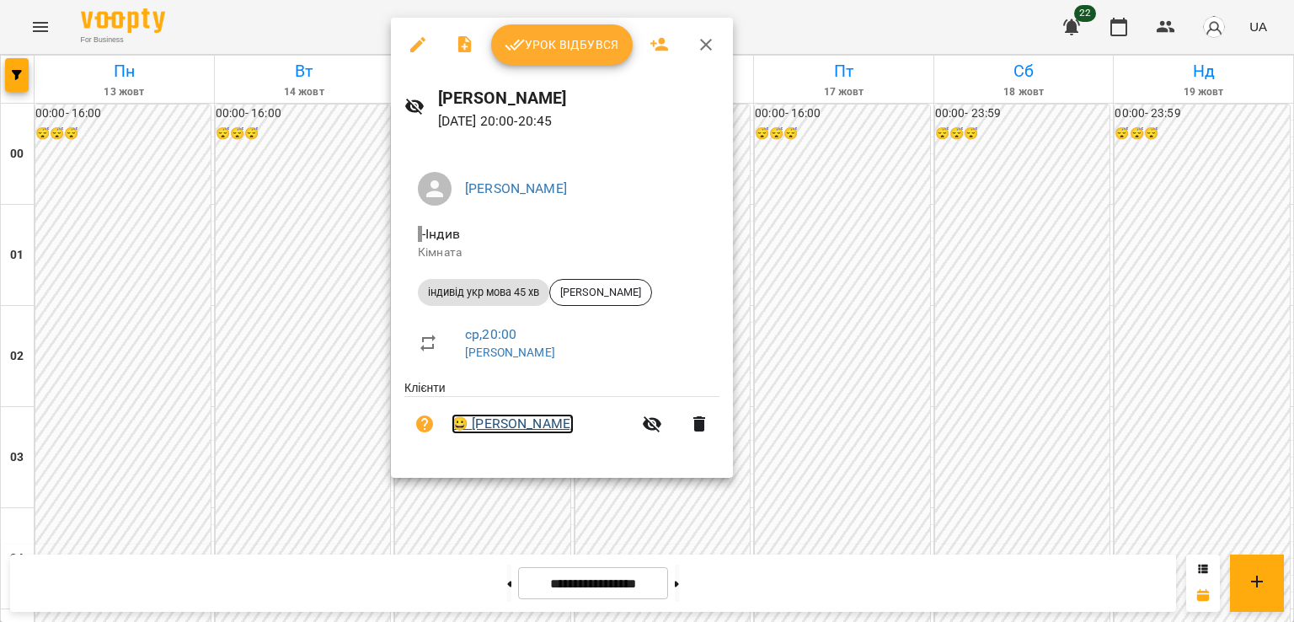
click at [505, 422] on link "😀 [PERSON_NAME]" at bounding box center [513, 424] width 122 height 20
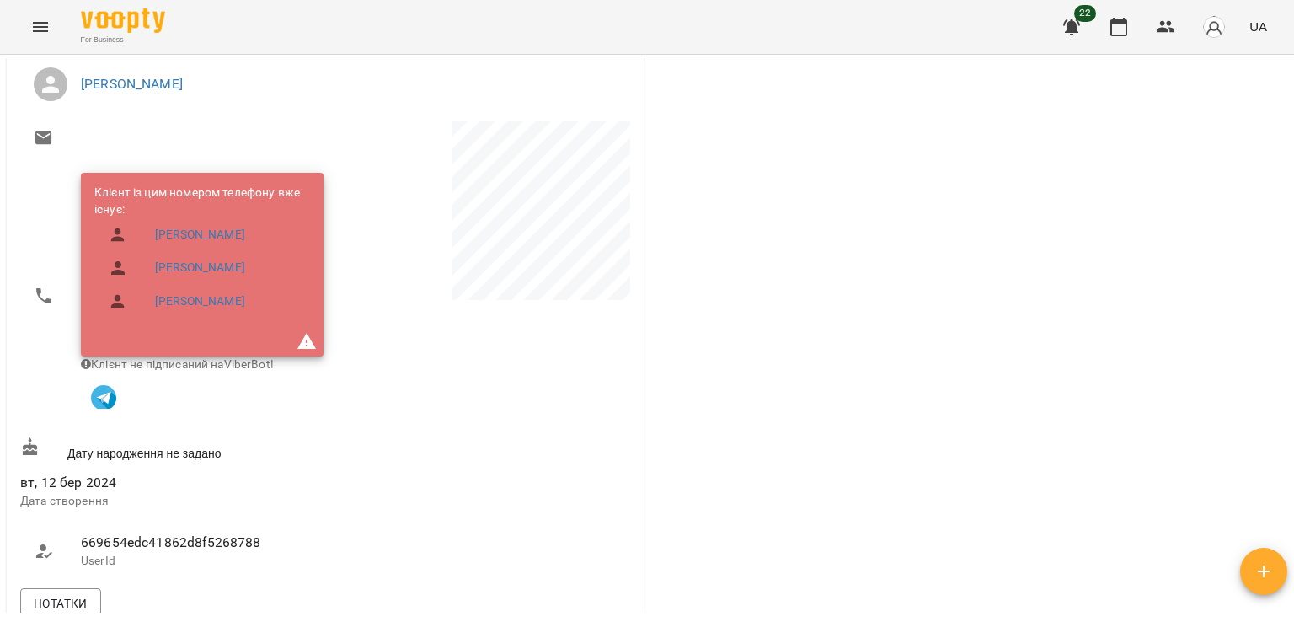
scroll to position [421, 0]
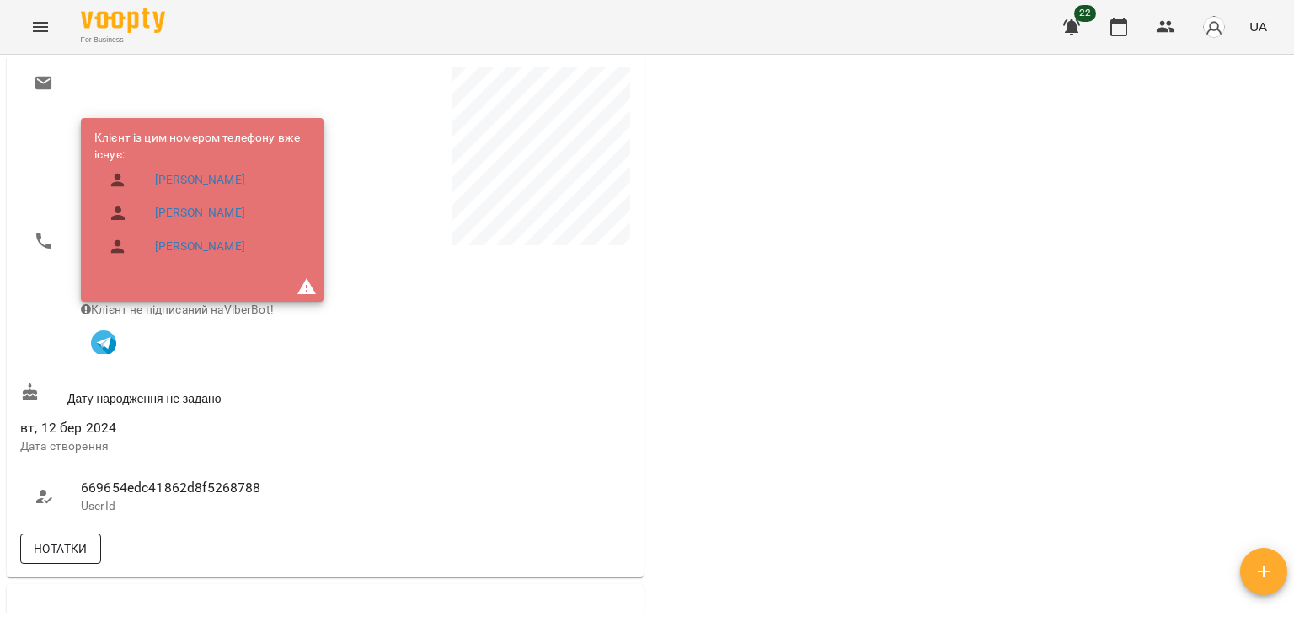
click at [75, 559] on span "Нотатки" at bounding box center [61, 548] width 54 height 20
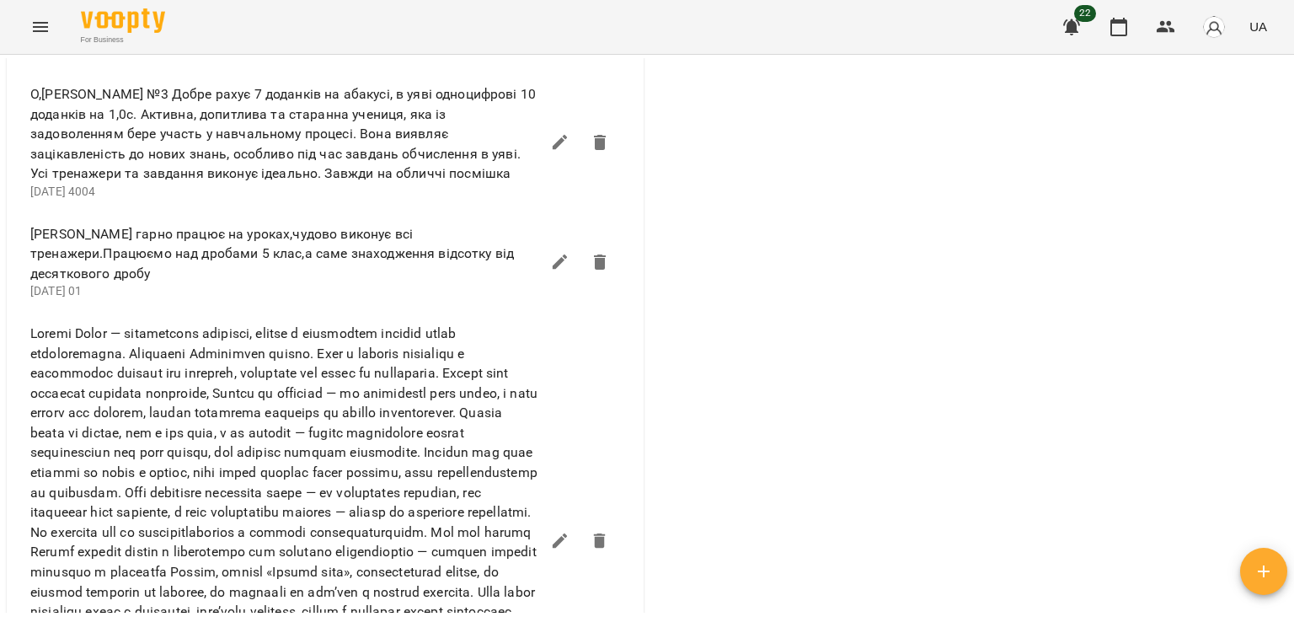
scroll to position [1516, 0]
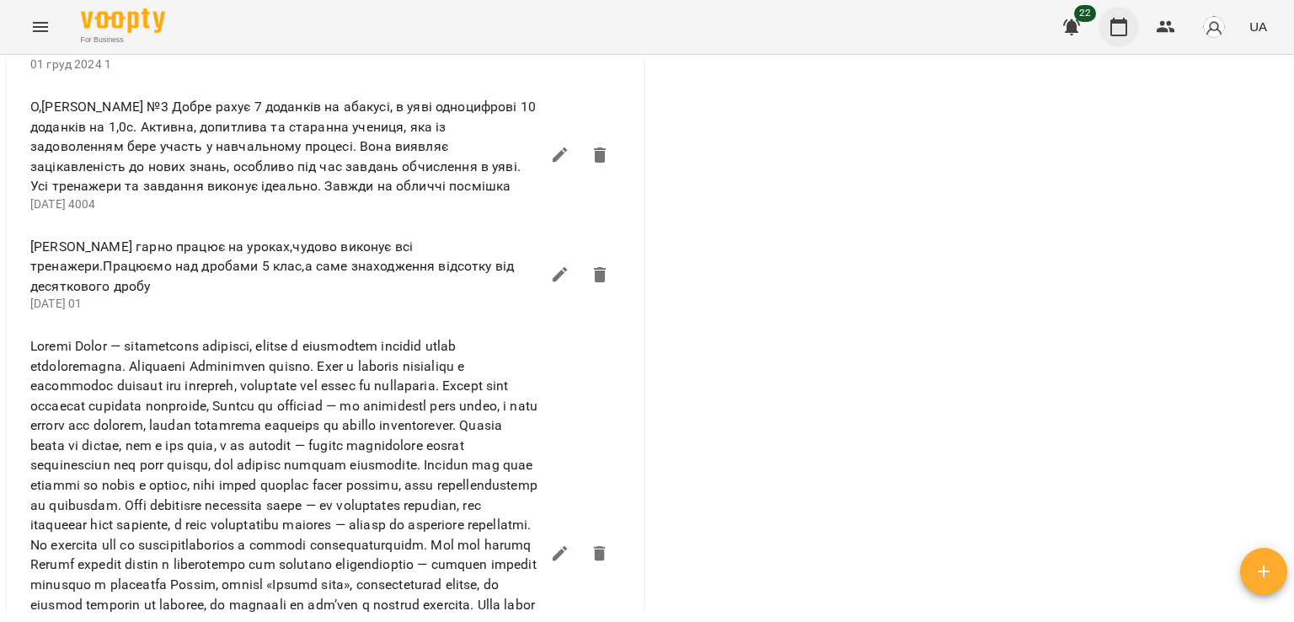
click at [1124, 31] on icon "button" at bounding box center [1119, 27] width 20 height 20
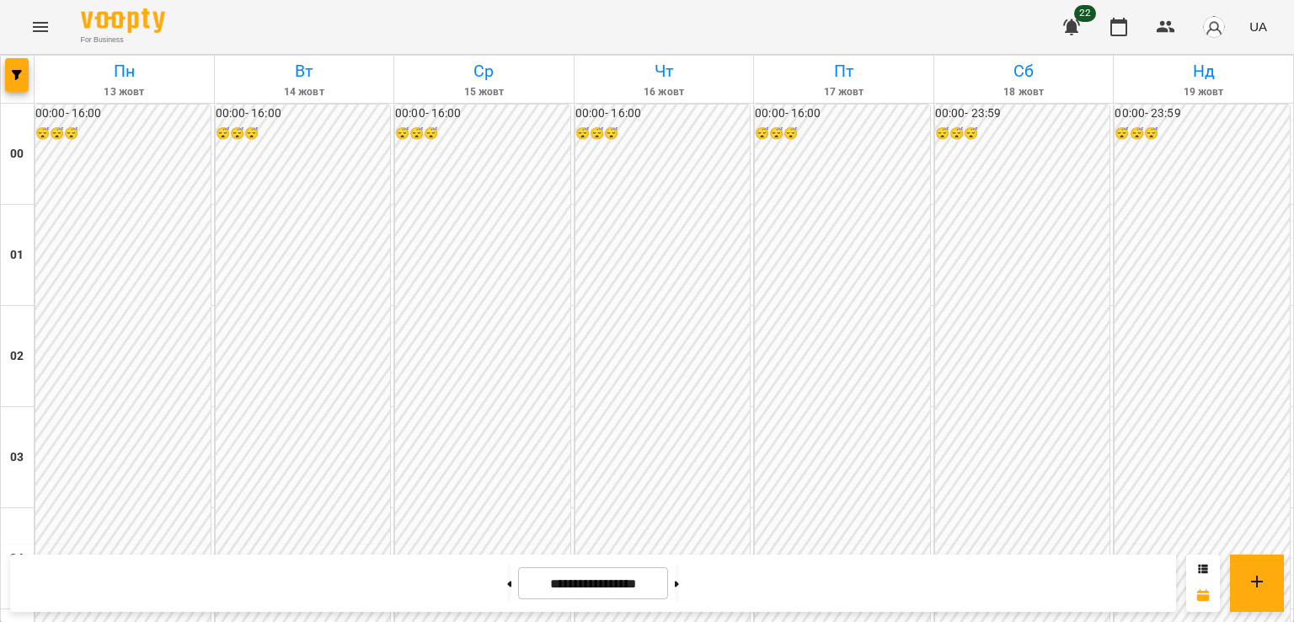
scroll to position [1769, 0]
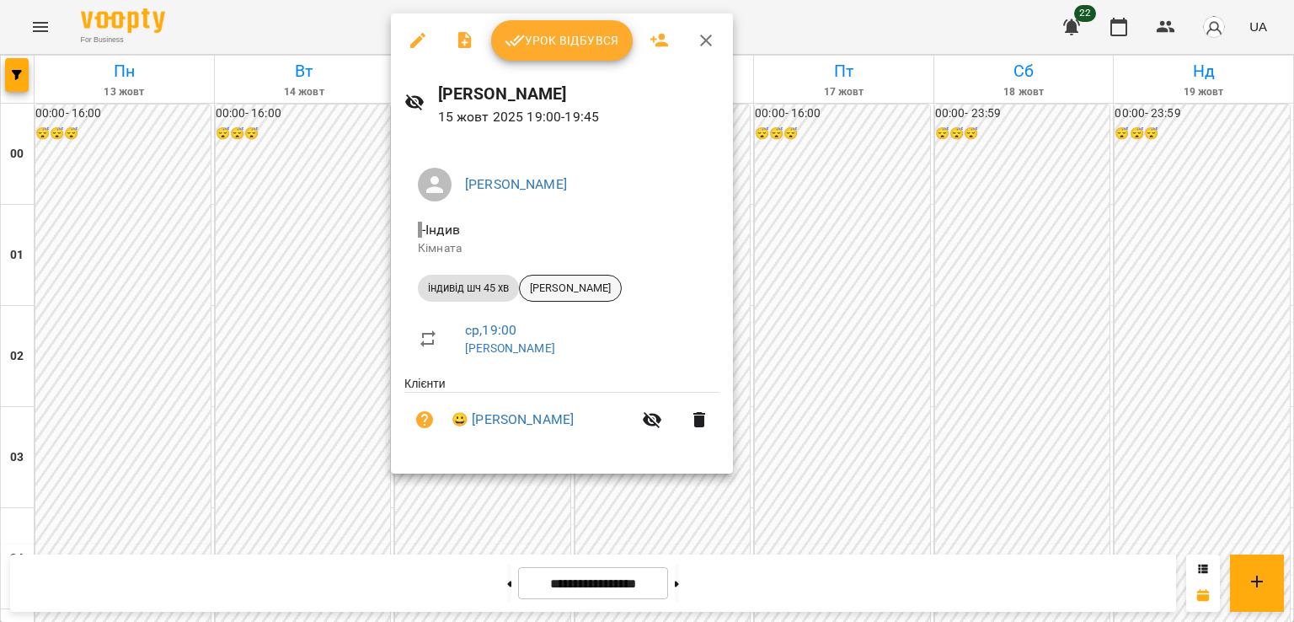
click at [587, 281] on span "[PERSON_NAME]" at bounding box center [570, 288] width 101 height 15
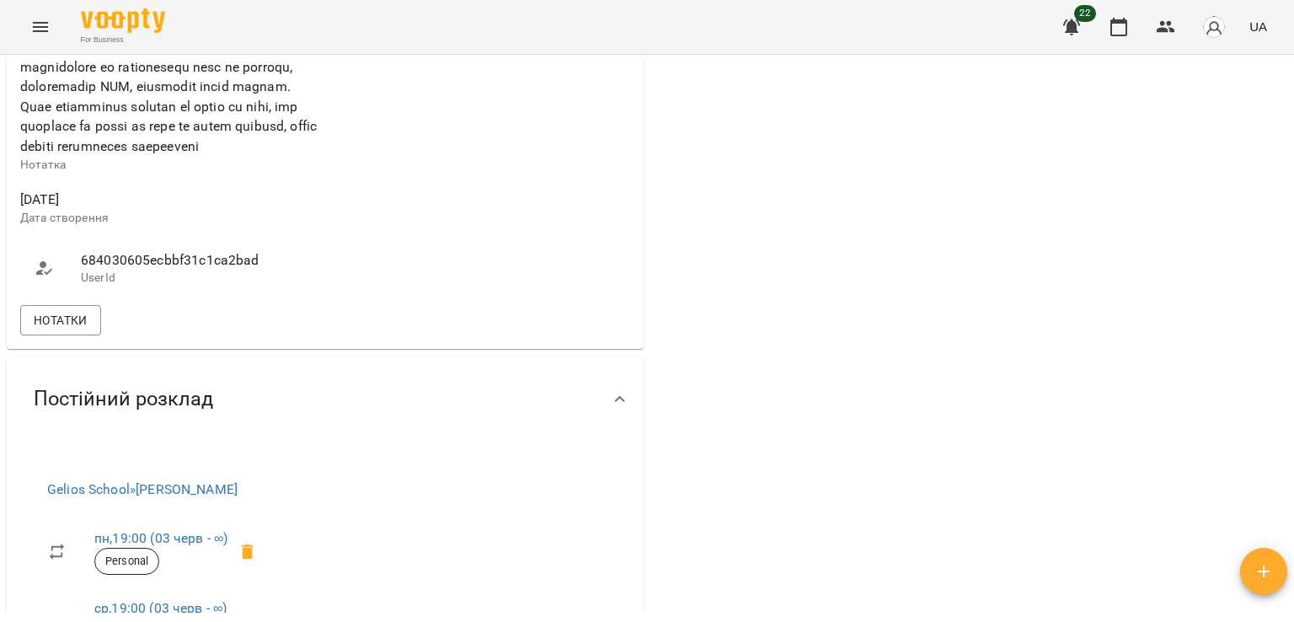
scroll to position [758, 0]
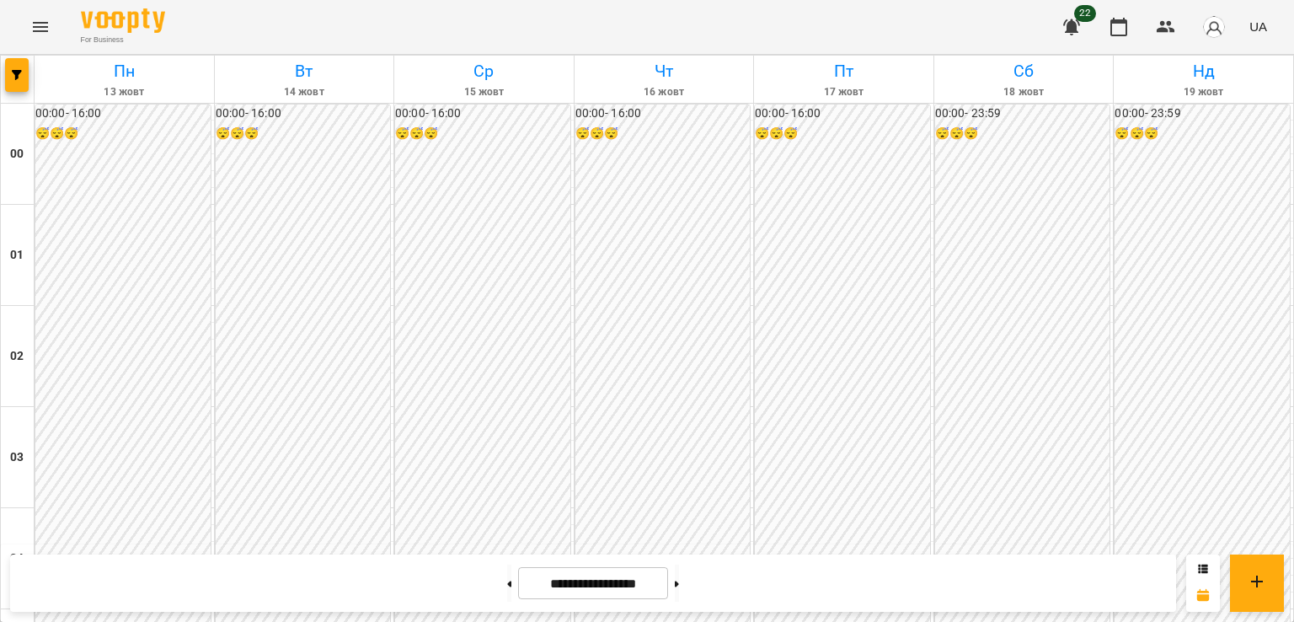
scroll to position [1647, 0]
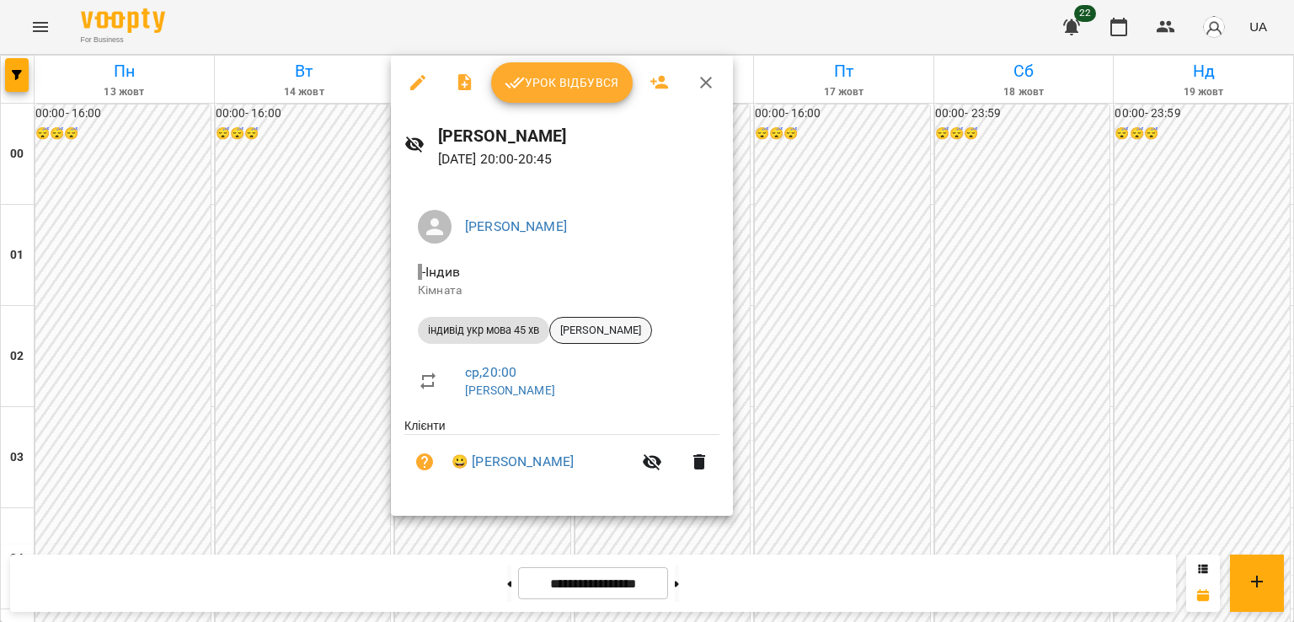
click at [575, 328] on span "[PERSON_NAME]" at bounding box center [600, 330] width 101 height 15
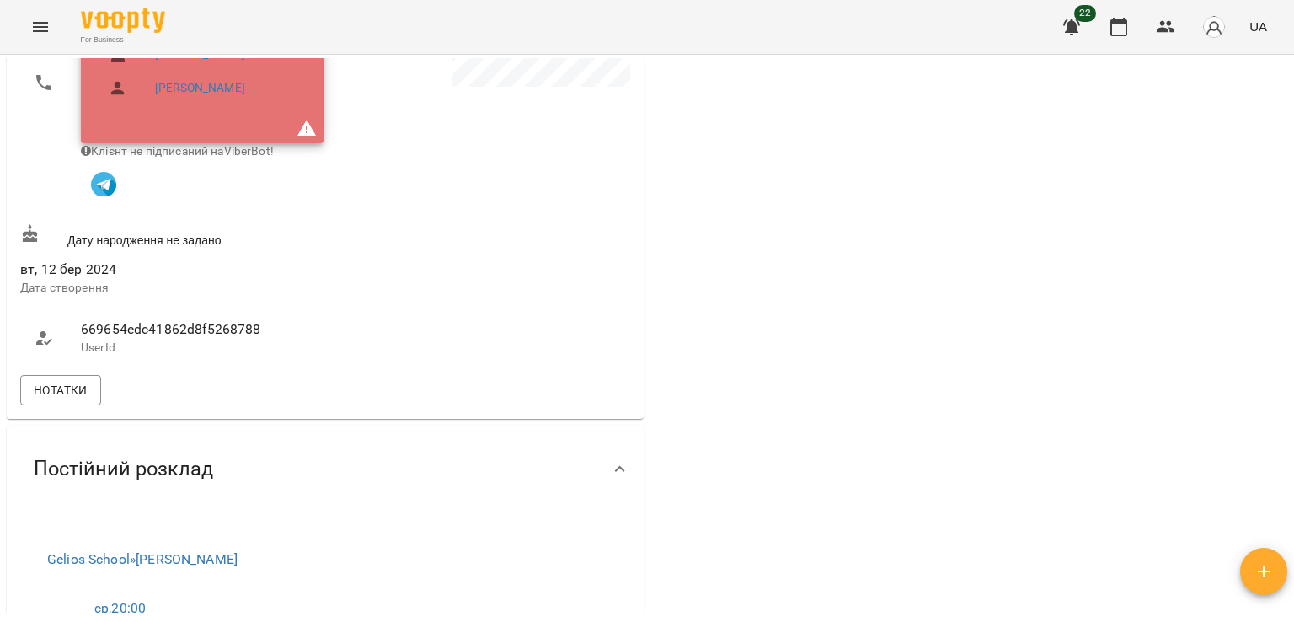
scroll to position [526, 0]
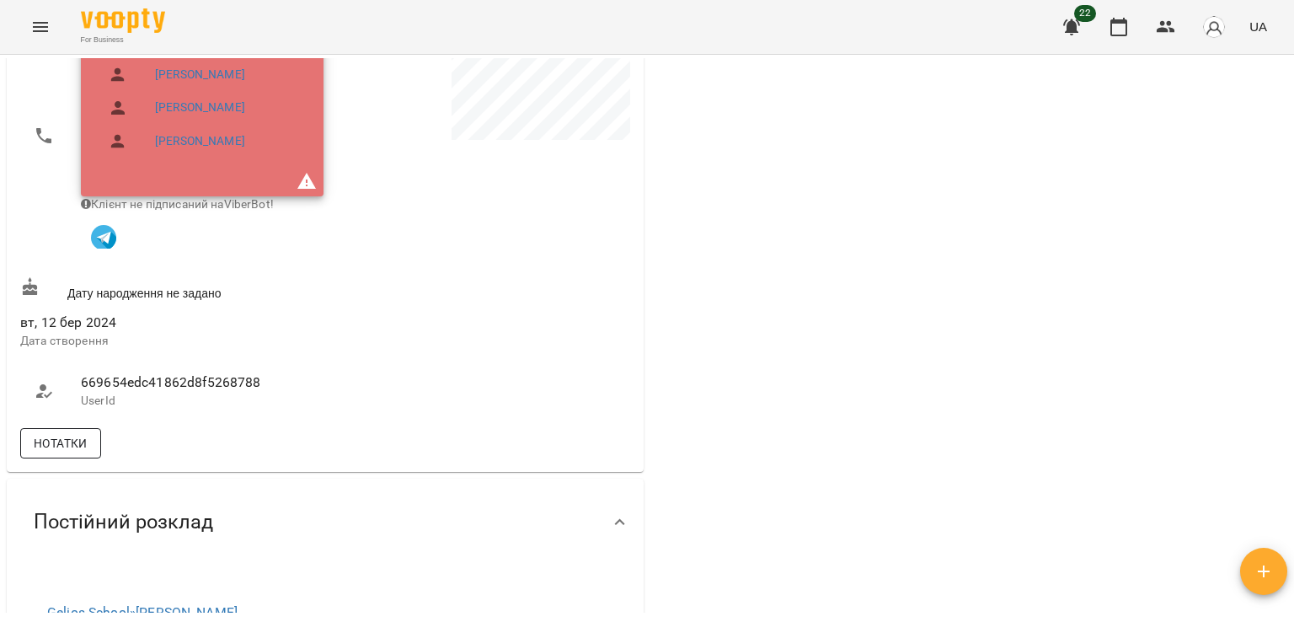
click at [80, 441] on span "Нотатки" at bounding box center [61, 443] width 54 height 20
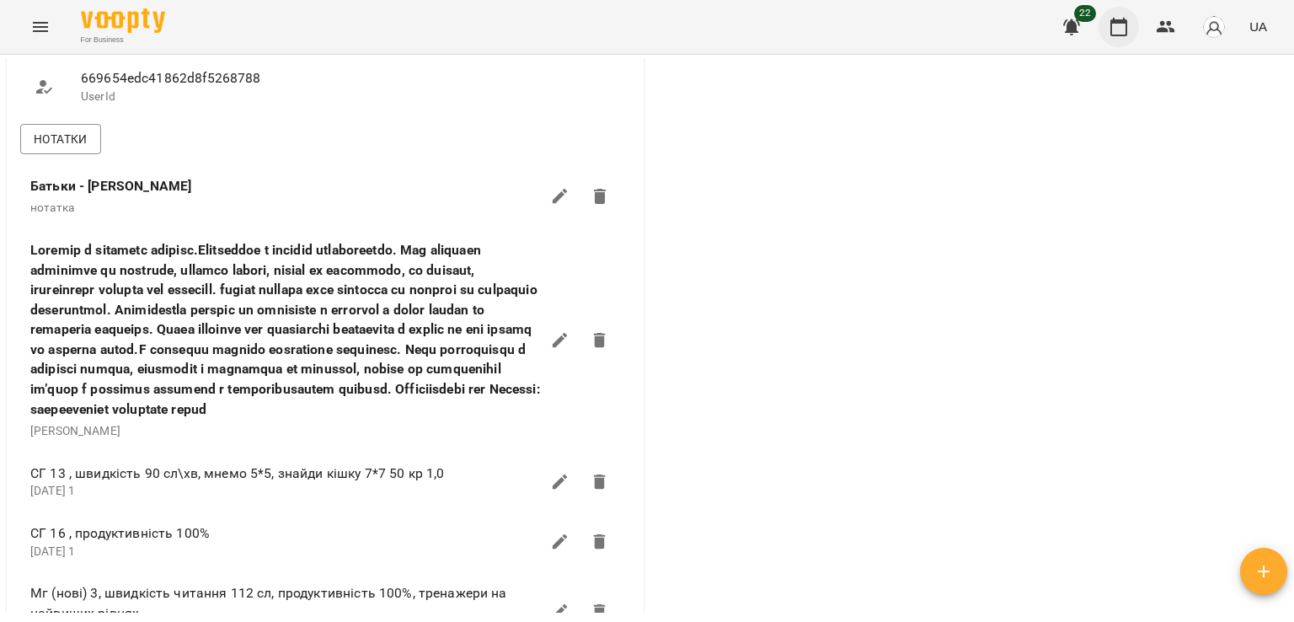
scroll to position [779, 0]
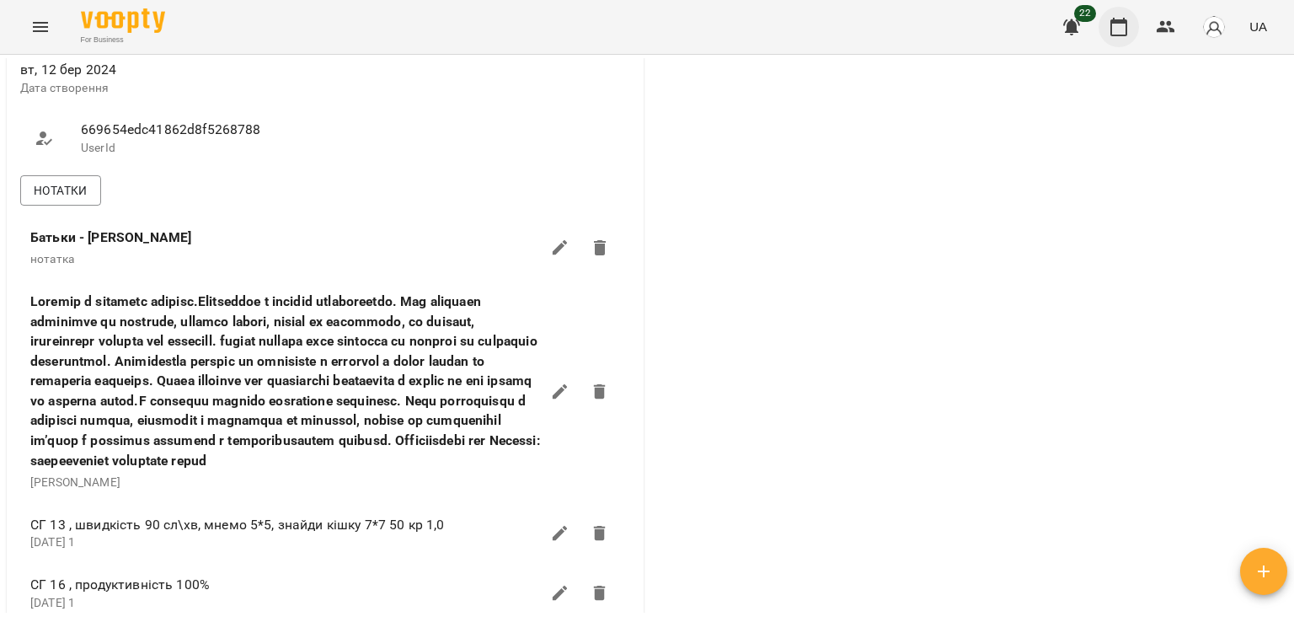
click at [1121, 31] on icon "button" at bounding box center [1119, 27] width 20 height 20
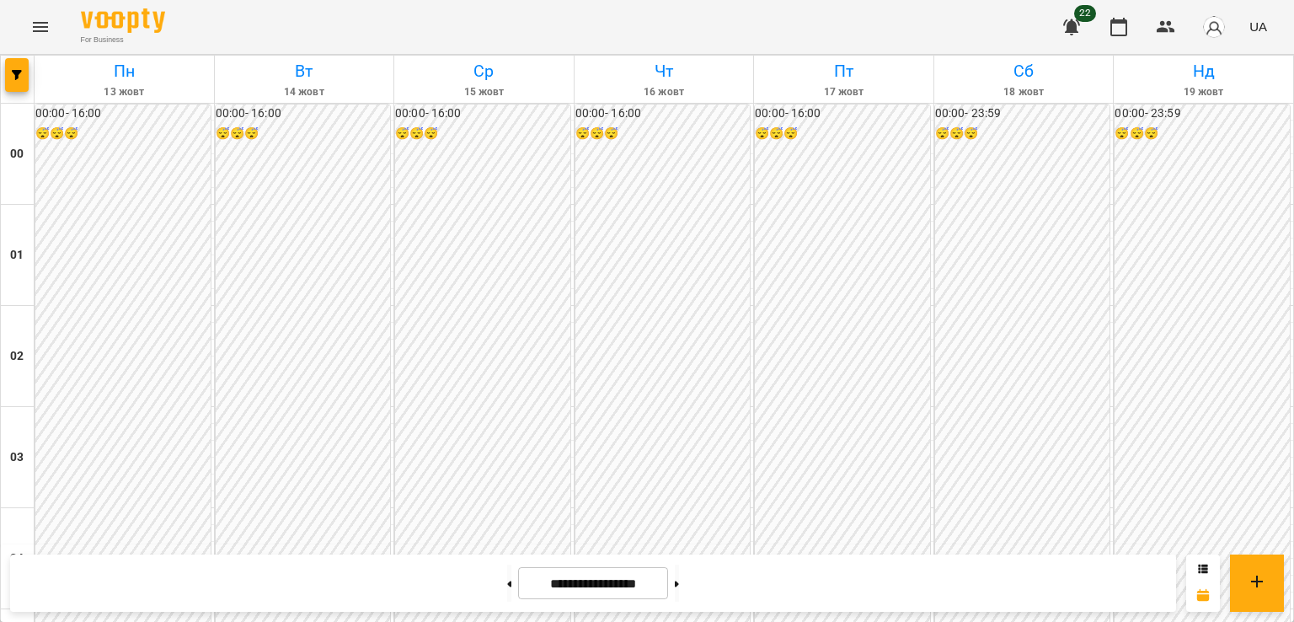
scroll to position [1769, 0]
